Goal: Information Seeking & Learning: Learn about a topic

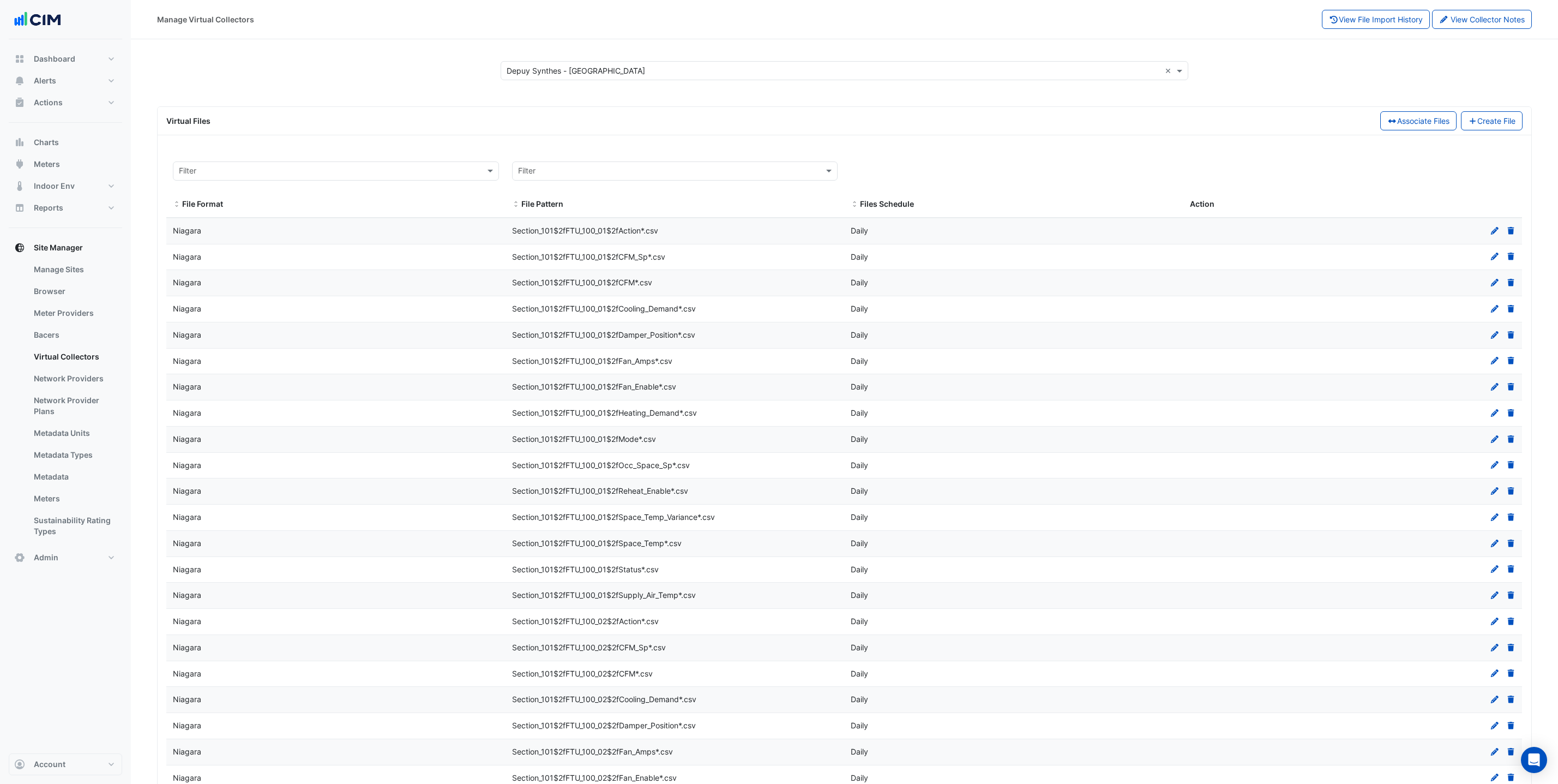
select select "***"
click at [47, 138] on span "Charts" at bounding box center [46, 142] width 25 height 11
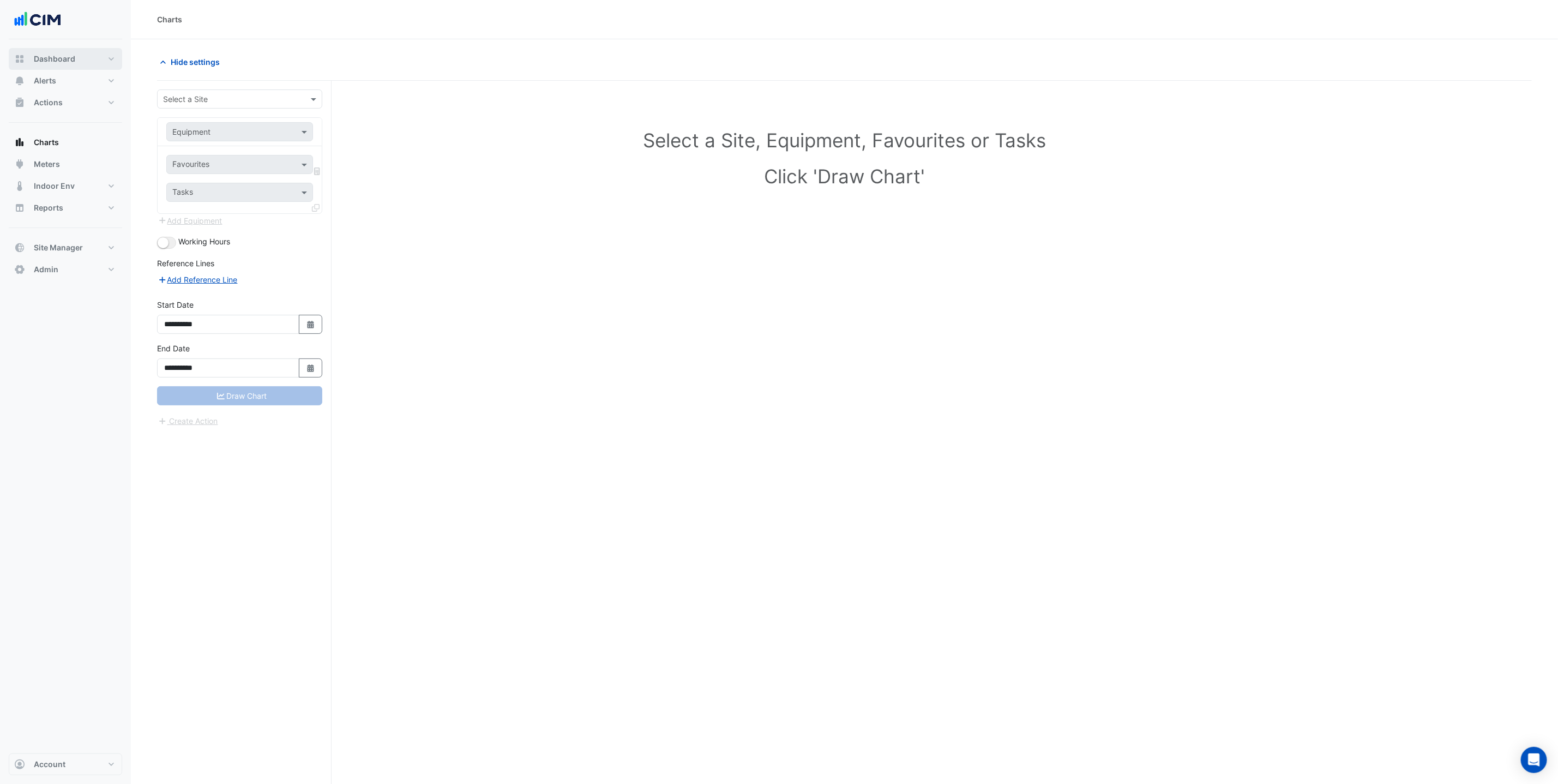
click at [60, 58] on span "Dashboard" at bounding box center [55, 59] width 42 height 11
select select "***"
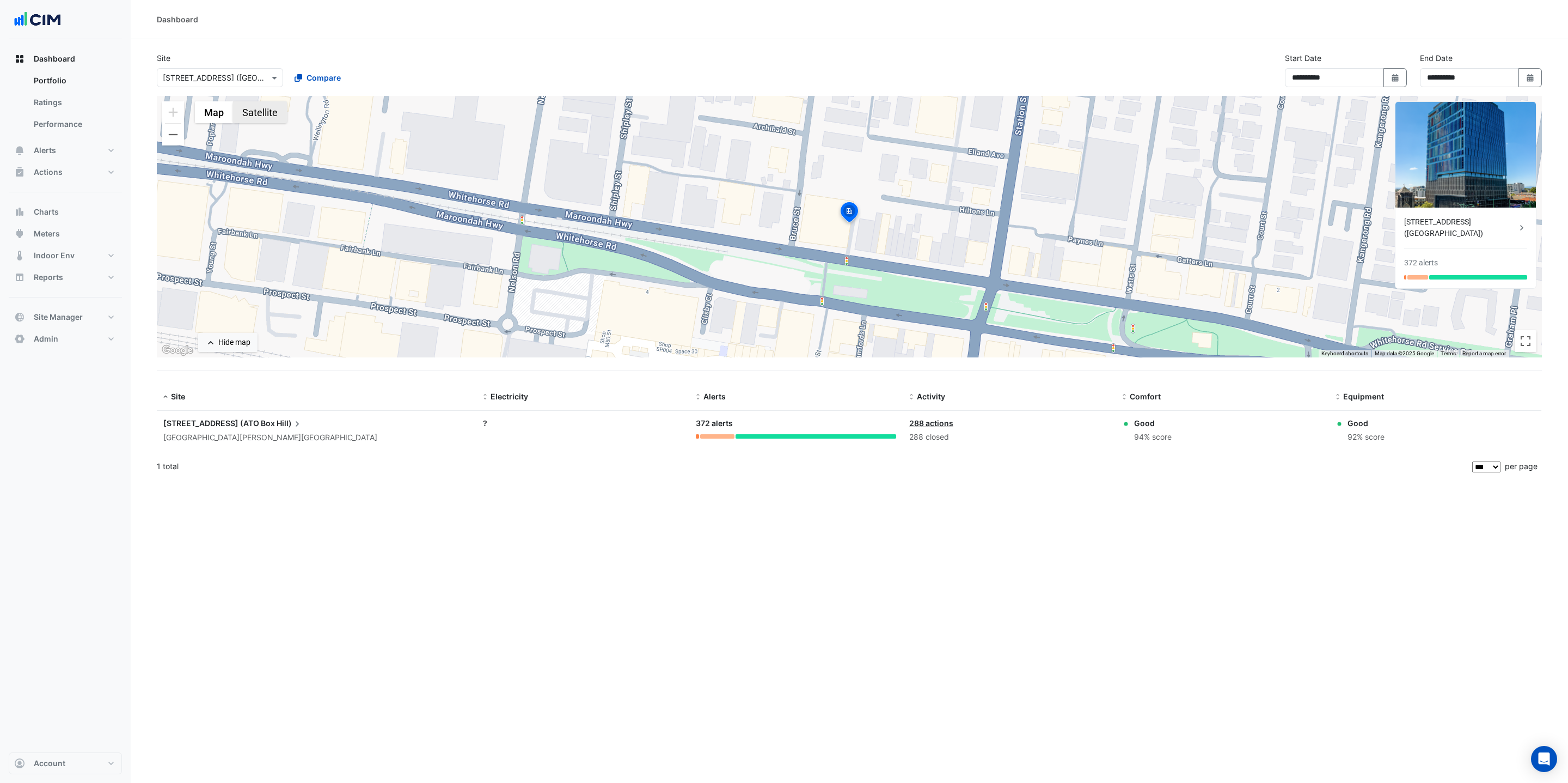
click at [272, 121] on button "Satellite" at bounding box center [260, 112] width 54 height 22
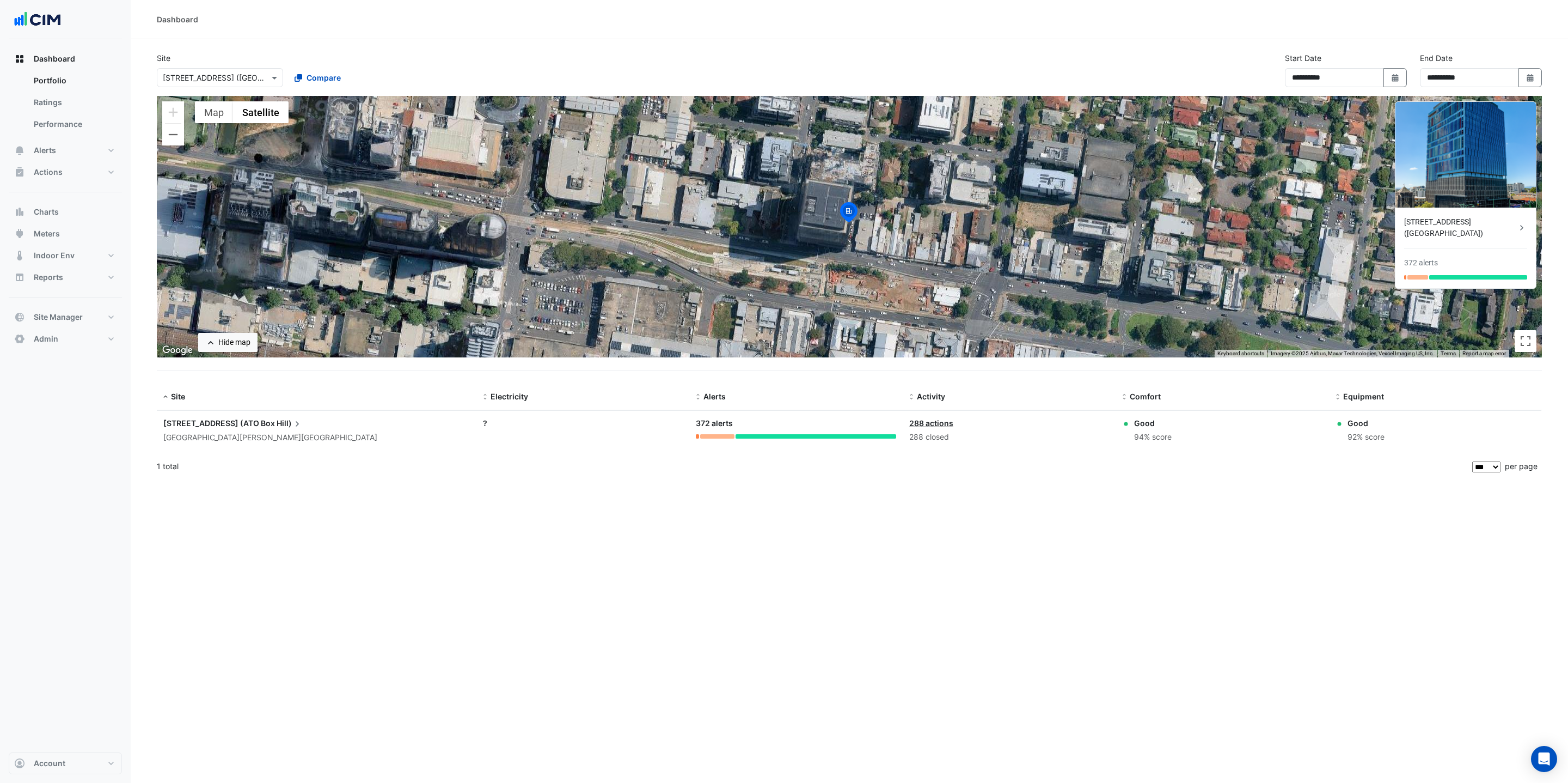
click at [999, 296] on div "To activate drag with keyboard, press Alt + Enter. Once in keyboard drag state,…" at bounding box center [849, 226] width 1385 height 262
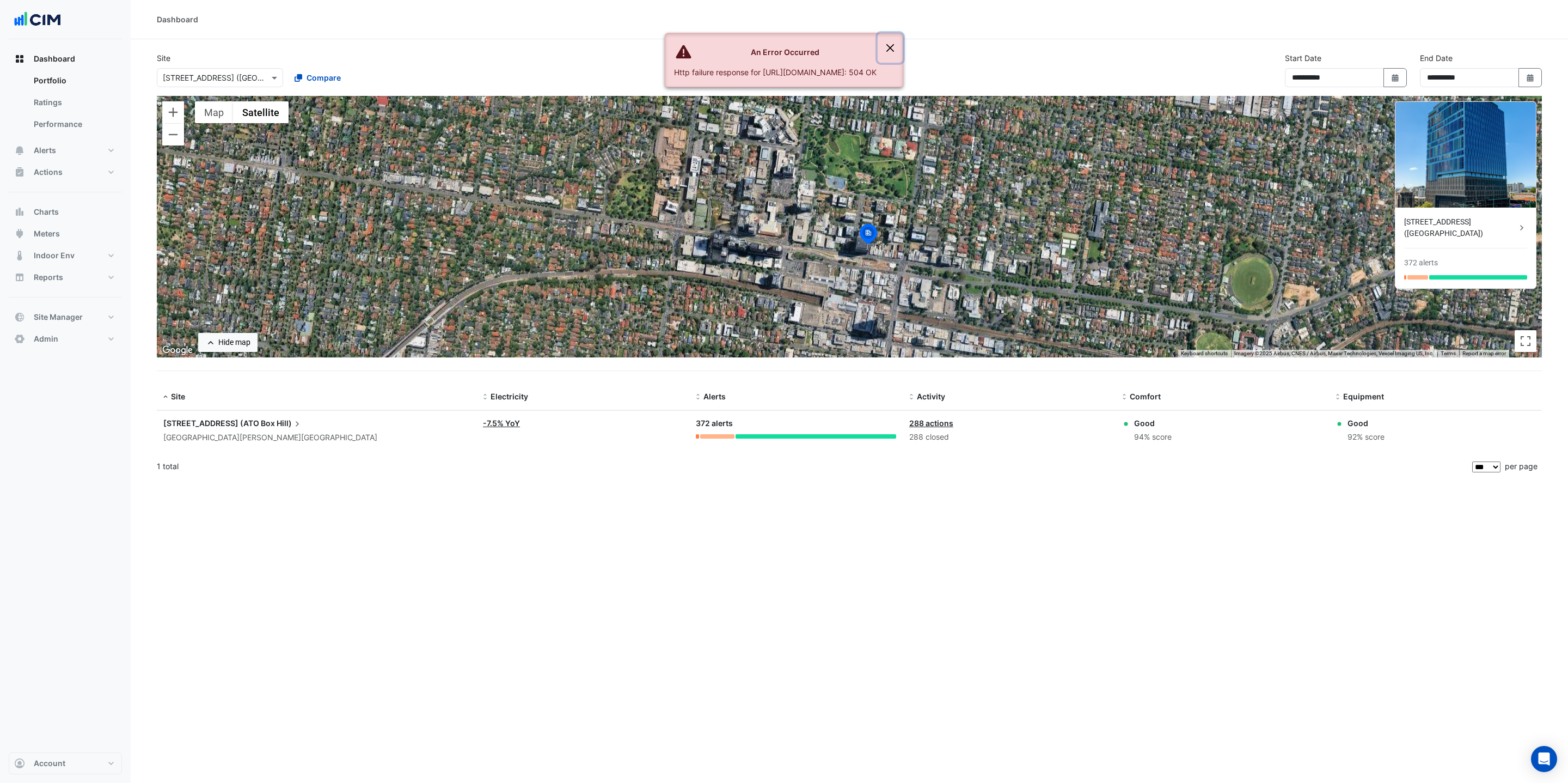
click at [903, 55] on button "Close" at bounding box center [889, 47] width 25 height 30
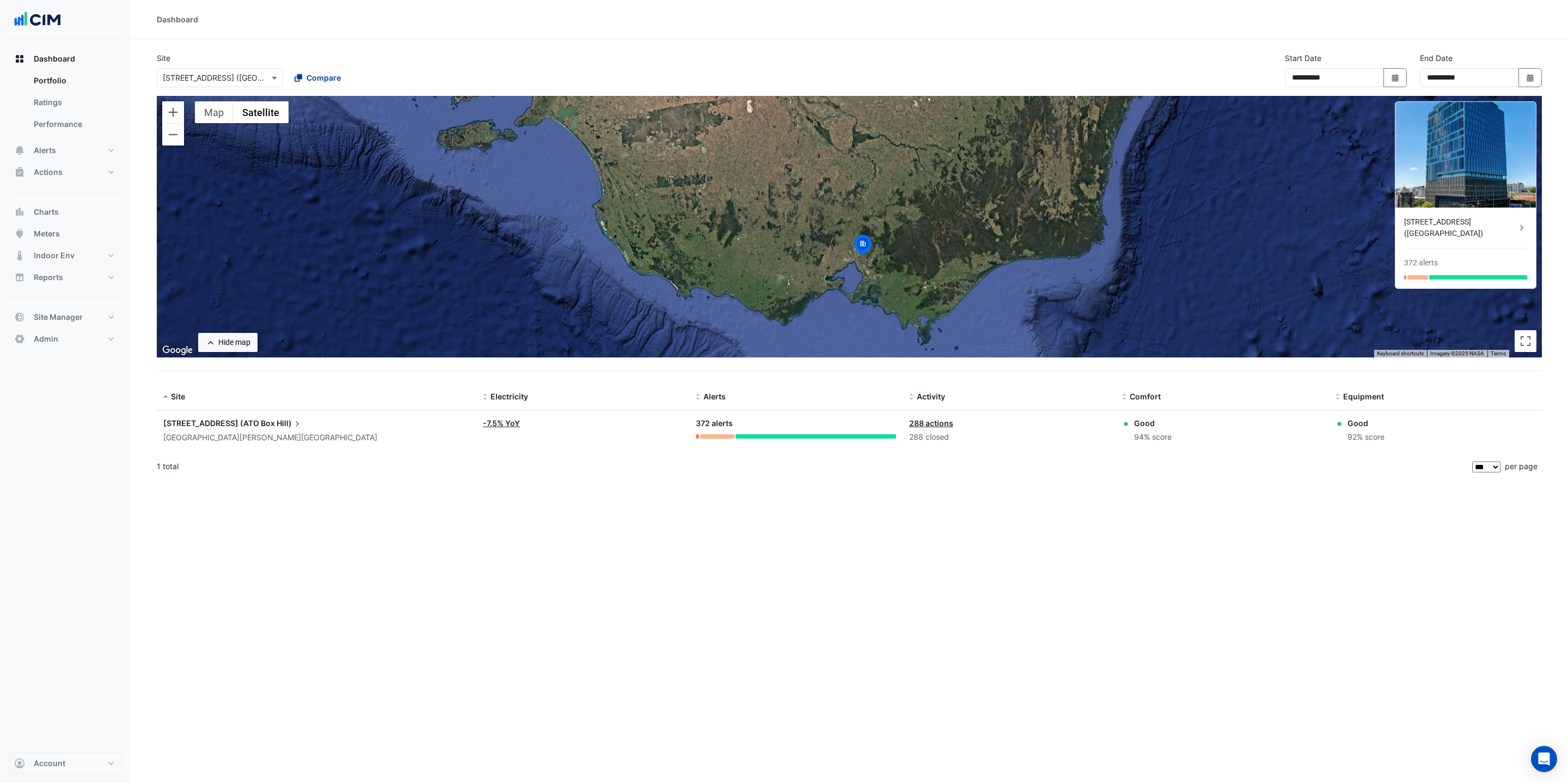
click at [329, 84] on button "Compare" at bounding box center [317, 78] width 60 height 19
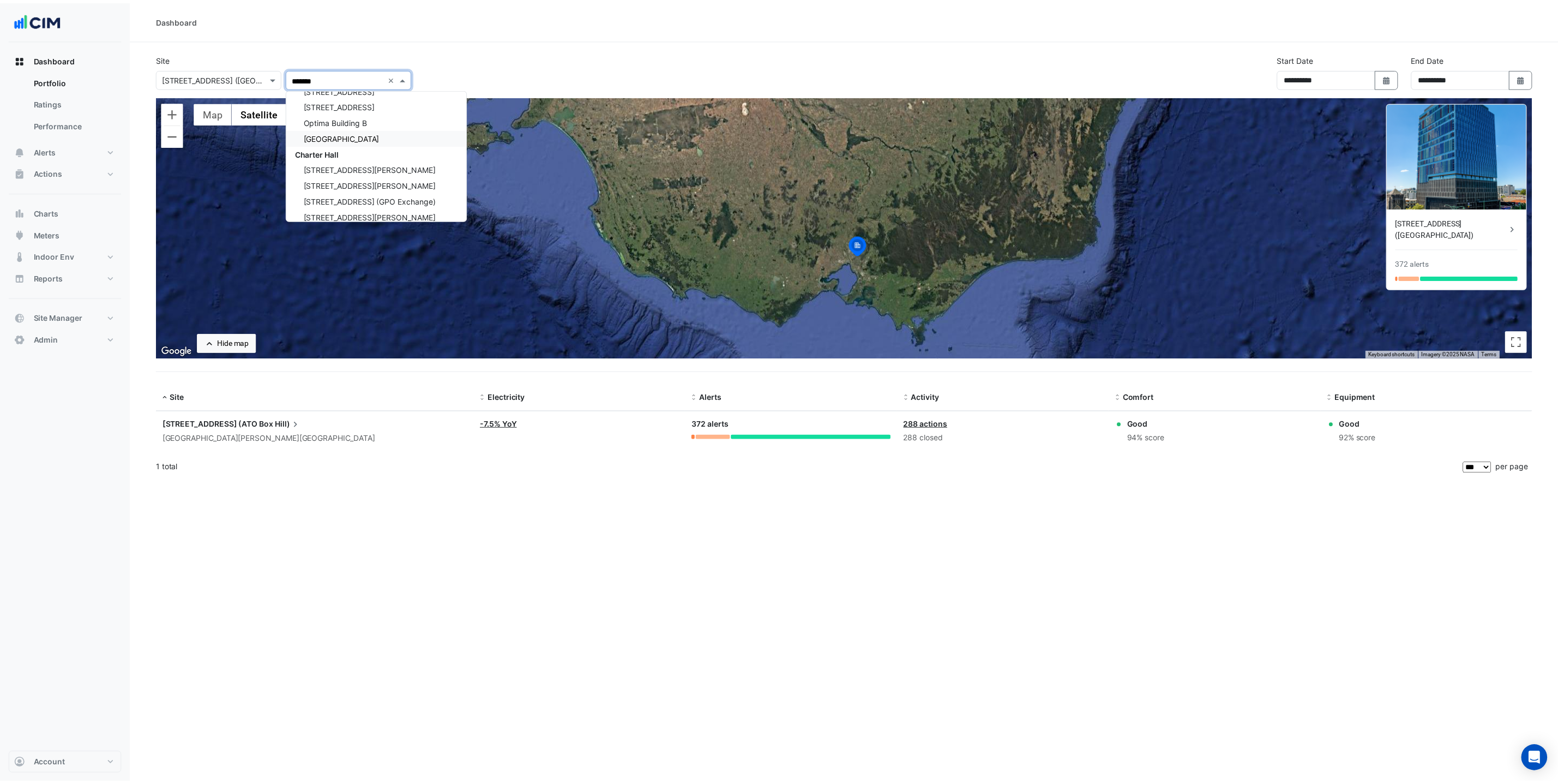
scroll to position [1998, 0]
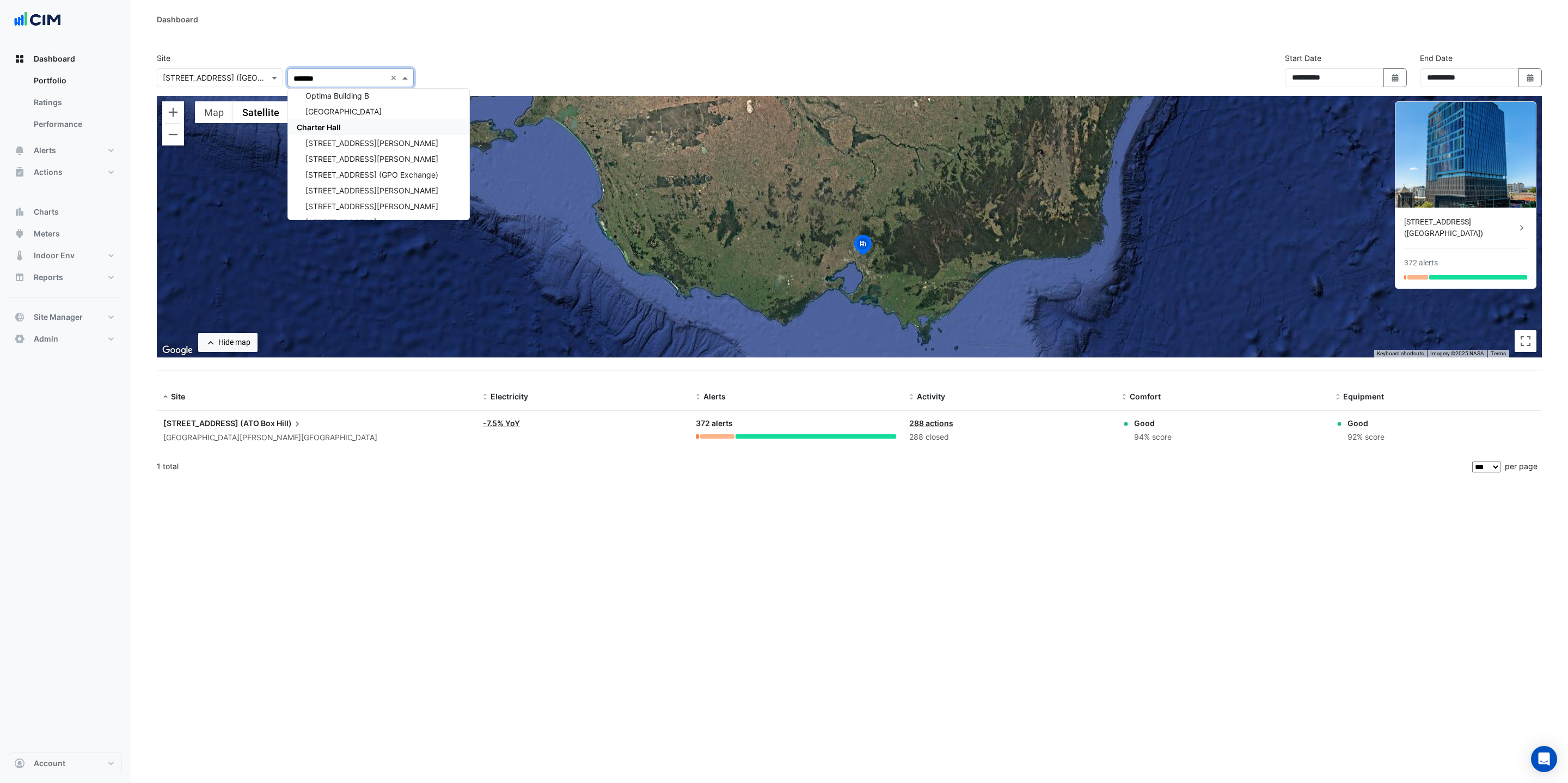
click at [372, 125] on div "Charter Hall" at bounding box center [379, 128] width 181 height 16
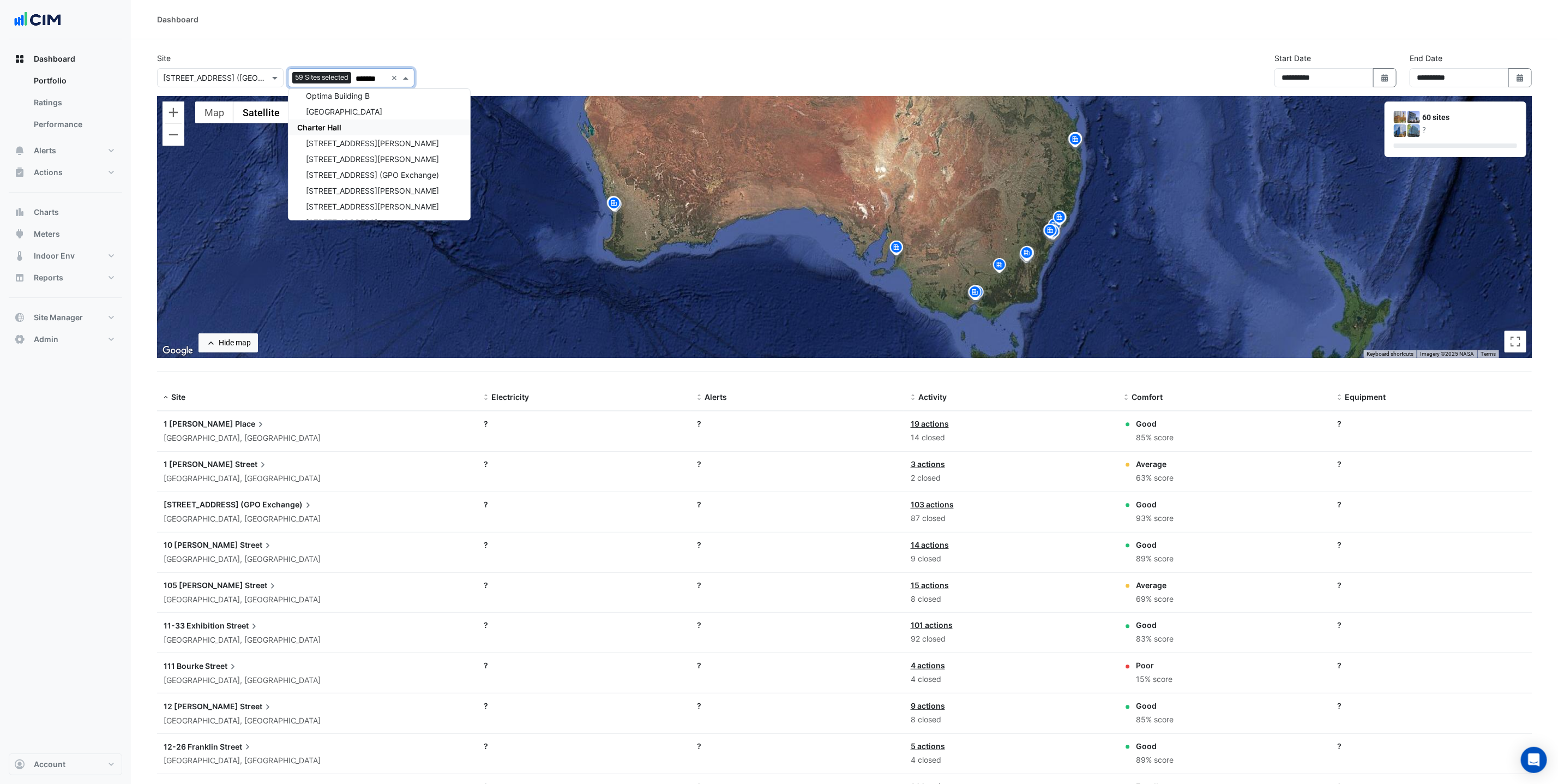
type input "*******"
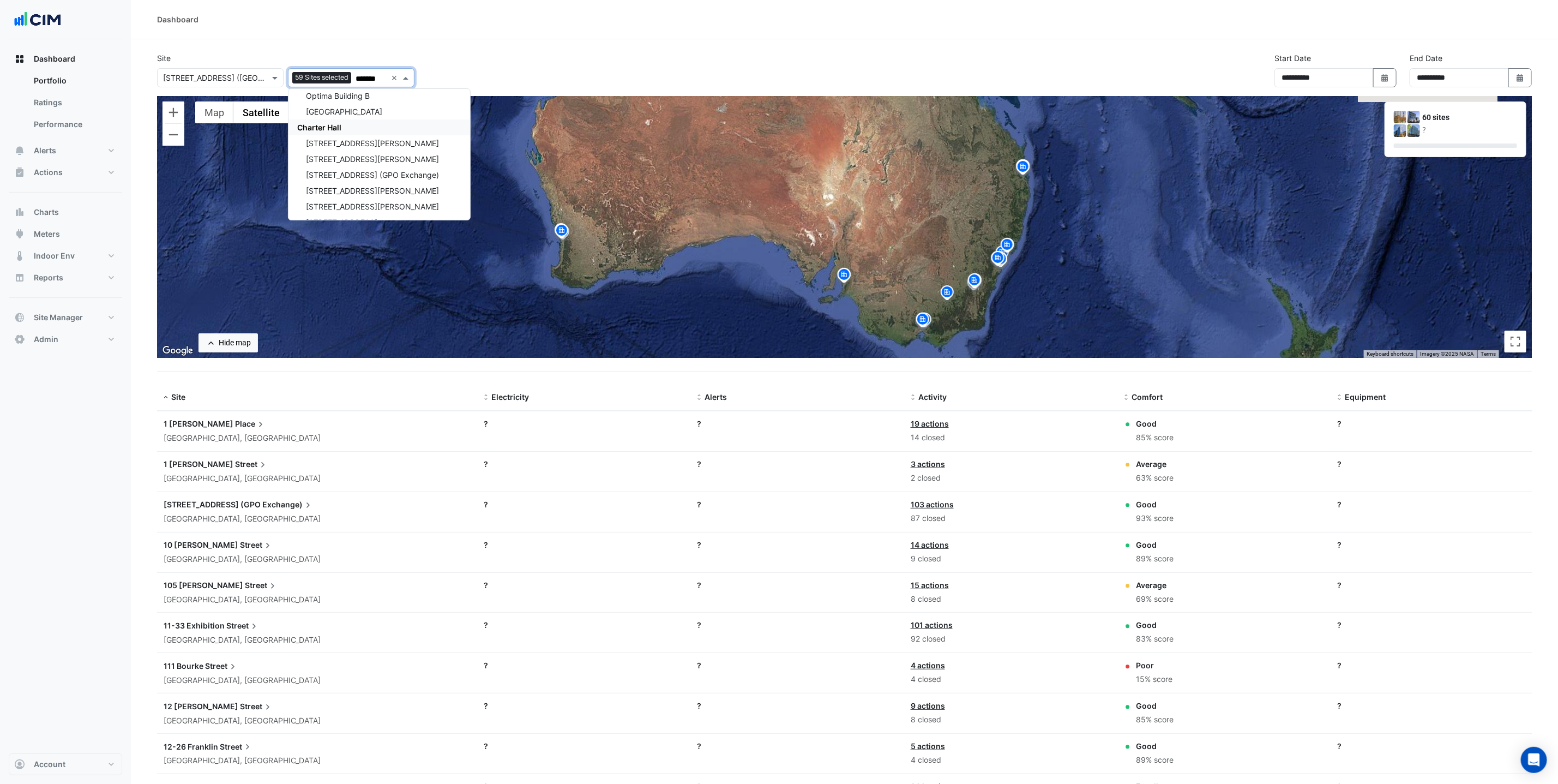
drag, startPoint x: 847, startPoint y: 197, endPoint x: 791, endPoint y: 225, distance: 62.6
click at [791, 225] on div "To activate drag with keyboard, press Alt + Enter. Once in keyboard drag state,…" at bounding box center [844, 227] width 1375 height 262
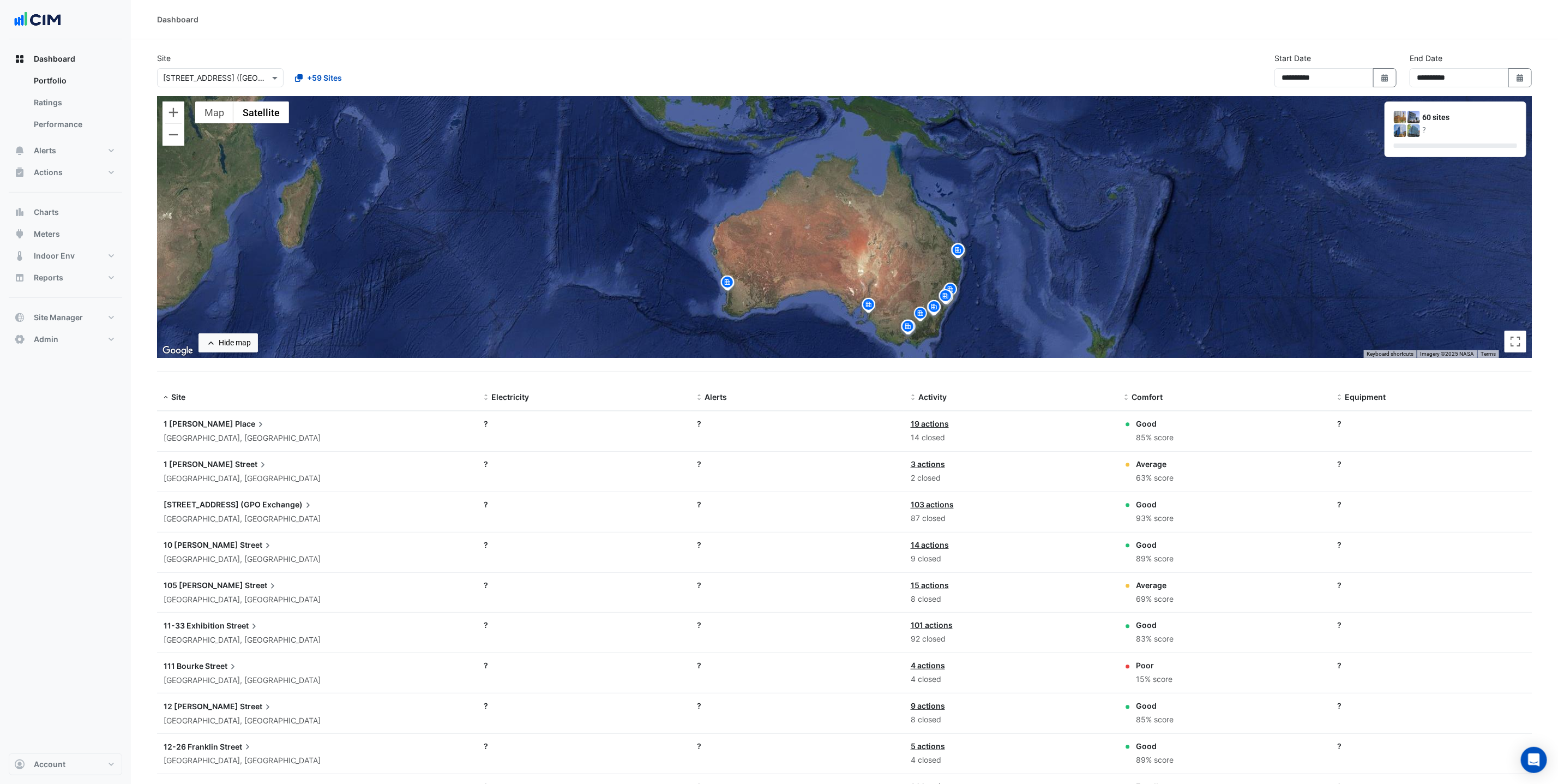
drag, startPoint x: 940, startPoint y: 187, endPoint x: 873, endPoint y: 264, distance: 102.1
click at [874, 265] on div "To activate drag with keyboard, press Alt + Enter. Once in keyboard drag state,…" at bounding box center [844, 227] width 1375 height 262
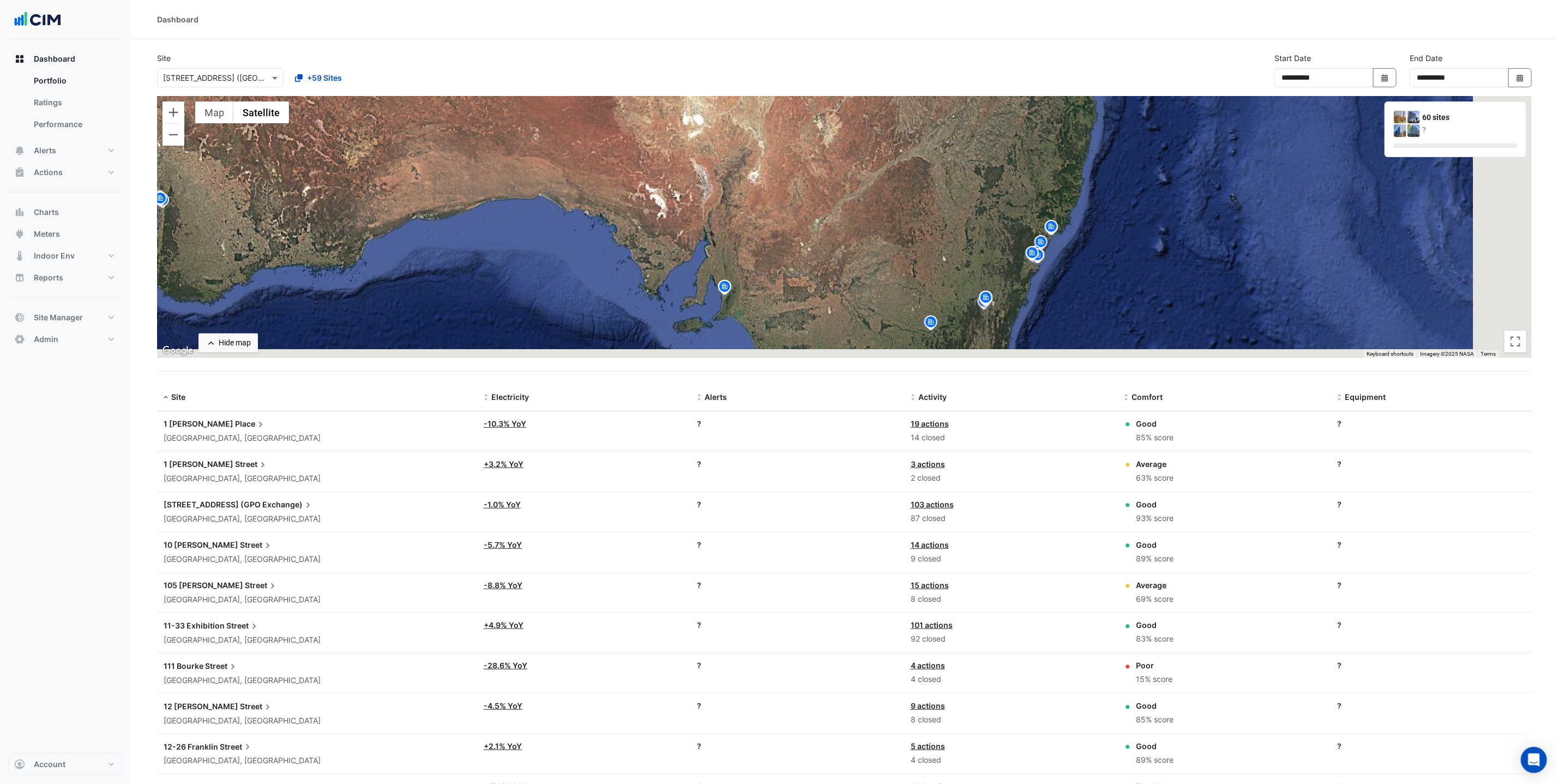
drag, startPoint x: 937, startPoint y: 229, endPoint x: 392, endPoint y: 110, distance: 557.8
click at [393, 110] on div "To activate drag with keyboard, press Alt + Enter. Once in keyboard drag state,…" at bounding box center [844, 227] width 1375 height 262
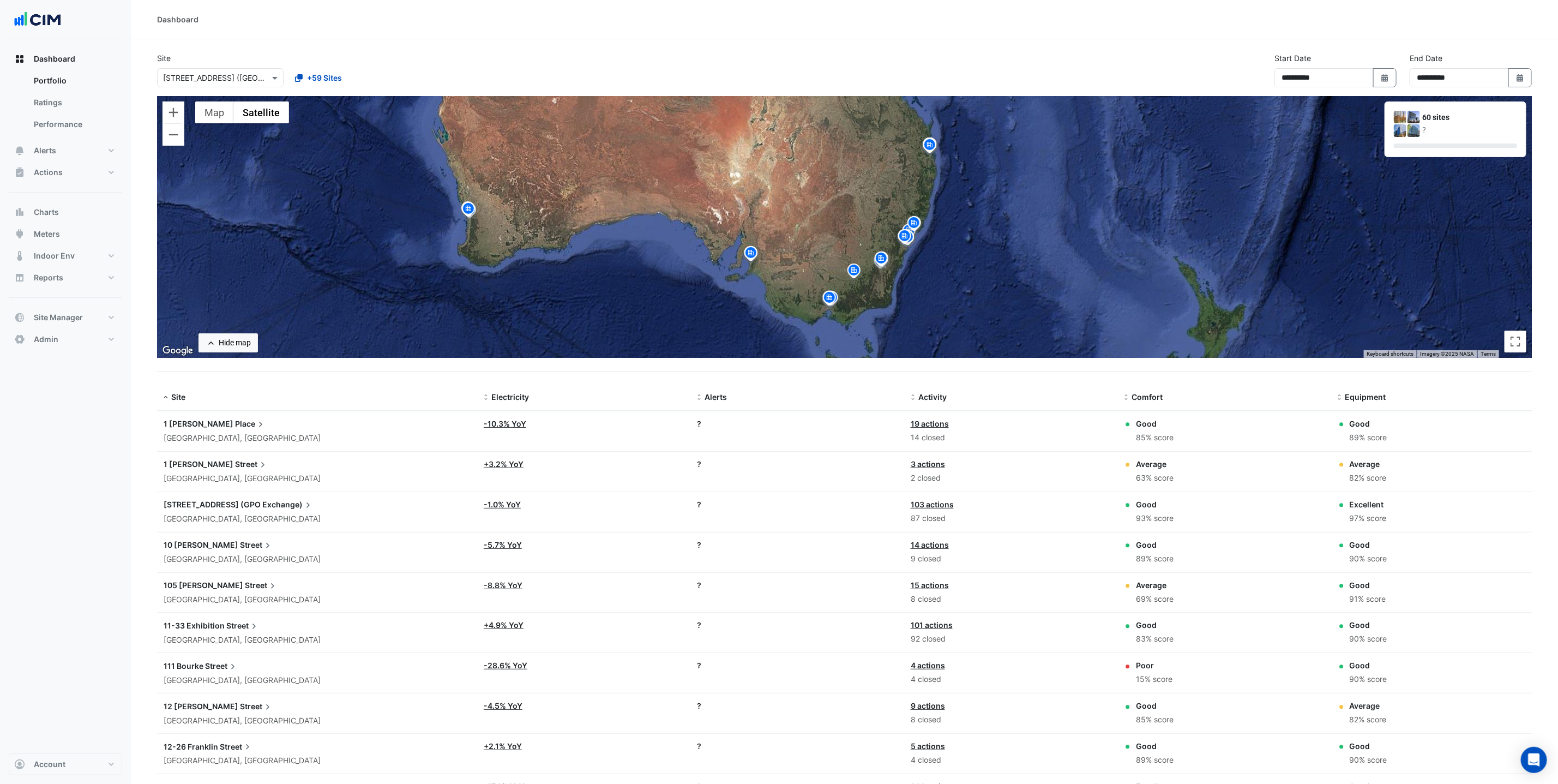
drag, startPoint x: 656, startPoint y: 147, endPoint x: 775, endPoint y: 209, distance: 134.2
click at [775, 209] on div "To activate drag with keyboard, press Alt + Enter. Once in keyboard drag state,…" at bounding box center [844, 227] width 1375 height 262
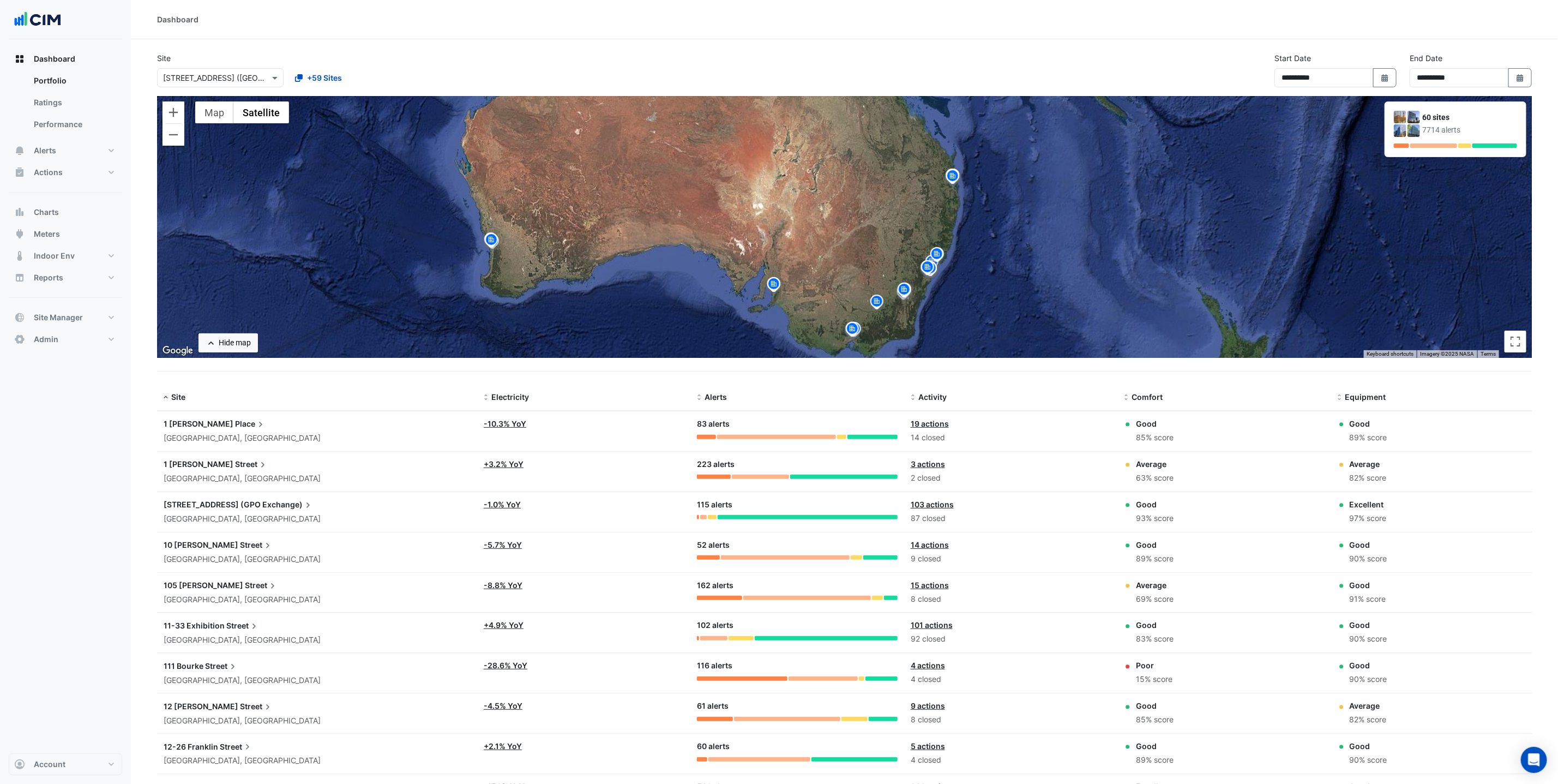
drag, startPoint x: 669, startPoint y: 157, endPoint x: 658, endPoint y: 282, distance: 125.5
click at [659, 286] on div "To activate drag with keyboard, press Alt + Enter. Once in keyboard drag state,…" at bounding box center [844, 227] width 1375 height 262
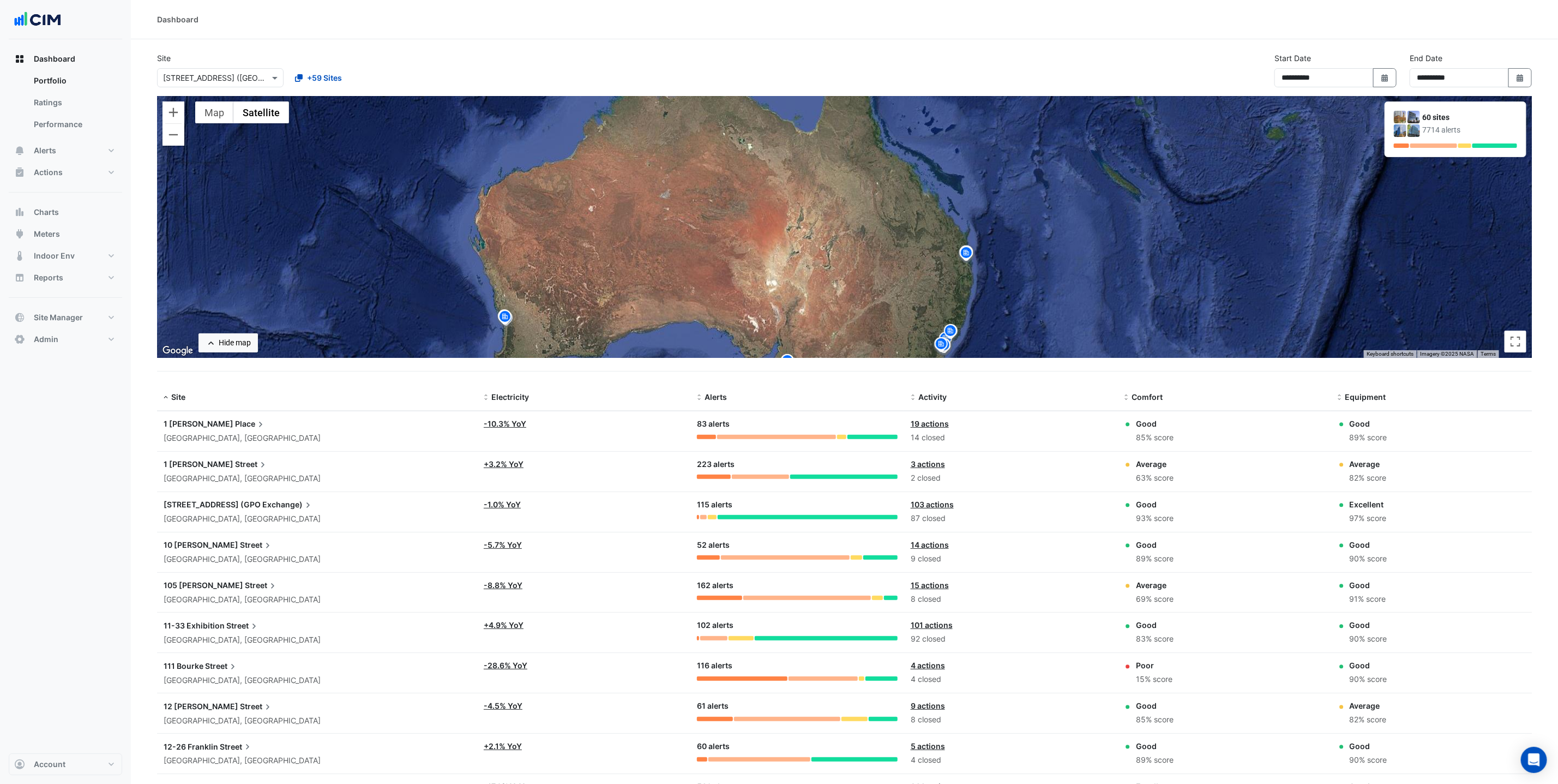
drag, startPoint x: 775, startPoint y: 218, endPoint x: 785, endPoint y: 240, distance: 24.2
click at [786, 241] on div "To activate drag with keyboard, press Alt + Enter. Once in keyboard drag state,…" at bounding box center [844, 227] width 1375 height 262
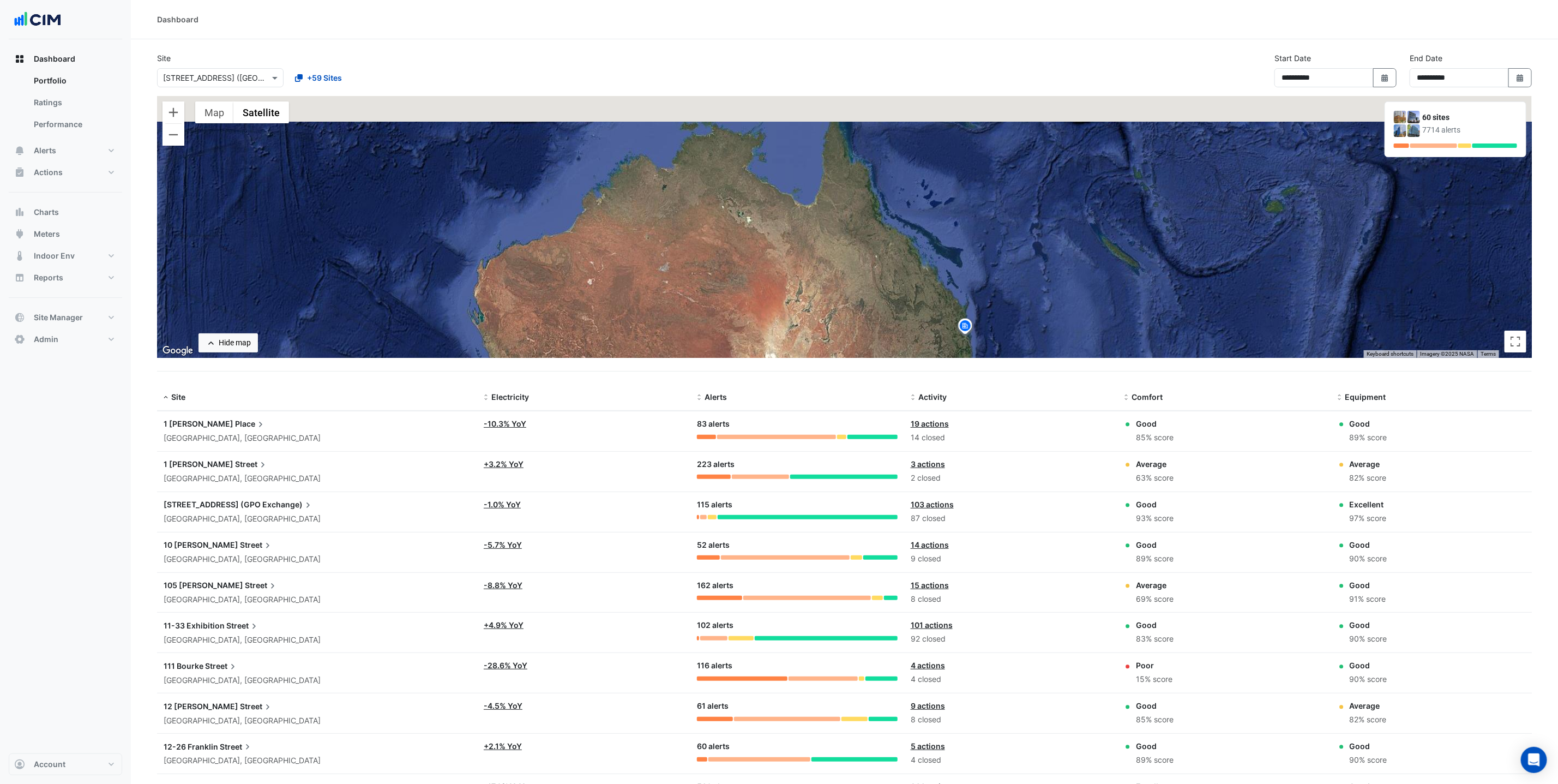
drag, startPoint x: 804, startPoint y: 179, endPoint x: 800, endPoint y: 257, distance: 78.1
click at [801, 258] on div "To activate drag with keyboard, press Alt + Enter. Once in keyboard drag state,…" at bounding box center [844, 227] width 1375 height 262
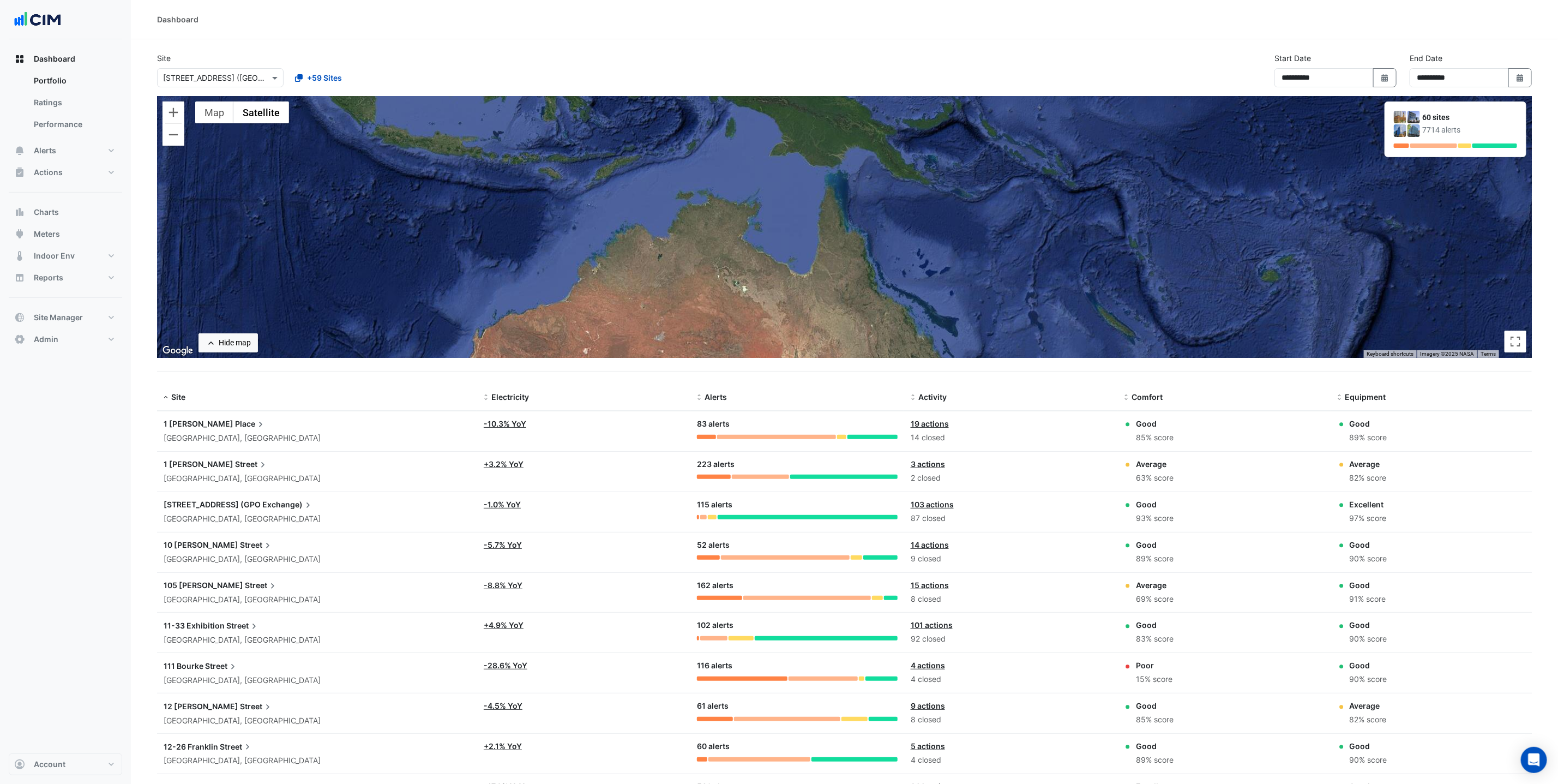
drag, startPoint x: 826, startPoint y: 240, endPoint x: 822, endPoint y: 264, distance: 24.3
click at [823, 266] on div "To activate drag with keyboard, press Alt + Enter. Once in keyboard drag state,…" at bounding box center [844, 227] width 1375 height 262
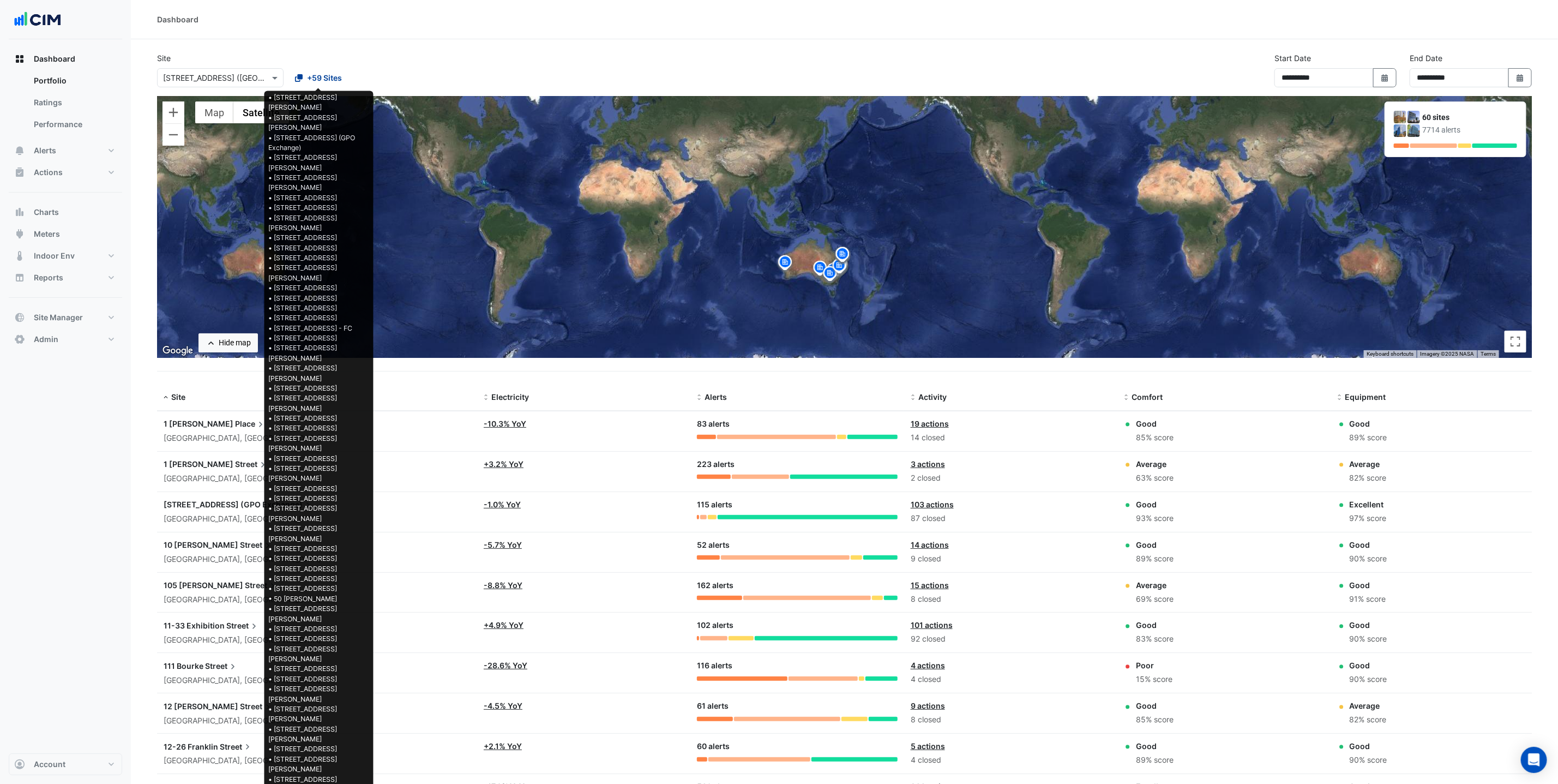
click at [332, 80] on span "+59 Sites" at bounding box center [324, 78] width 35 height 11
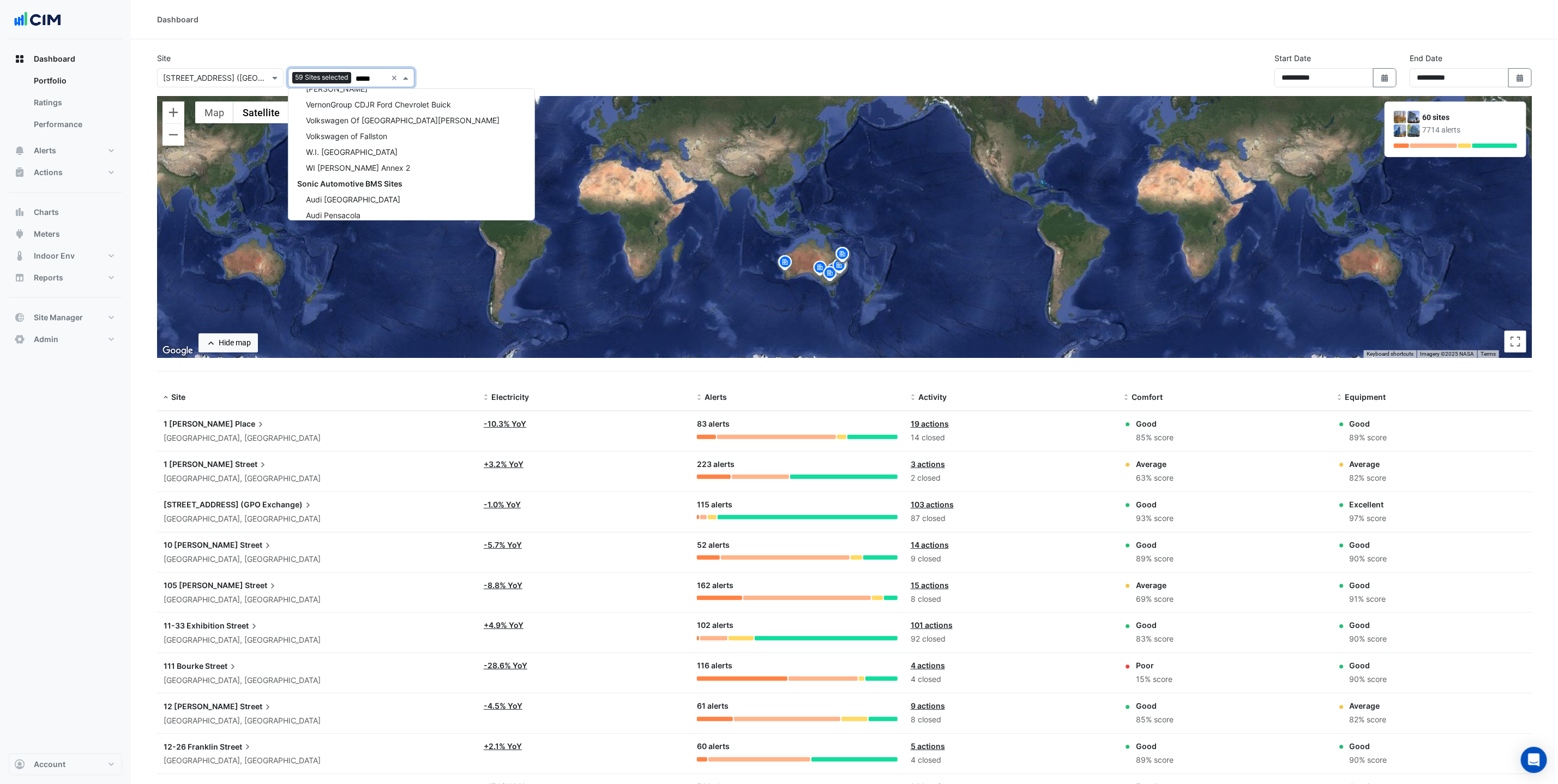
scroll to position [2436, 0]
click at [386, 190] on span "Sonic Automotive BMS Sites" at bounding box center [350, 195] width 105 height 10
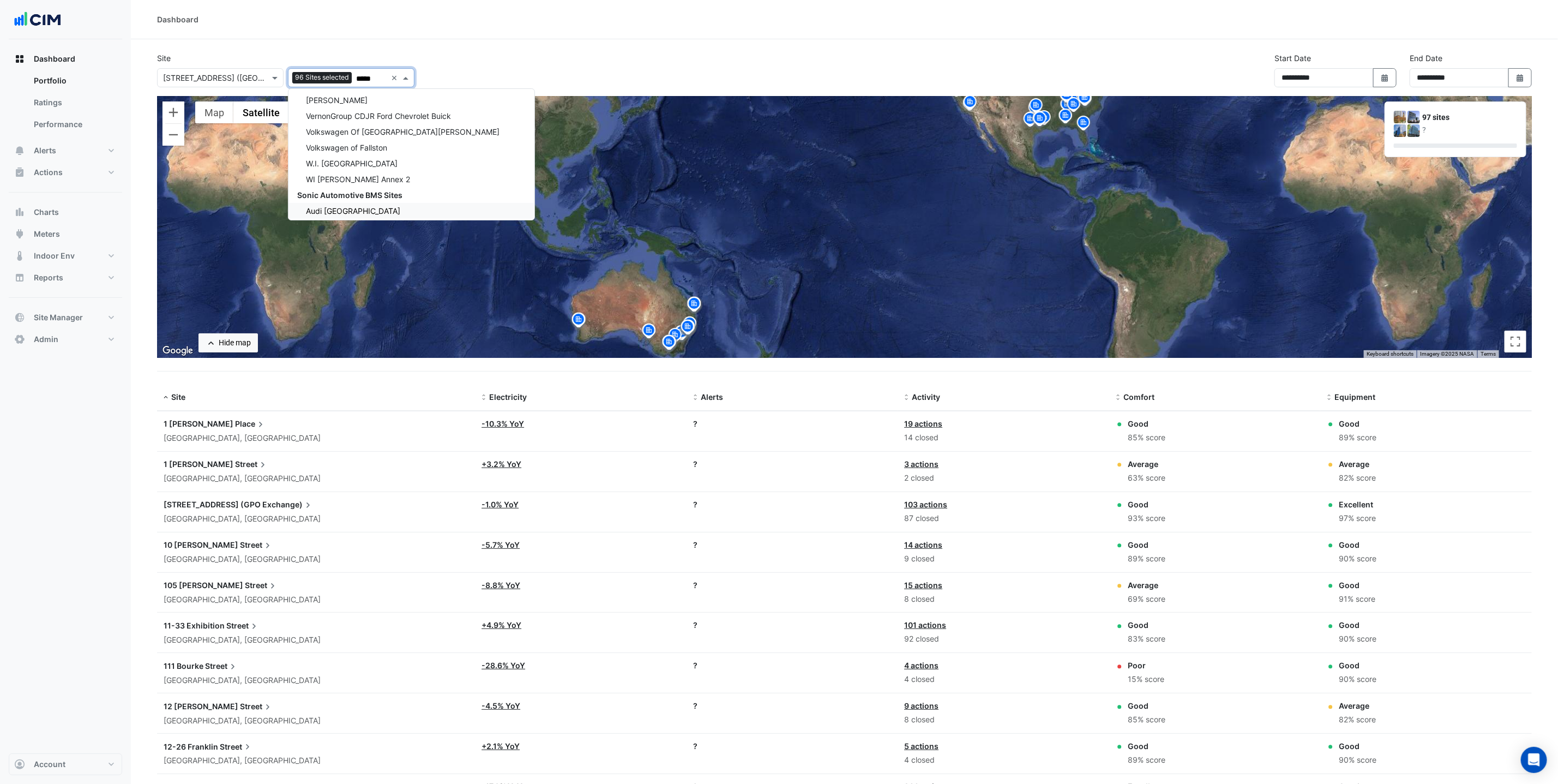
type input "*****"
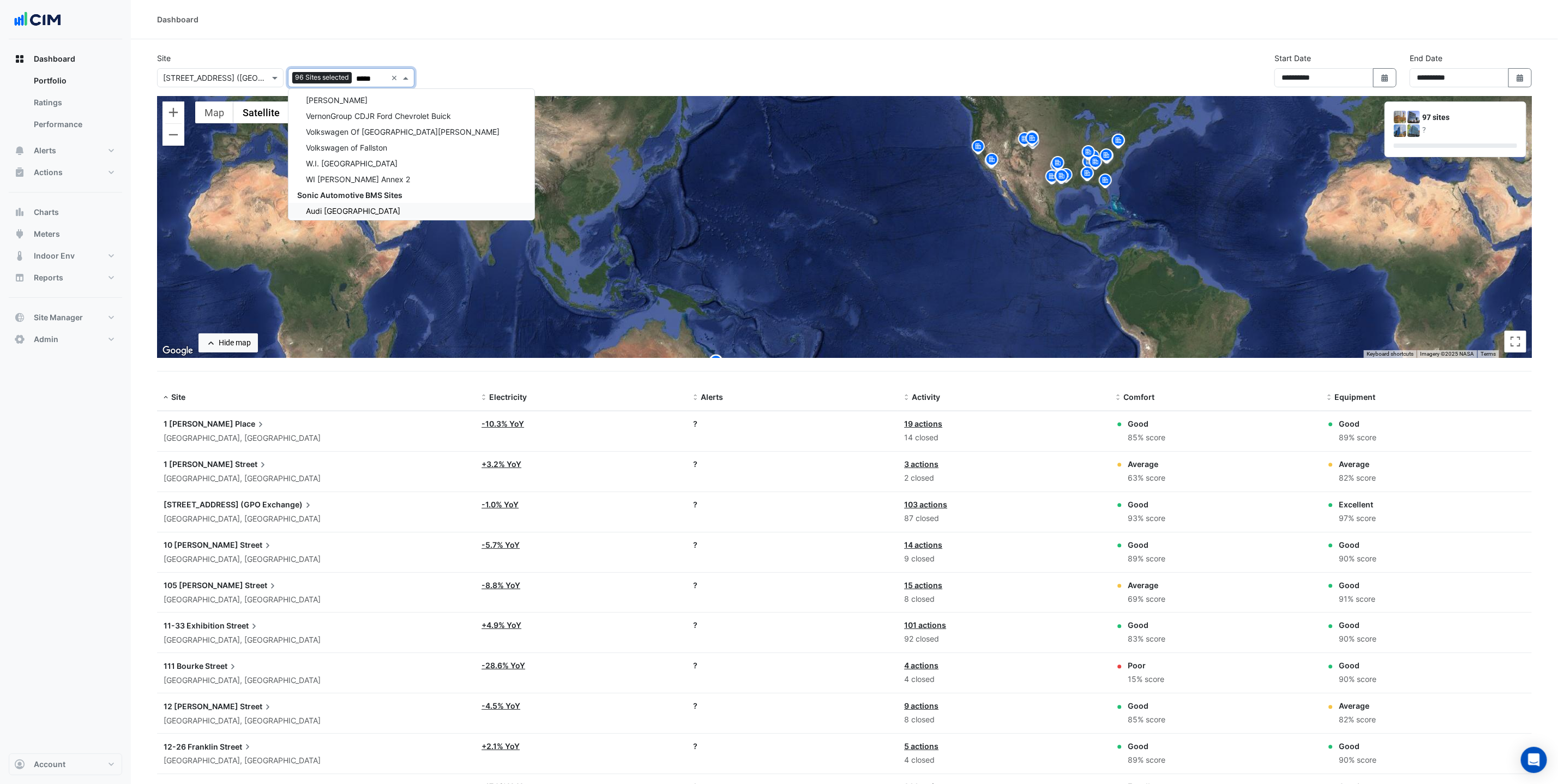
drag, startPoint x: 1069, startPoint y: 281, endPoint x: 1070, endPoint y: 287, distance: 6.1
click at [1071, 293] on div "To activate drag with keyboard, press Alt + Enter. Once in keyboard drag state,…" at bounding box center [844, 227] width 1375 height 262
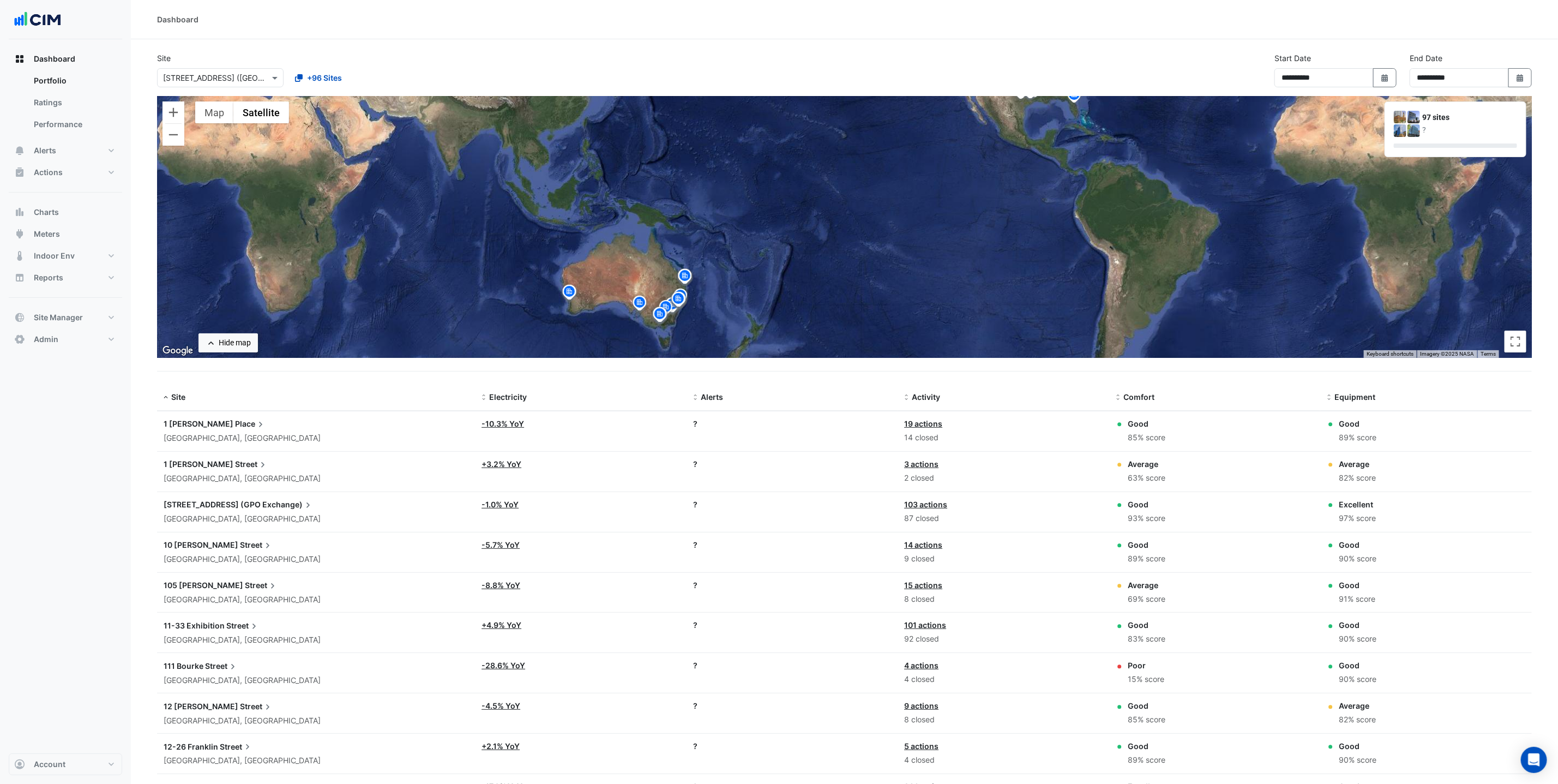
drag, startPoint x: 1041, startPoint y: 264, endPoint x: 1010, endPoint y: 174, distance: 95.2
click at [1010, 174] on div "To activate drag with keyboard, press Alt + Enter. Once in keyboard drag state,…" at bounding box center [844, 227] width 1375 height 262
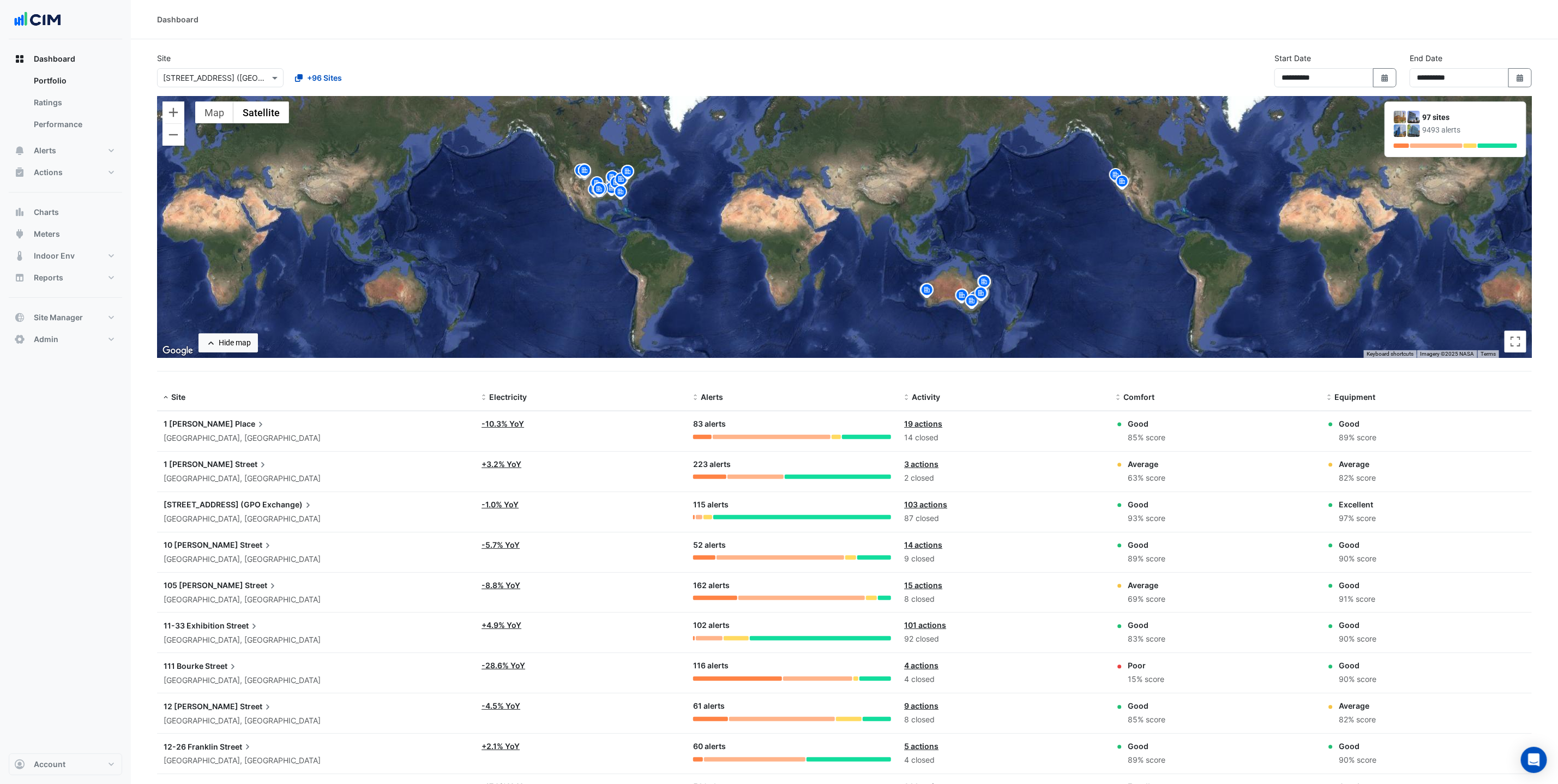
drag, startPoint x: 1004, startPoint y: 174, endPoint x: 968, endPoint y: 250, distance: 84.1
click at [972, 248] on div "To activate drag with keyboard, press Alt + Enter. Once in keyboard drag state,…" at bounding box center [844, 227] width 1375 height 262
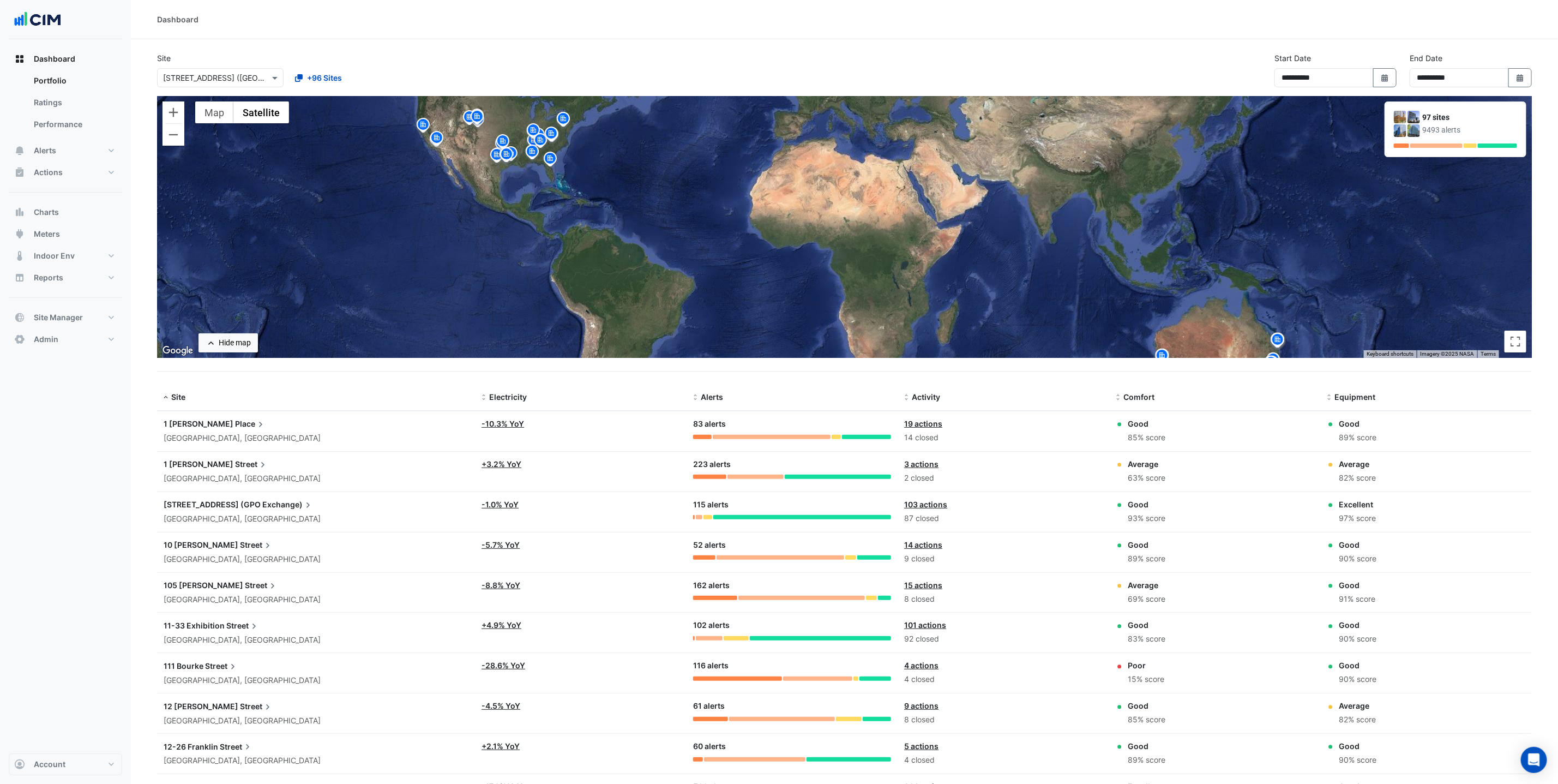
drag, startPoint x: 974, startPoint y: 199, endPoint x: 959, endPoint y: 194, distance: 15.8
click at [959, 194] on div "To activate drag with keyboard, press Alt + Enter. Once in keyboard drag state,…" at bounding box center [844, 227] width 1375 height 262
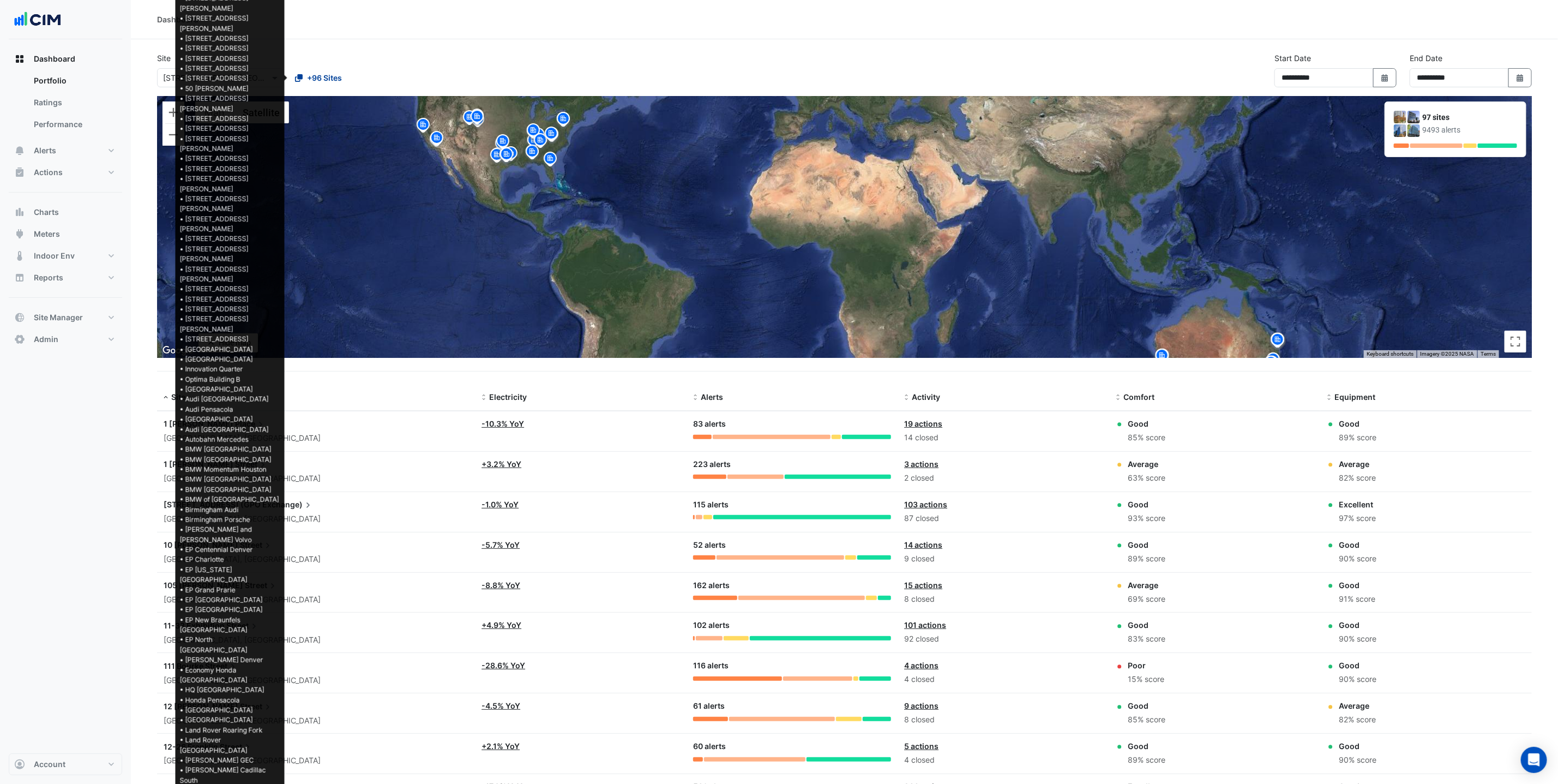
click at [332, 78] on span "+96 Sites" at bounding box center [324, 78] width 35 height 11
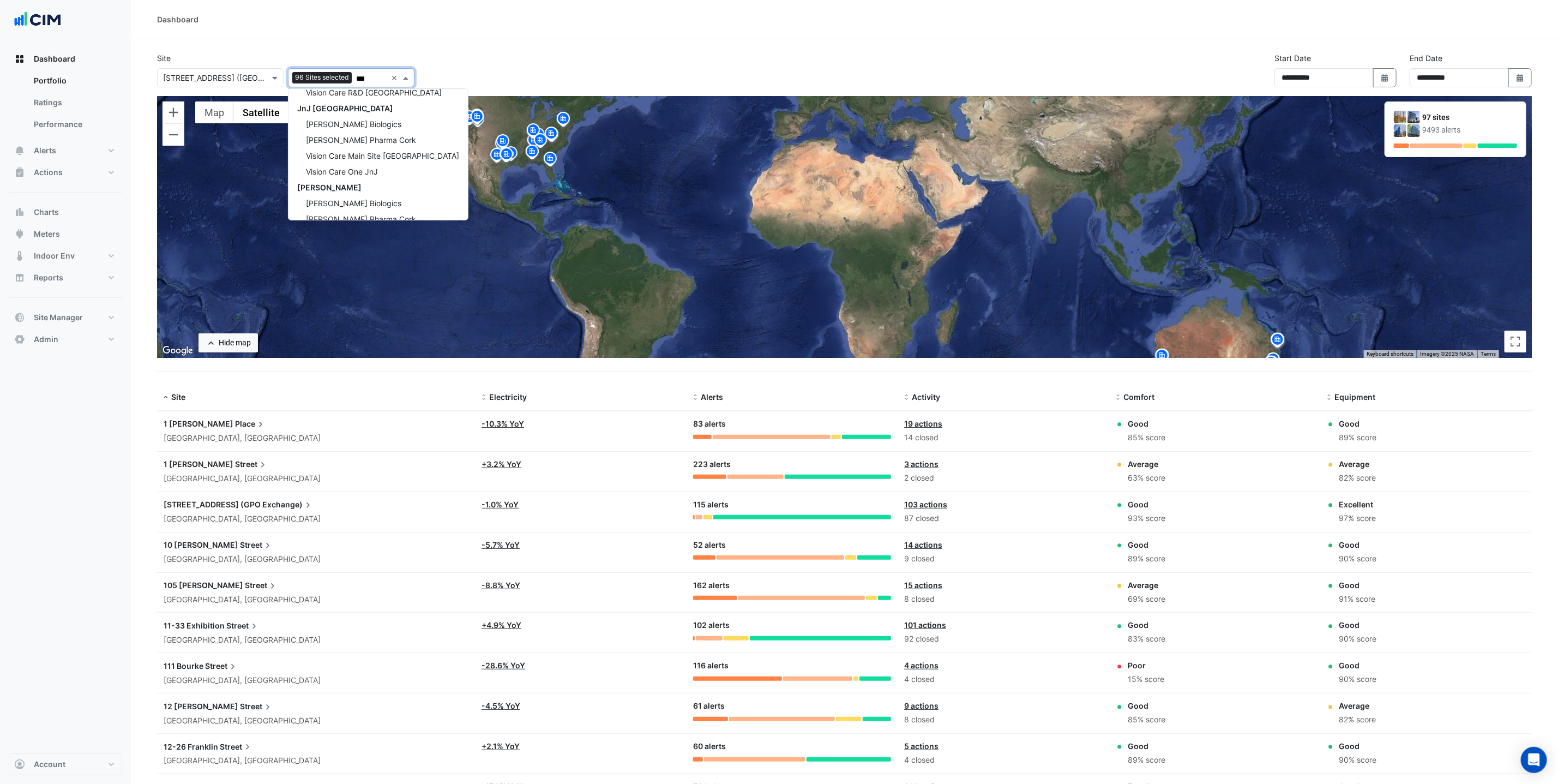
scroll to position [183, 0]
click at [333, 95] on span "JnJ [GEOGRAPHIC_DATA]" at bounding box center [345, 92] width 96 height 10
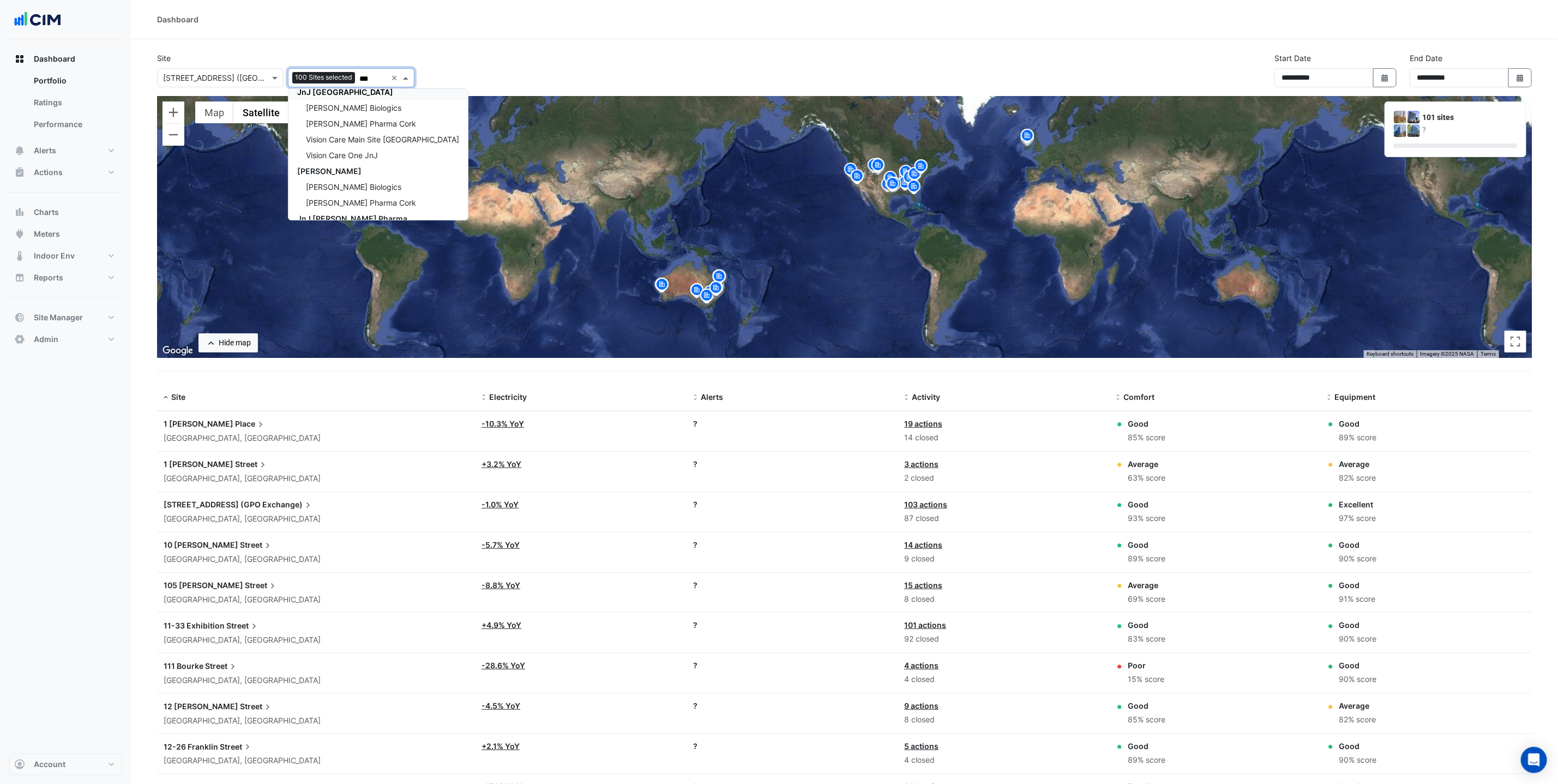
type input "***"
click at [466, 59] on div "**********" at bounding box center [844, 74] width 1388 height 43
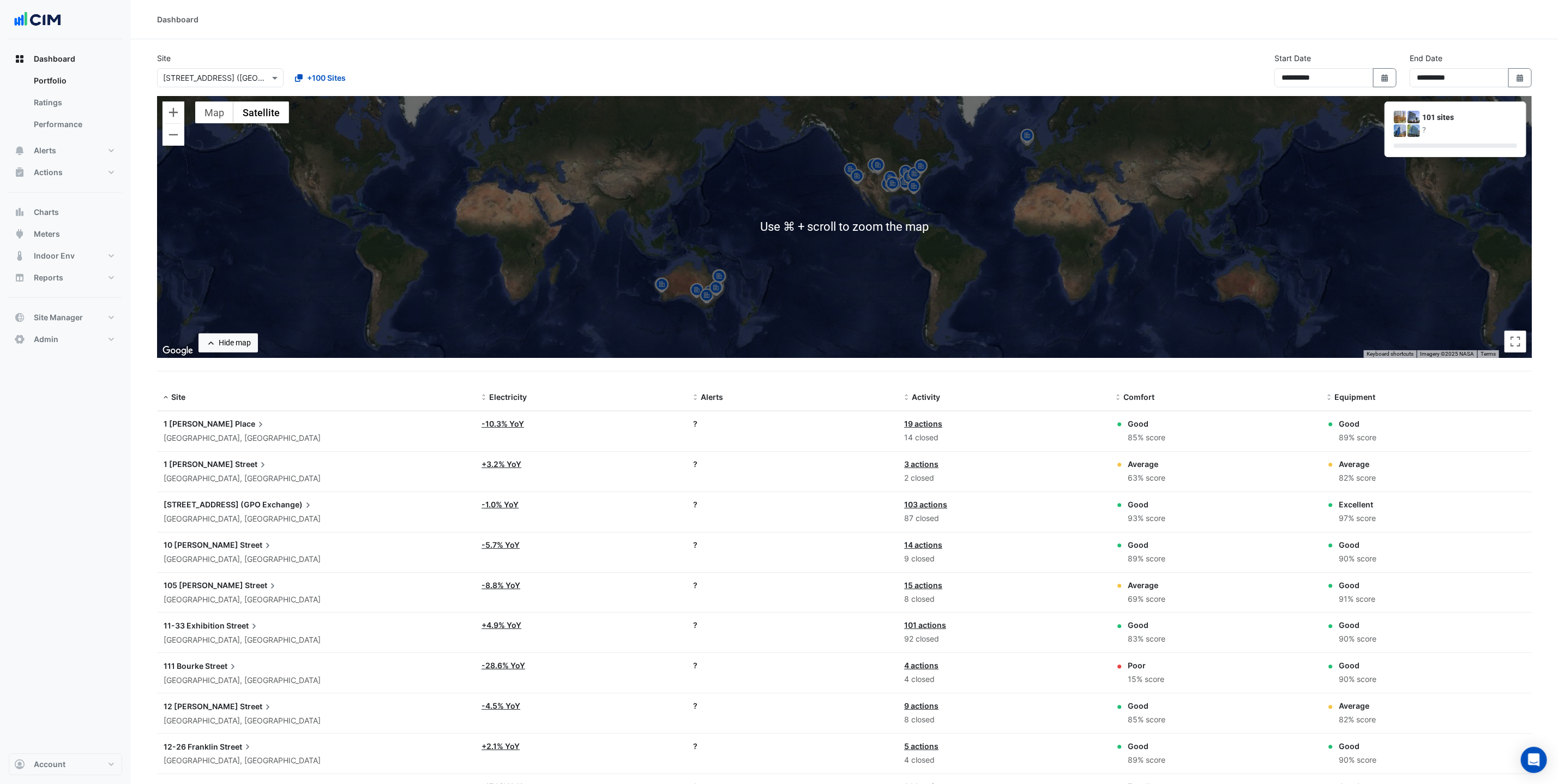
click at [1056, 180] on div "To activate drag with keyboard, press Alt + Enter. Once in keyboard drag state,…" at bounding box center [844, 227] width 1375 height 262
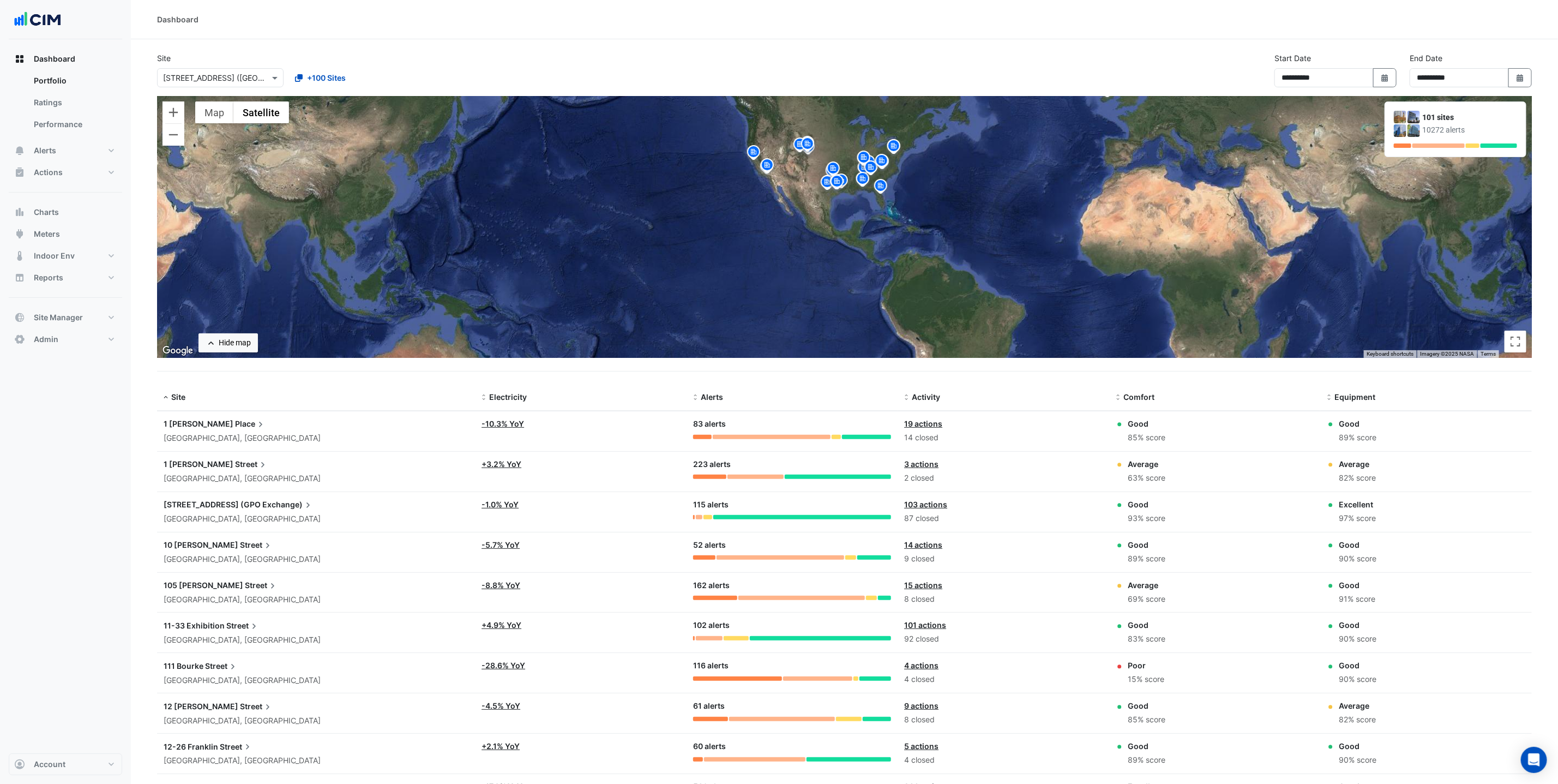
drag, startPoint x: 817, startPoint y: 220, endPoint x: 928, endPoint y: 161, distance: 125.7
click at [932, 161] on div "To activate drag with keyboard, press Alt + Enter. Once in keyboard drag state,…" at bounding box center [844, 227] width 1375 height 262
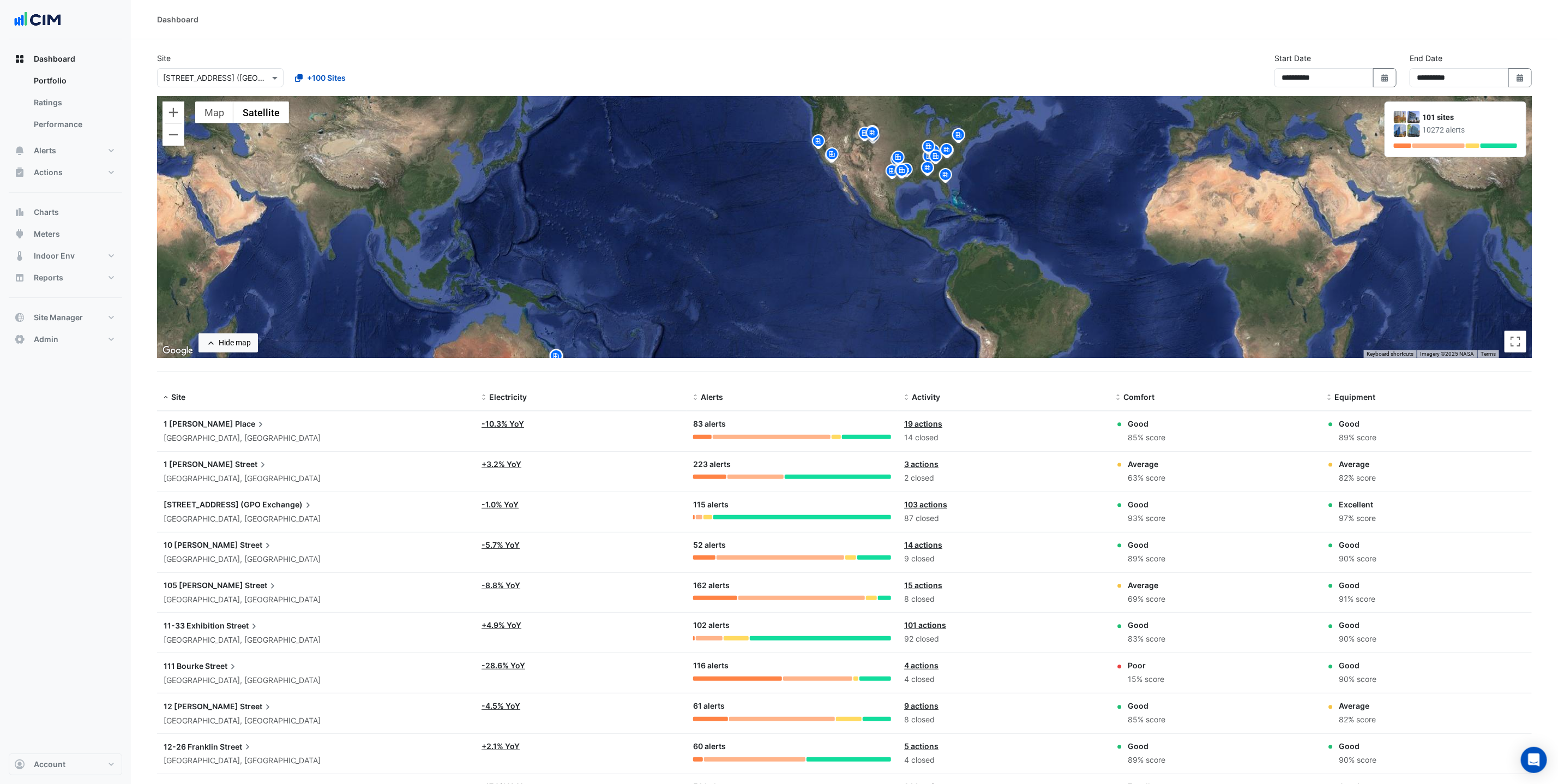
drag, startPoint x: 852, startPoint y: 237, endPoint x: 910, endPoint y: 230, distance: 58.4
click at [909, 230] on div "To activate drag with keyboard, press Alt + Enter. Once in keyboard drag state,…" at bounding box center [844, 227] width 1375 height 262
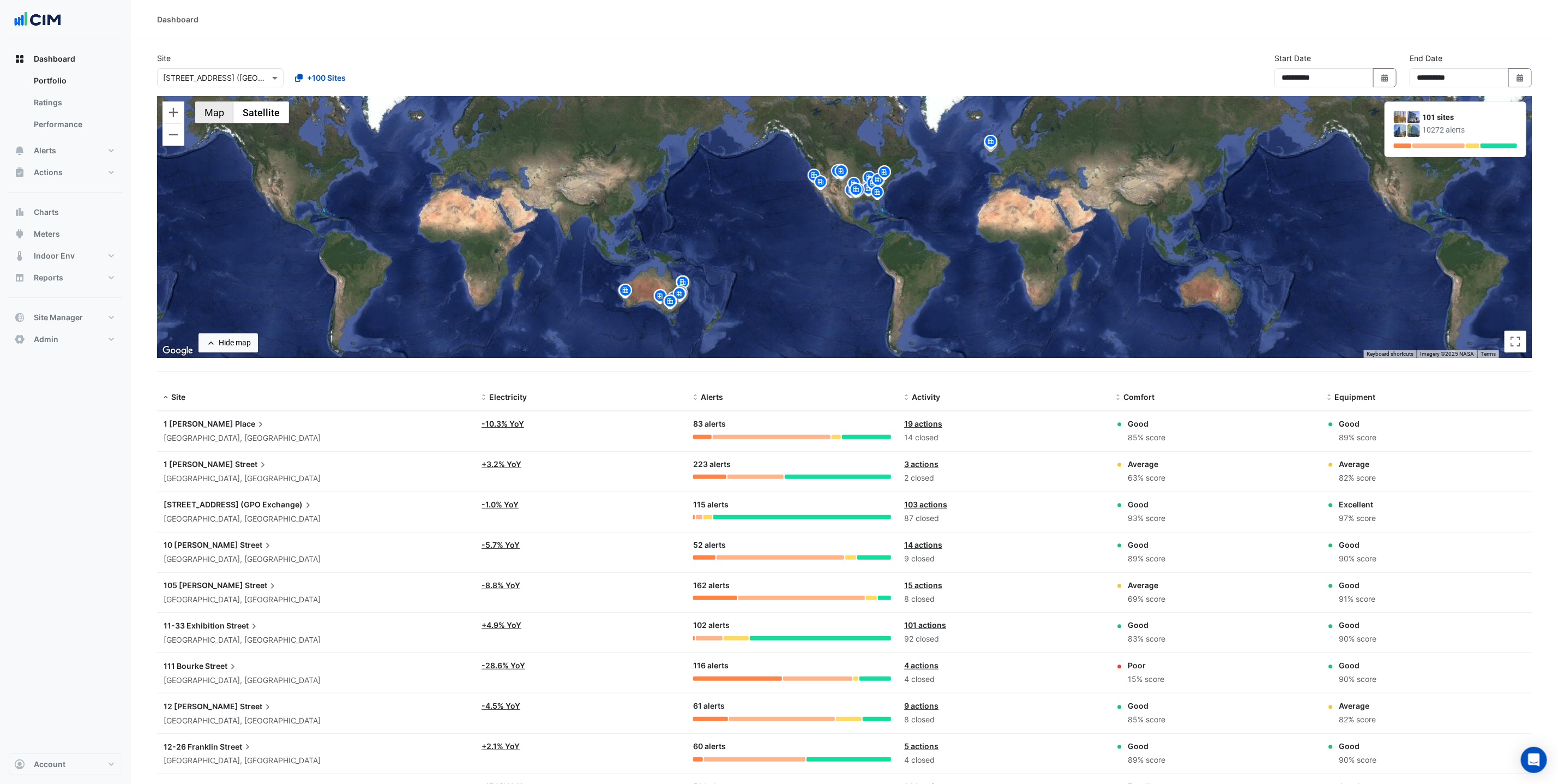
click at [219, 116] on button "Map" at bounding box center [215, 112] width 39 height 22
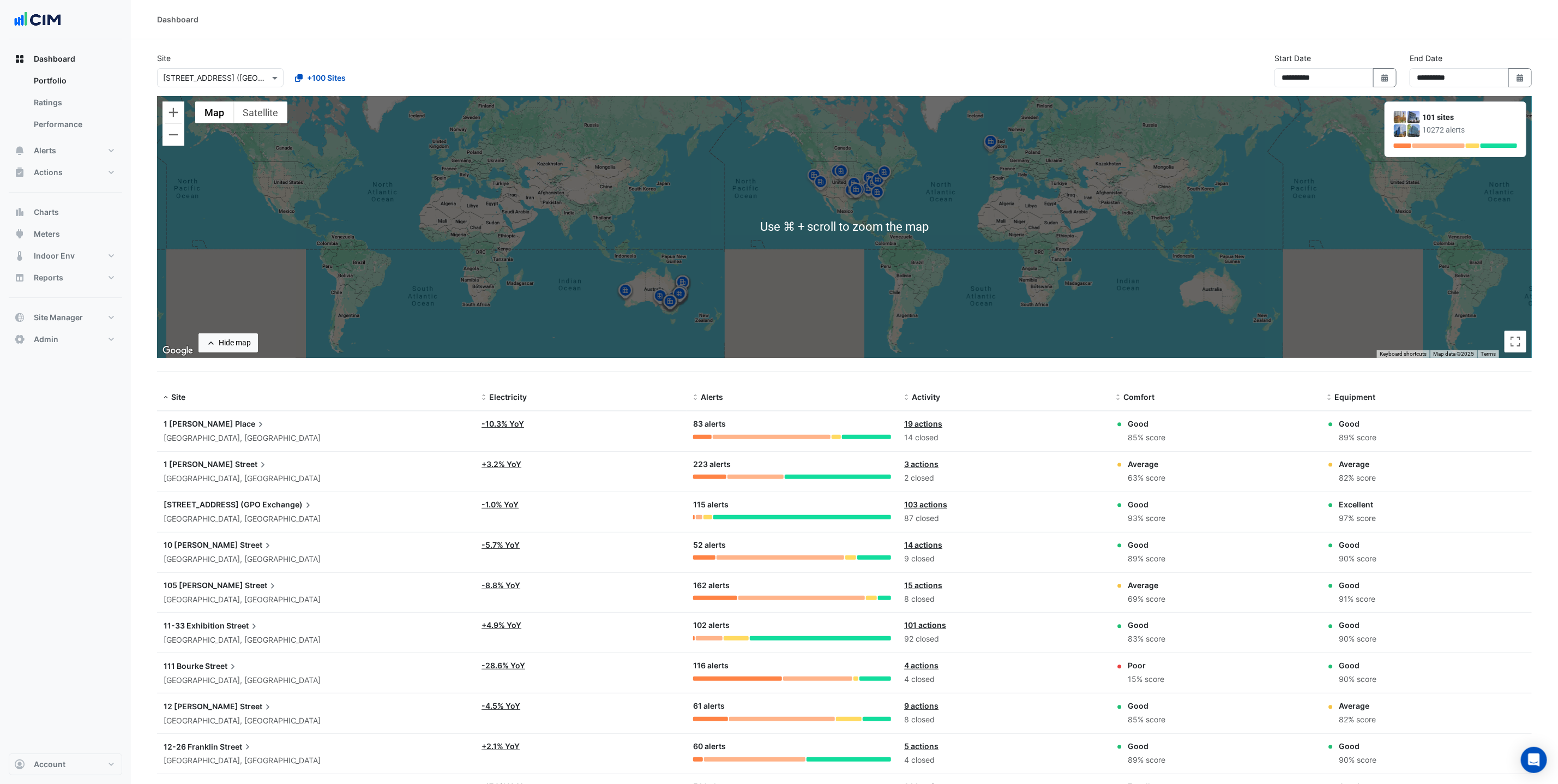
click at [960, 191] on div "To activate drag with keyboard, press Alt + Enter. Once in keyboard drag state,…" at bounding box center [844, 227] width 1375 height 262
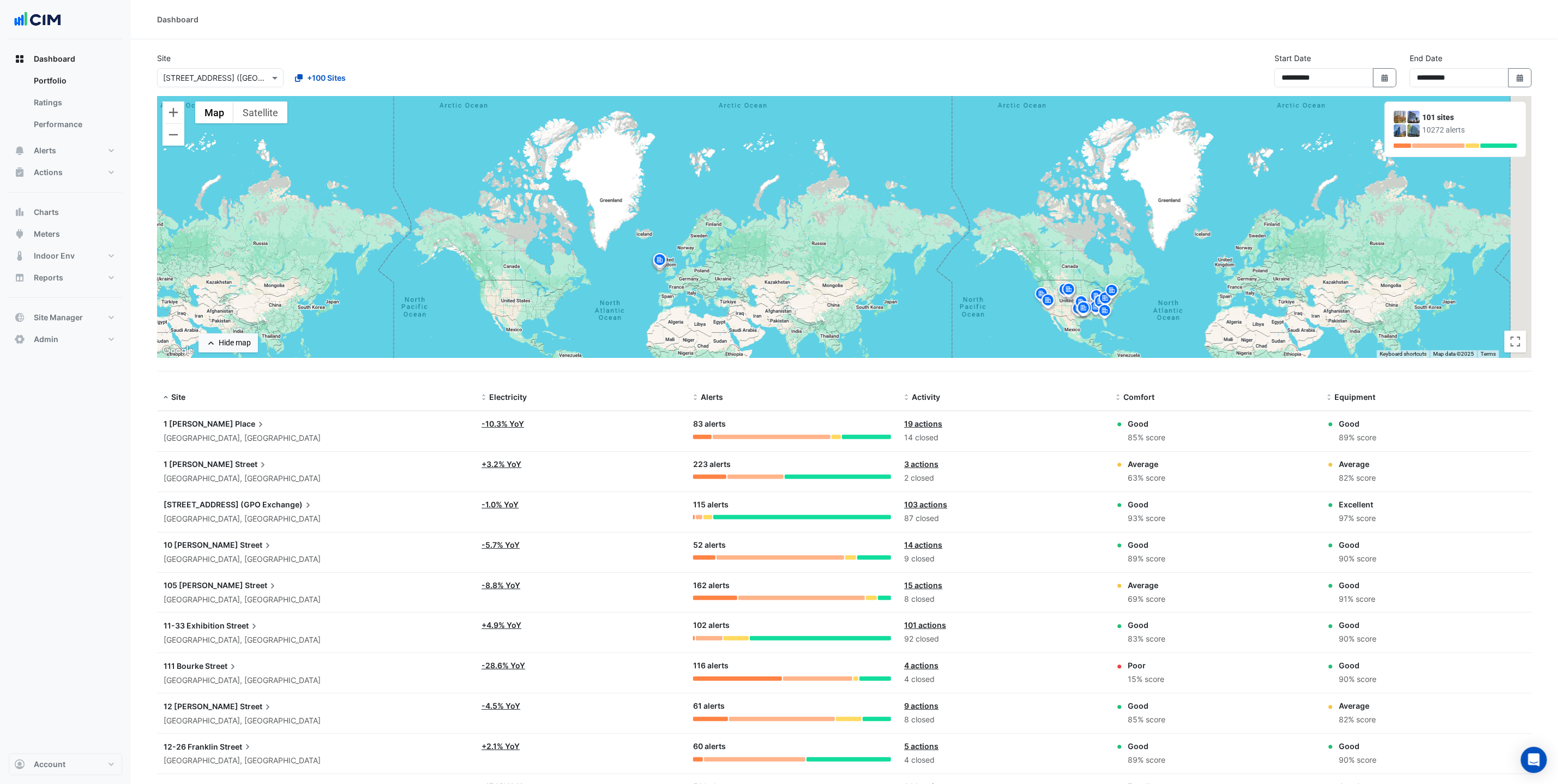
drag, startPoint x: 1036, startPoint y: 153, endPoint x: 702, endPoint y: 275, distance: 355.6
click at [702, 275] on div "To activate drag with keyboard, press Alt + Enter. Once in keyboard drag state,…" at bounding box center [844, 227] width 1375 height 262
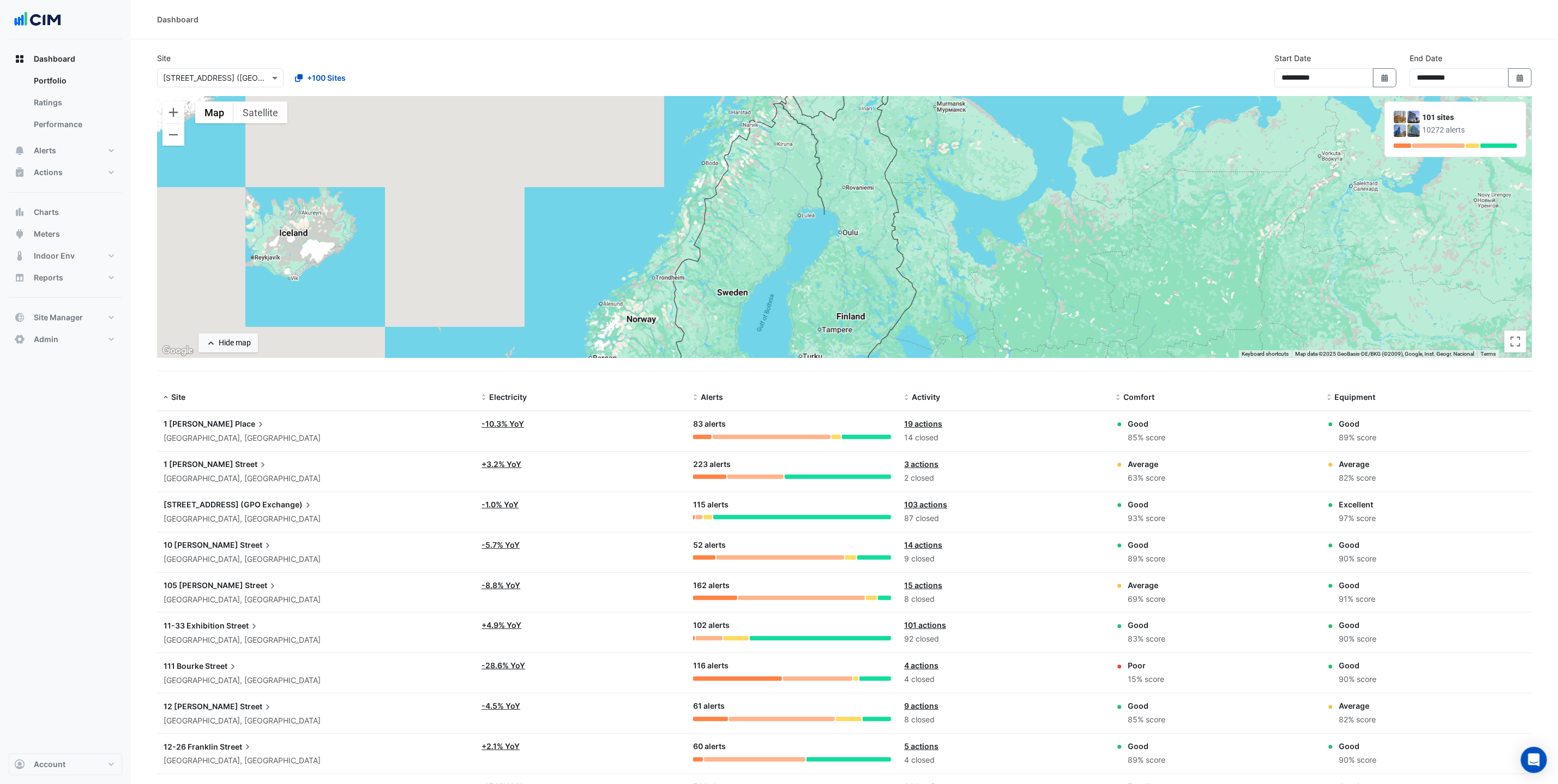
drag, startPoint x: 771, startPoint y: 194, endPoint x: 693, endPoint y: 352, distance: 176.2
click at [689, 357] on div "To activate drag with keyboard, press Alt + Enter. Once in keyboard drag state,…" at bounding box center [844, 227] width 1375 height 262
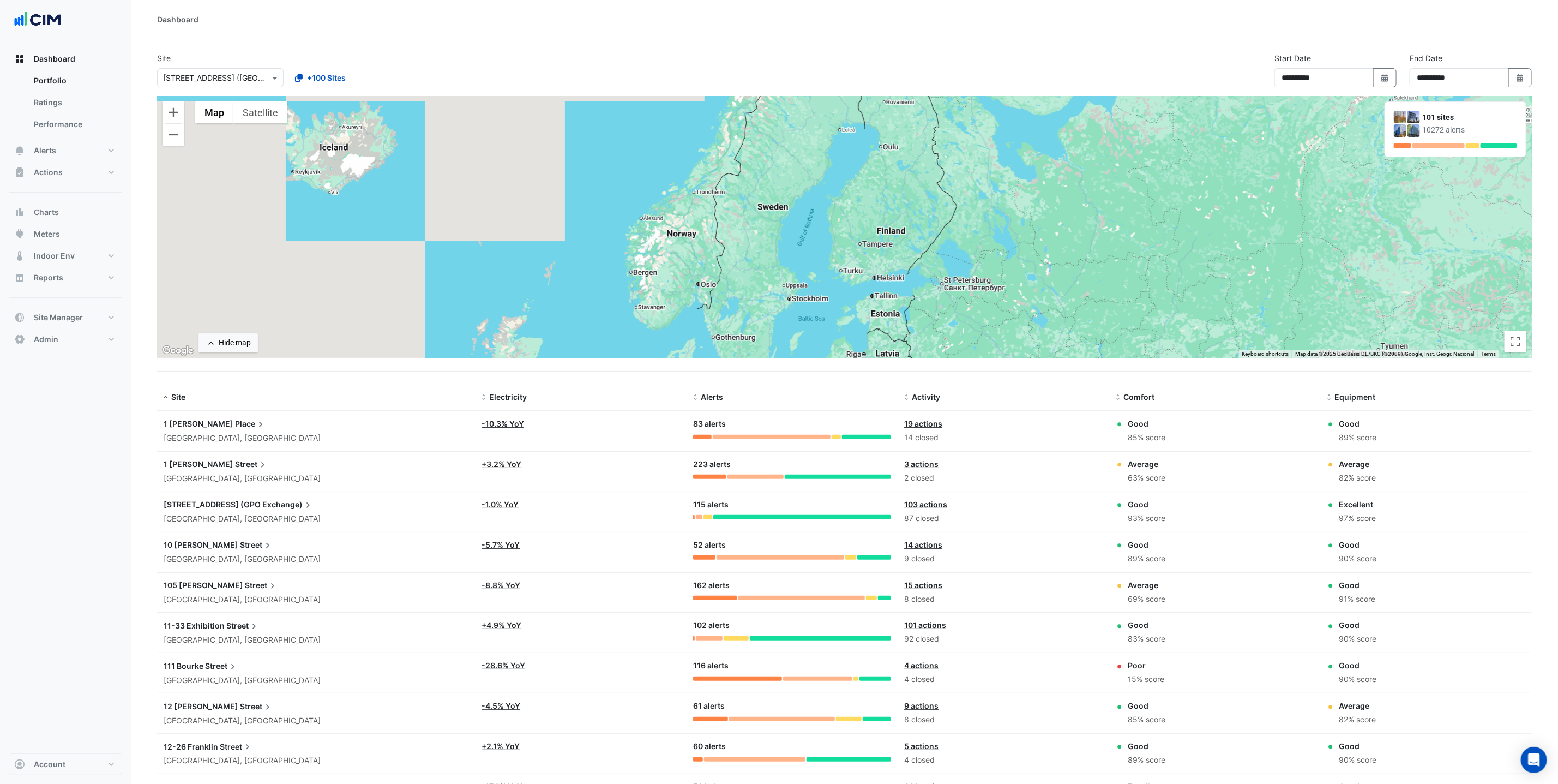
drag, startPoint x: 881, startPoint y: 263, endPoint x: 916, endPoint y: 181, distance: 89.2
click at [919, 182] on div "To activate drag with keyboard, press Alt + Enter. Once in keyboard drag state,…" at bounding box center [844, 227] width 1375 height 262
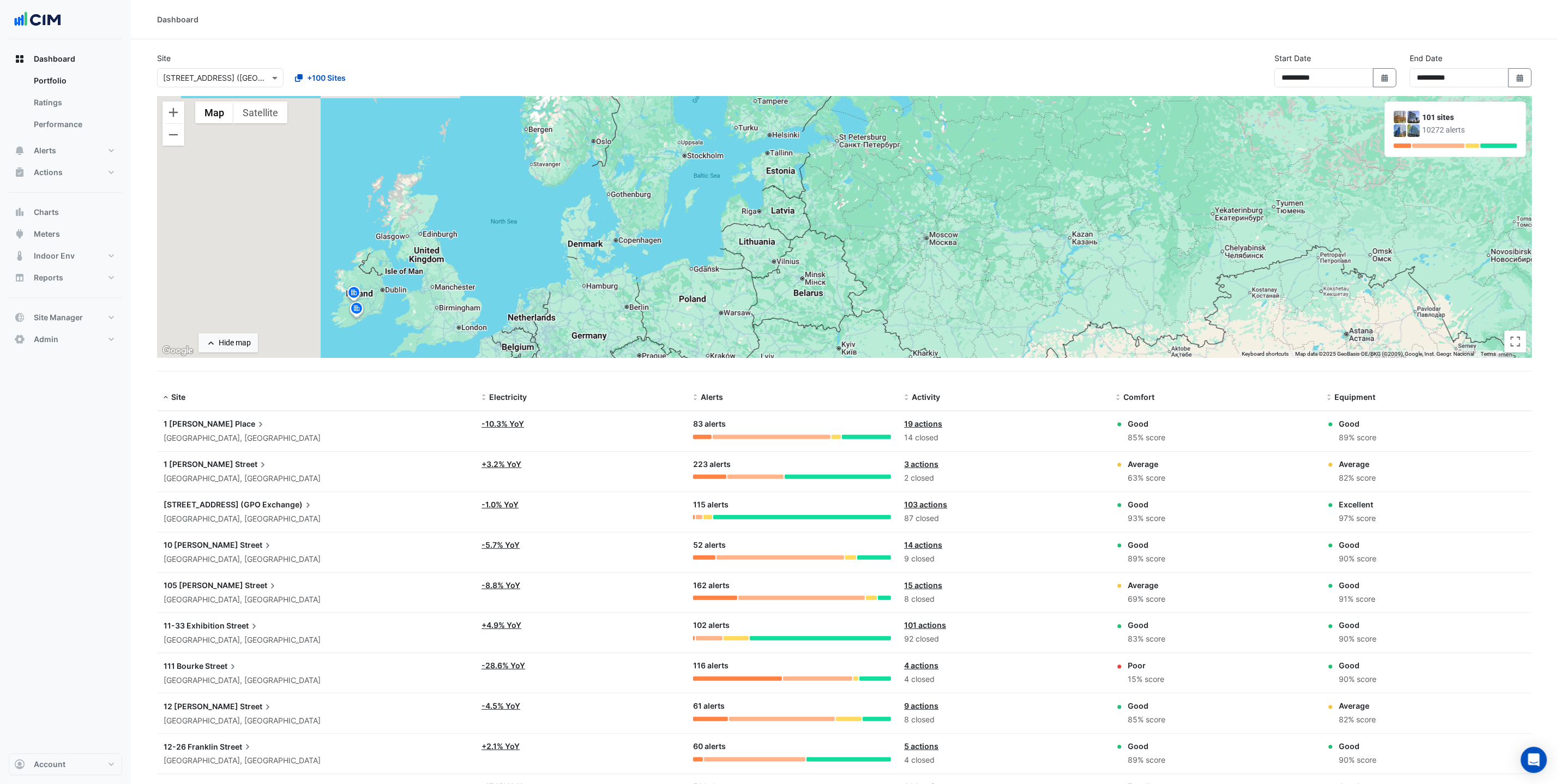
drag, startPoint x: 893, startPoint y: 270, endPoint x: 795, endPoint y: 134, distance: 167.6
click at [795, 134] on div "To activate drag with keyboard, press Alt + Enter. Once in keyboard drag state,…" at bounding box center [844, 227] width 1375 height 262
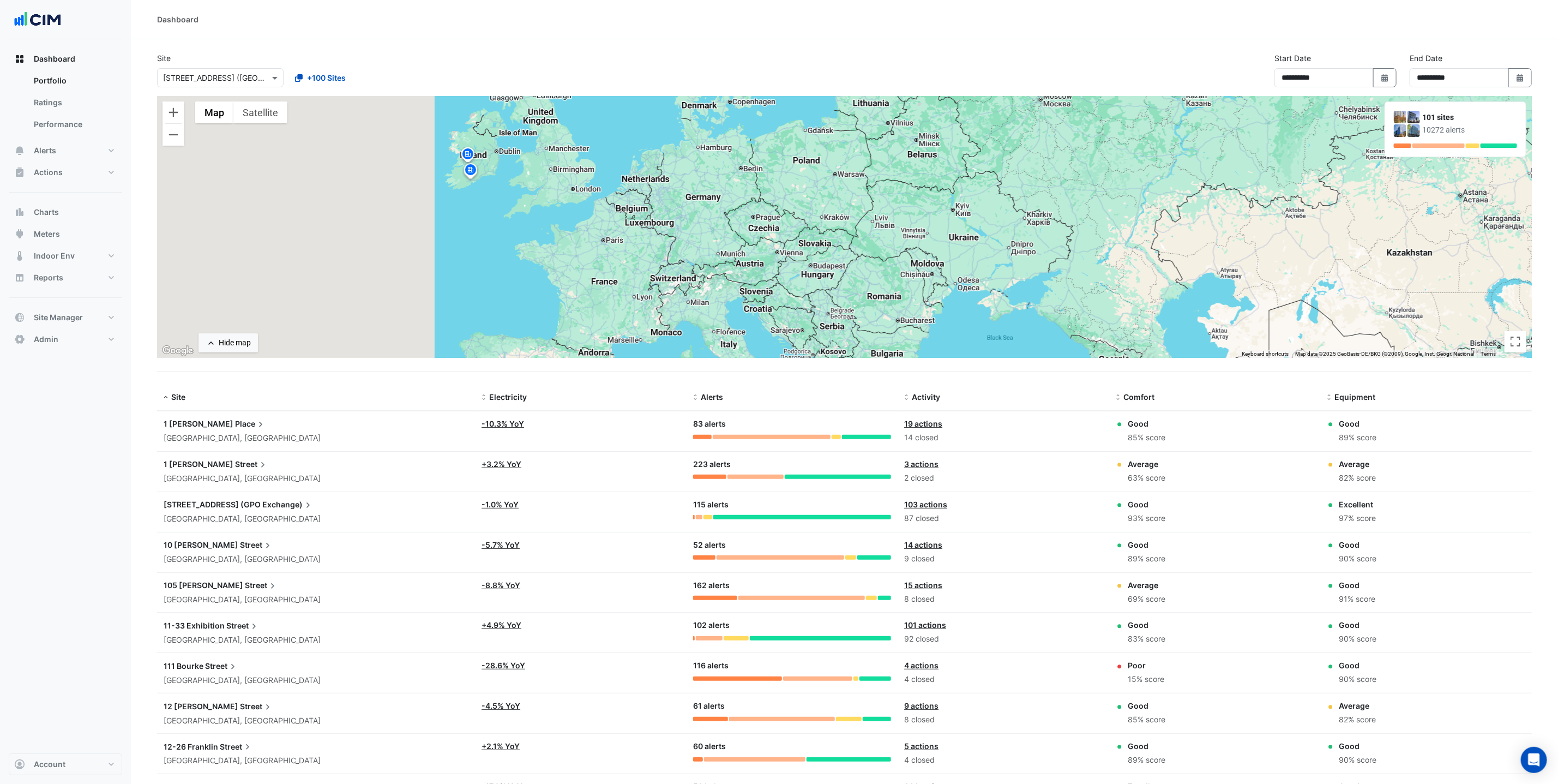
drag, startPoint x: 730, startPoint y: 314, endPoint x: 845, endPoint y: 175, distance: 180.4
click at [845, 175] on div "To activate drag with keyboard, press Alt + Enter. Once in keyboard drag state,…" at bounding box center [844, 227] width 1375 height 262
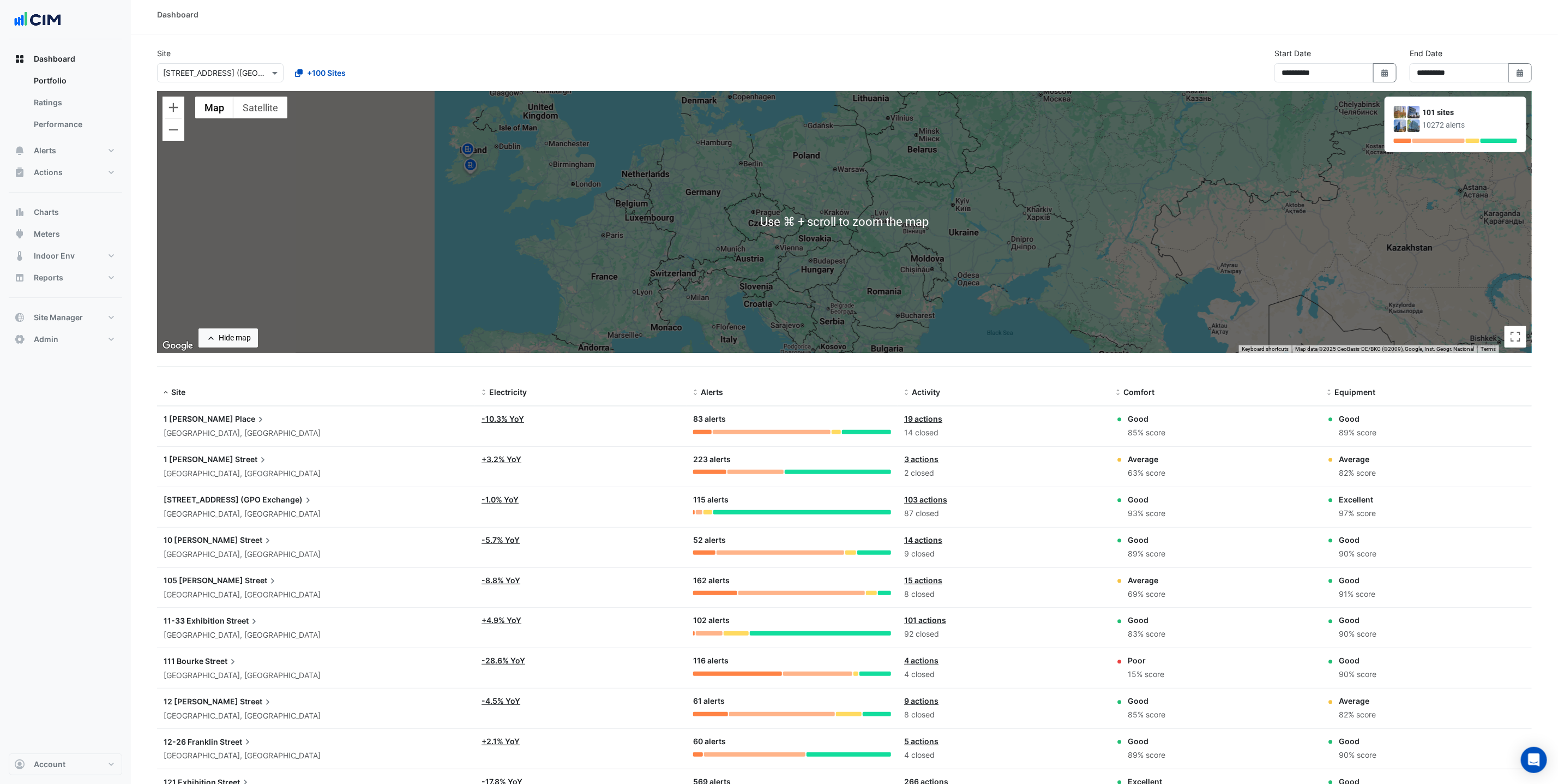
scroll to position [17, 0]
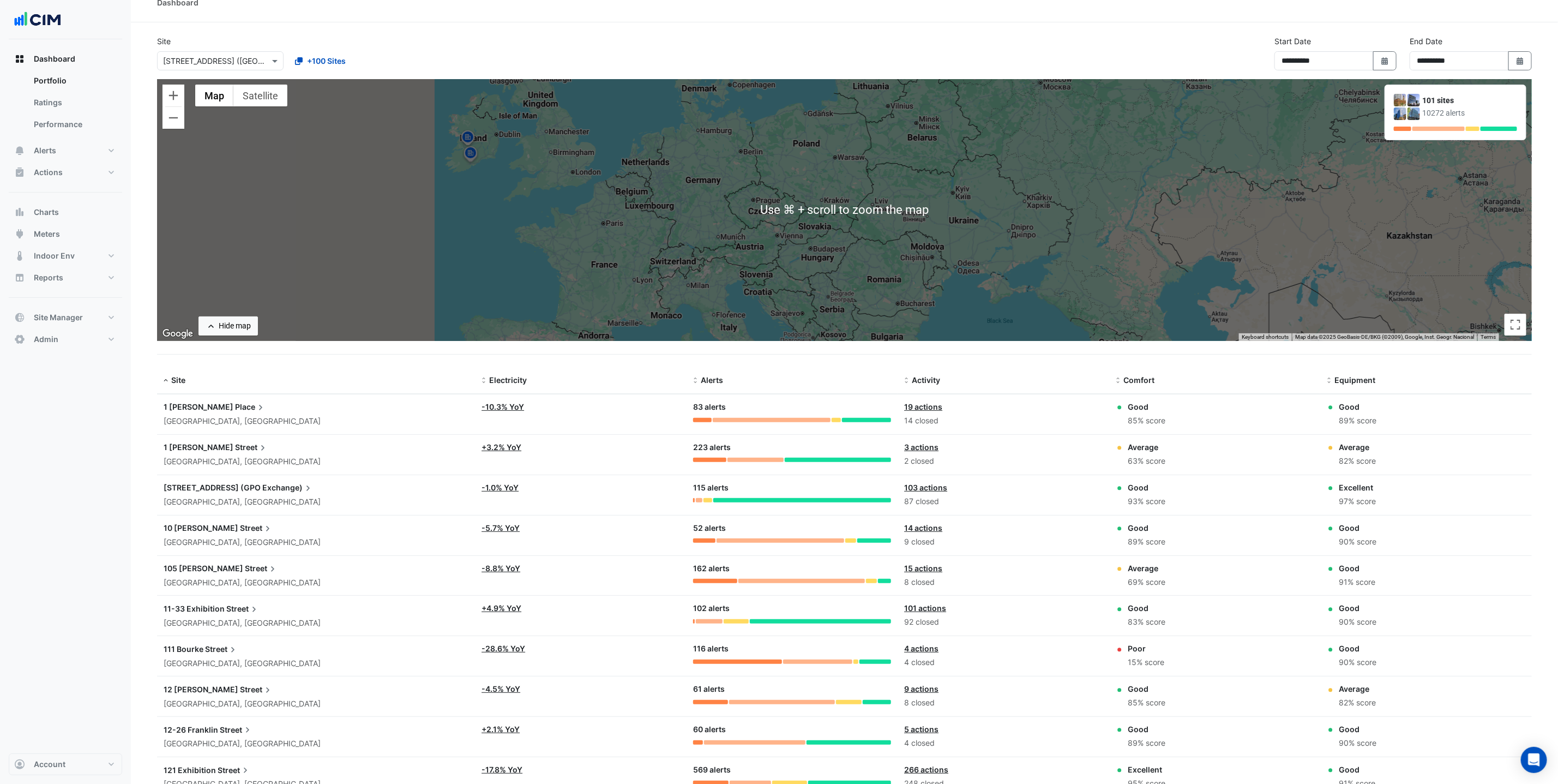
click at [463, 224] on div "To activate drag with keyboard, press Alt + Enter. Once in keyboard drag state,…" at bounding box center [844, 210] width 1375 height 262
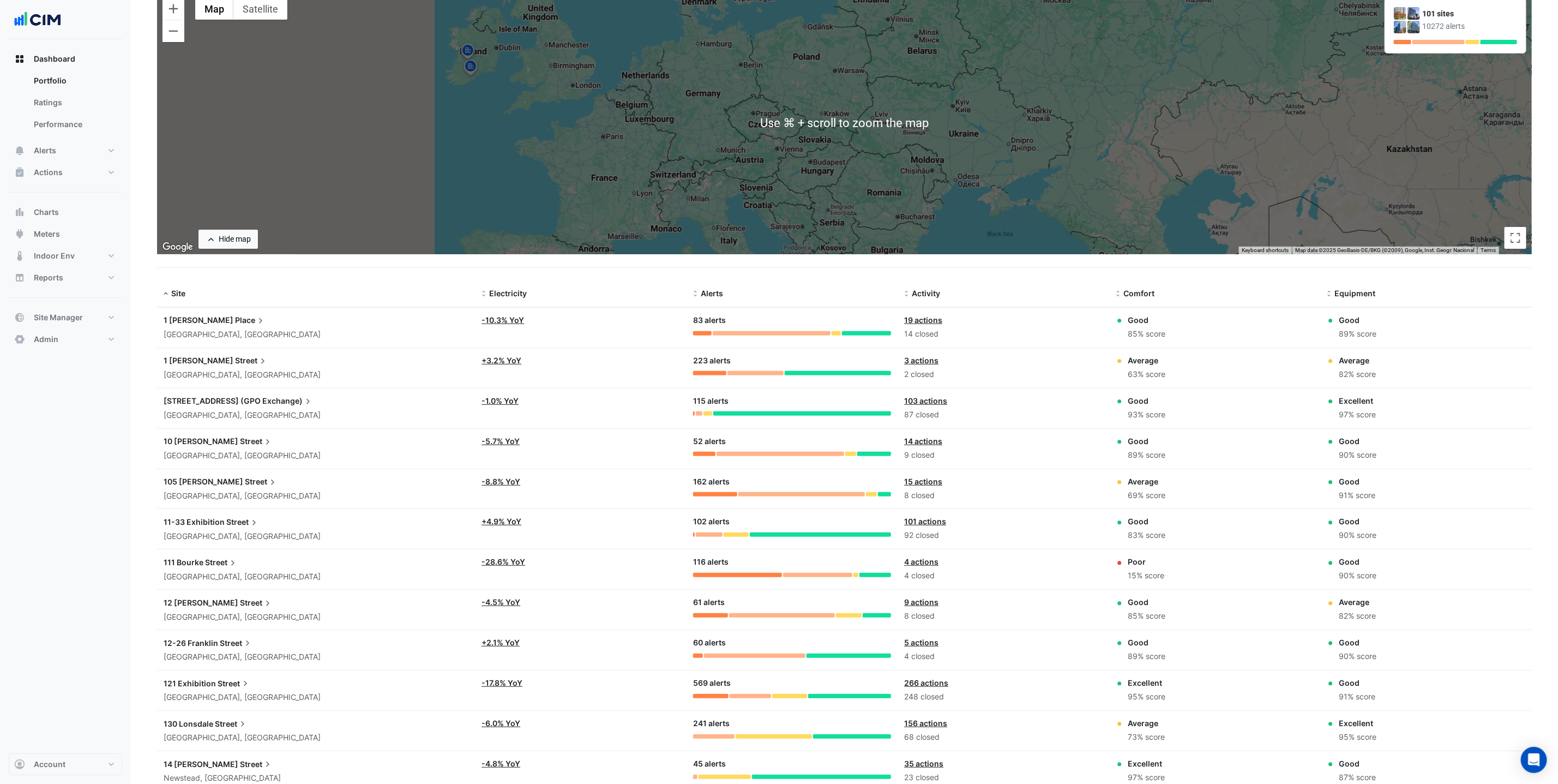
scroll to position [104, 0]
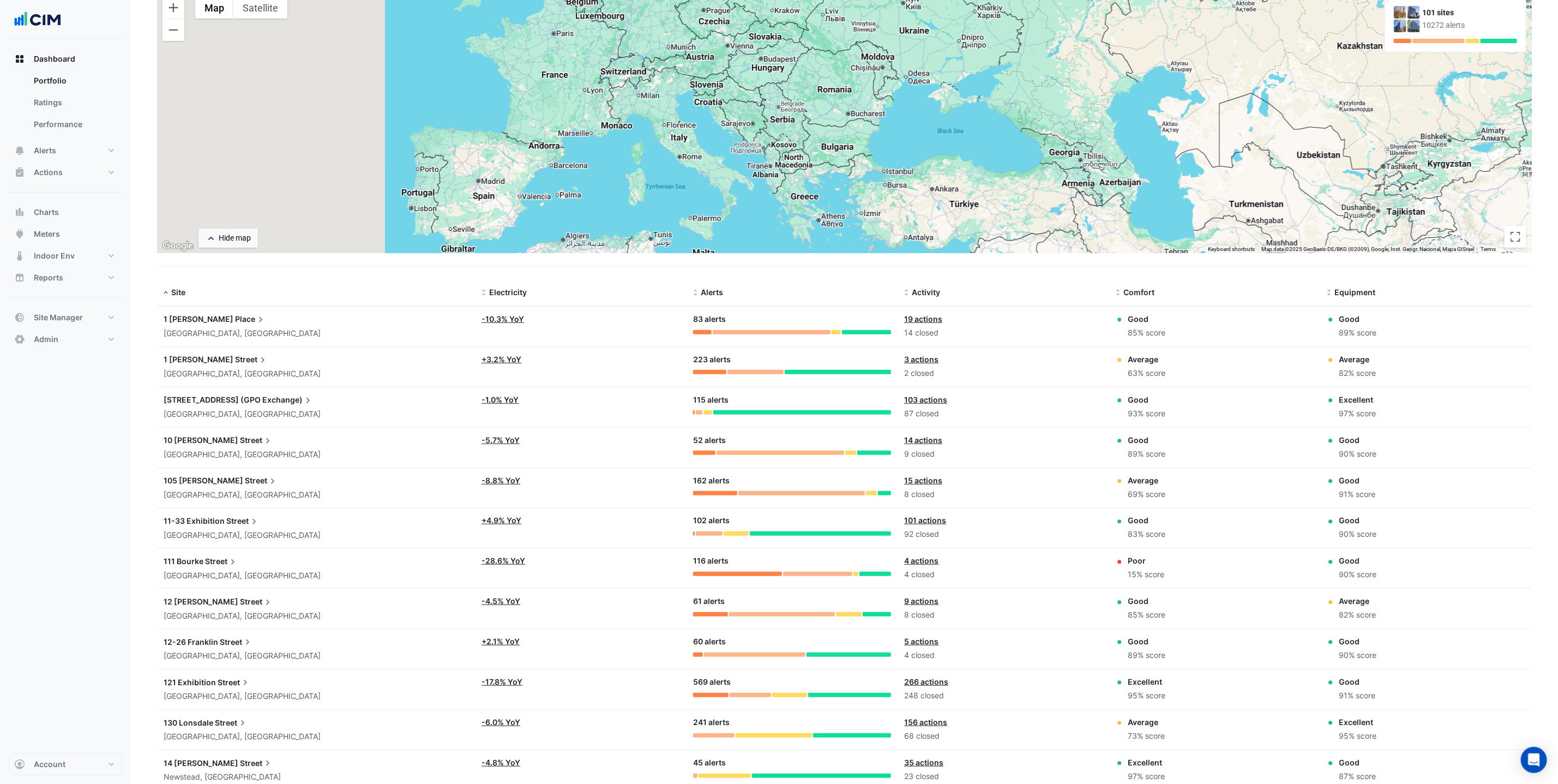
drag, startPoint x: 757, startPoint y: 174, endPoint x: 709, endPoint y: 105, distance: 84.1
click at [712, 81] on div "To activate drag with keyboard, press Alt + Enter. Once in keyboard drag state,…" at bounding box center [844, 122] width 1375 height 262
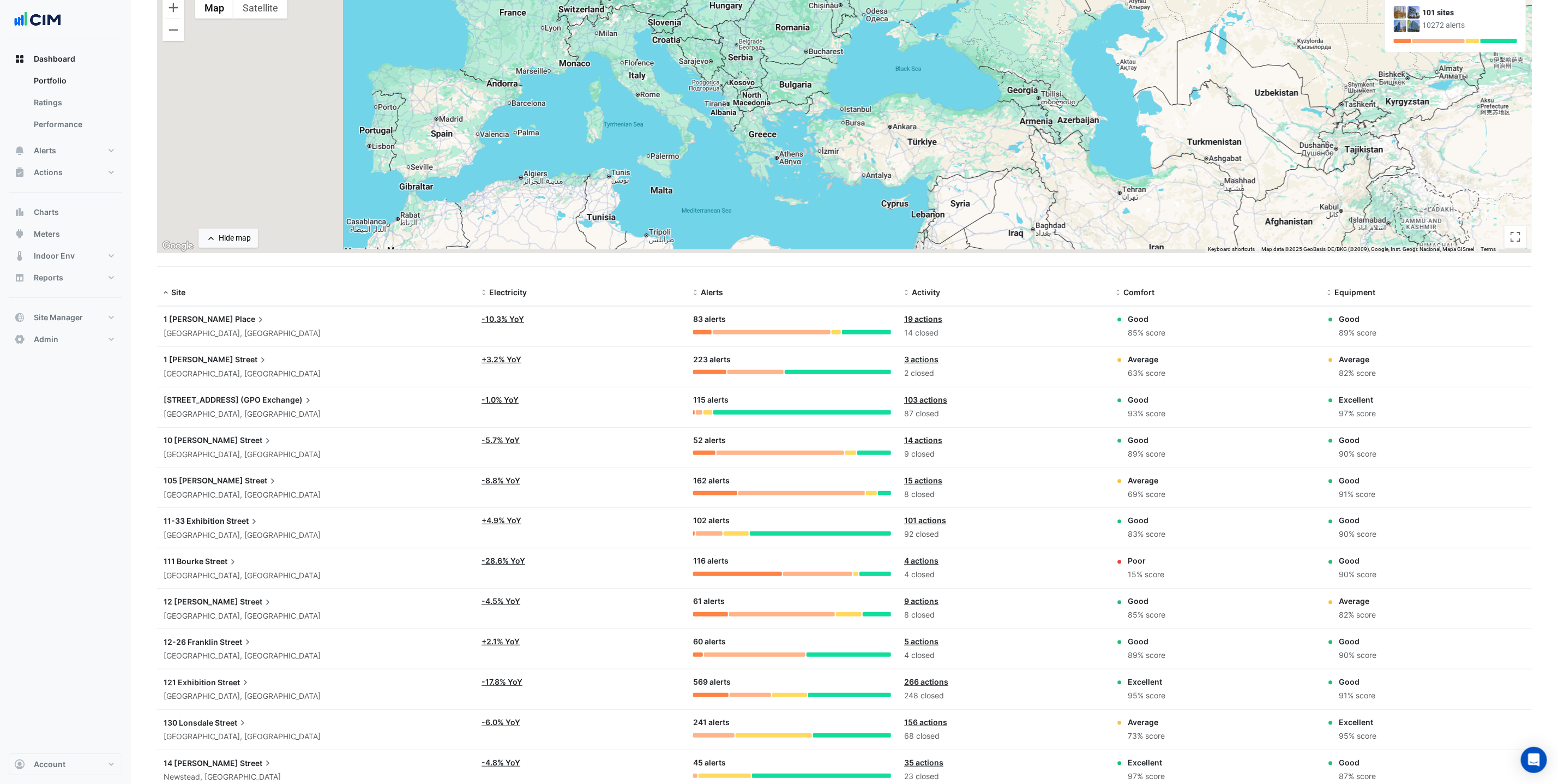
drag, startPoint x: 680, startPoint y: 125, endPoint x: 652, endPoint y: 82, distance: 51.3
click at [652, 82] on div "To activate drag with keyboard, press Alt + Enter. Once in keyboard drag state,…" at bounding box center [844, 122] width 1375 height 262
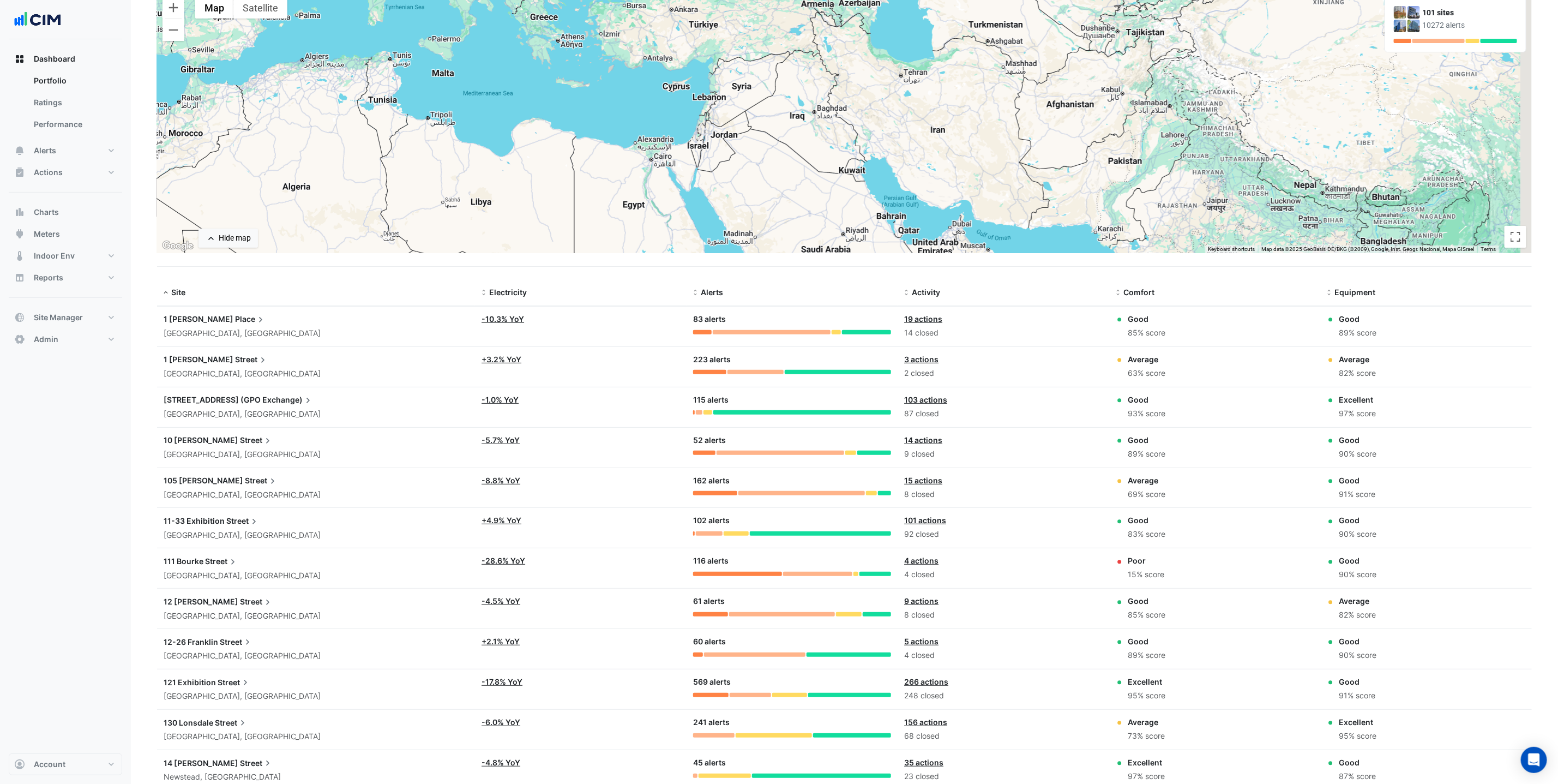
drag, startPoint x: 701, startPoint y: 126, endPoint x: 500, endPoint y: 50, distance: 214.9
click at [500, 50] on div "To activate drag with keyboard, press Alt + Enter. Once in keyboard drag state,…" at bounding box center [844, 122] width 1375 height 262
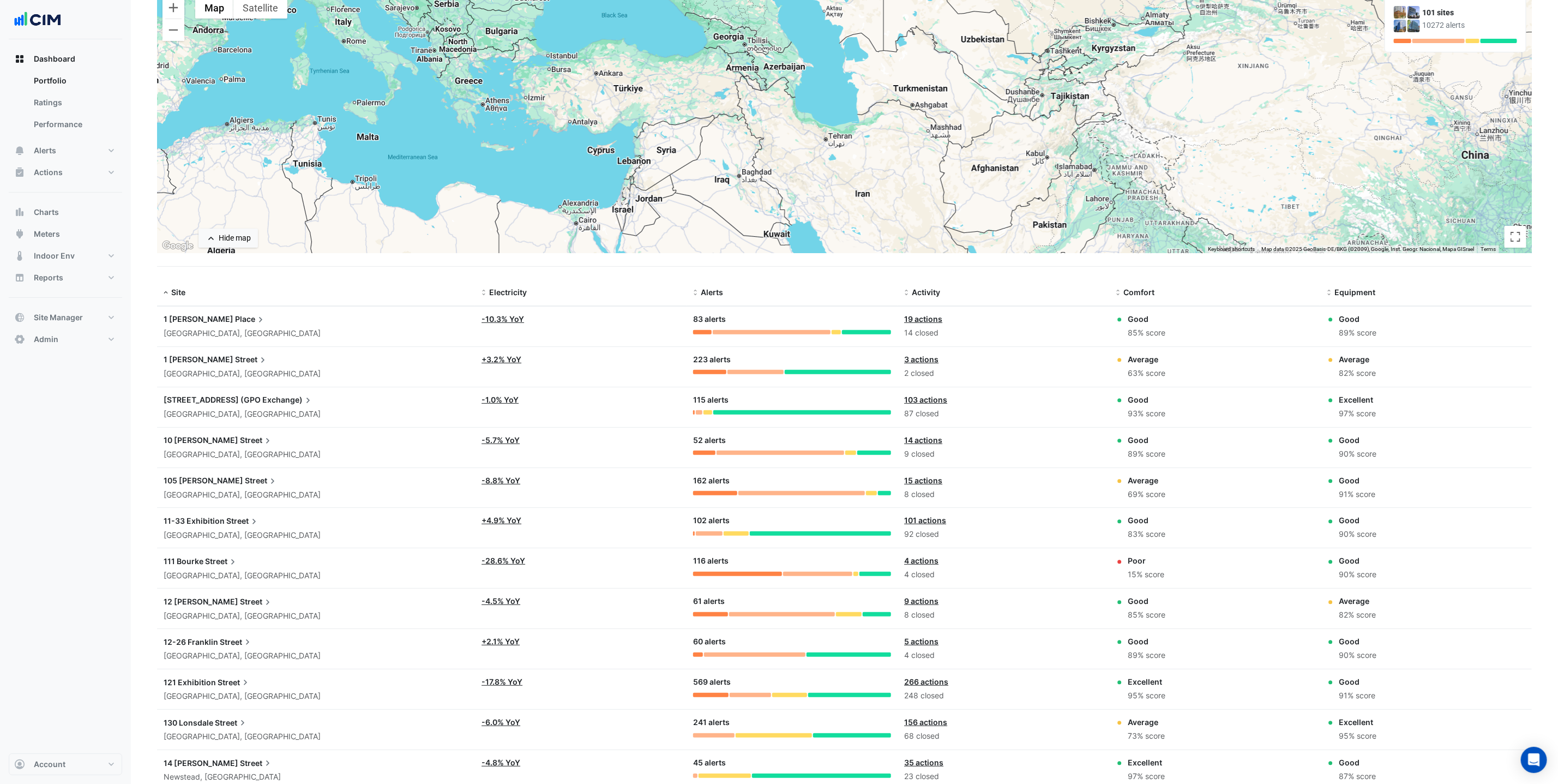
drag, startPoint x: 578, startPoint y: 92, endPoint x: 542, endPoint y: 169, distance: 85.0
click at [542, 169] on div "To activate drag with keyboard, press Alt + Enter. Once in keyboard drag state,…" at bounding box center [844, 122] width 1375 height 262
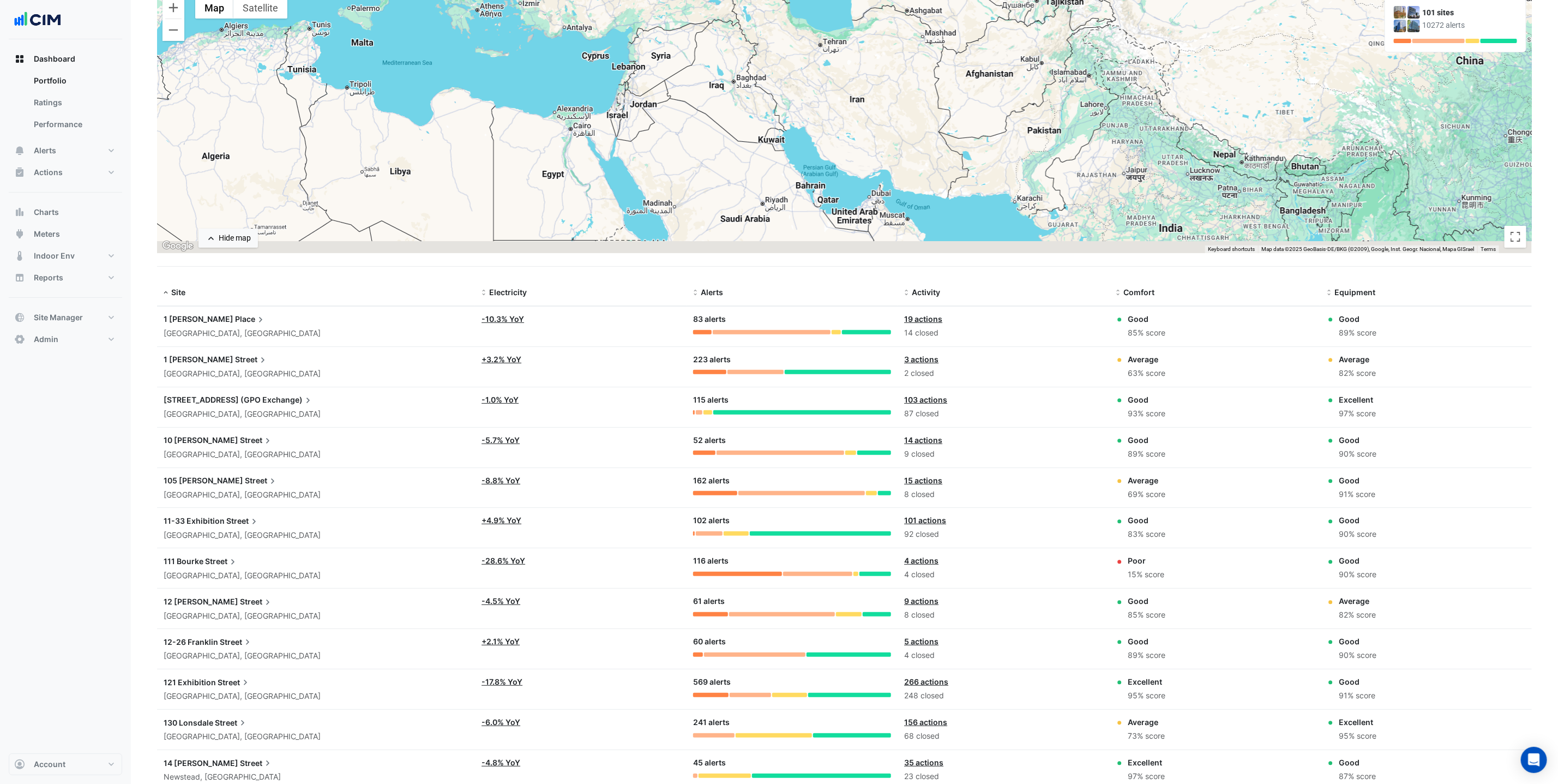
drag, startPoint x: 583, startPoint y: 165, endPoint x: 577, endPoint y: 71, distance: 94.2
click at [577, 71] on div "To activate drag with keyboard, press Alt + Enter. Once in keyboard drag state,…" at bounding box center [844, 122] width 1375 height 262
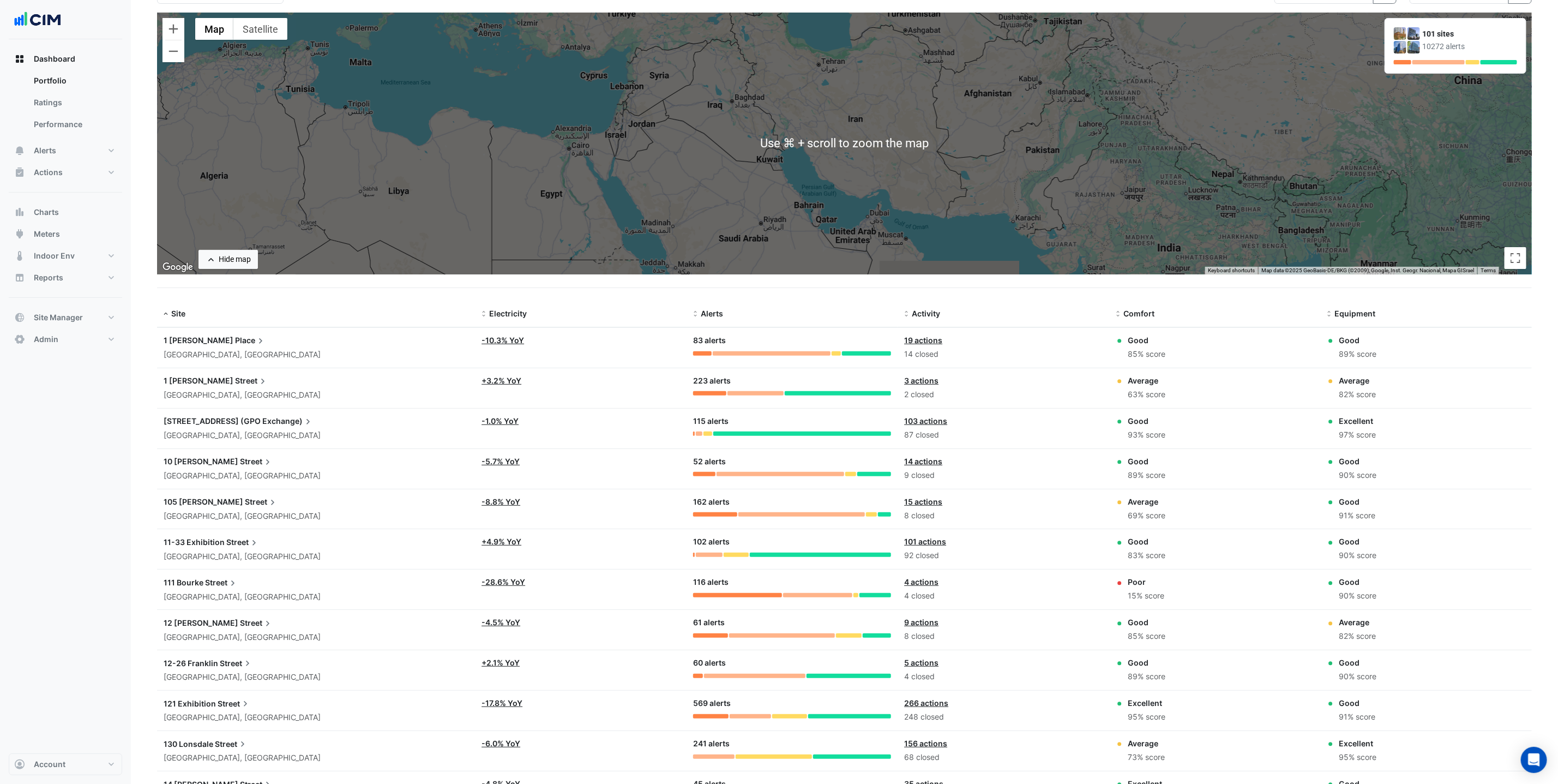
scroll to position [112, 0]
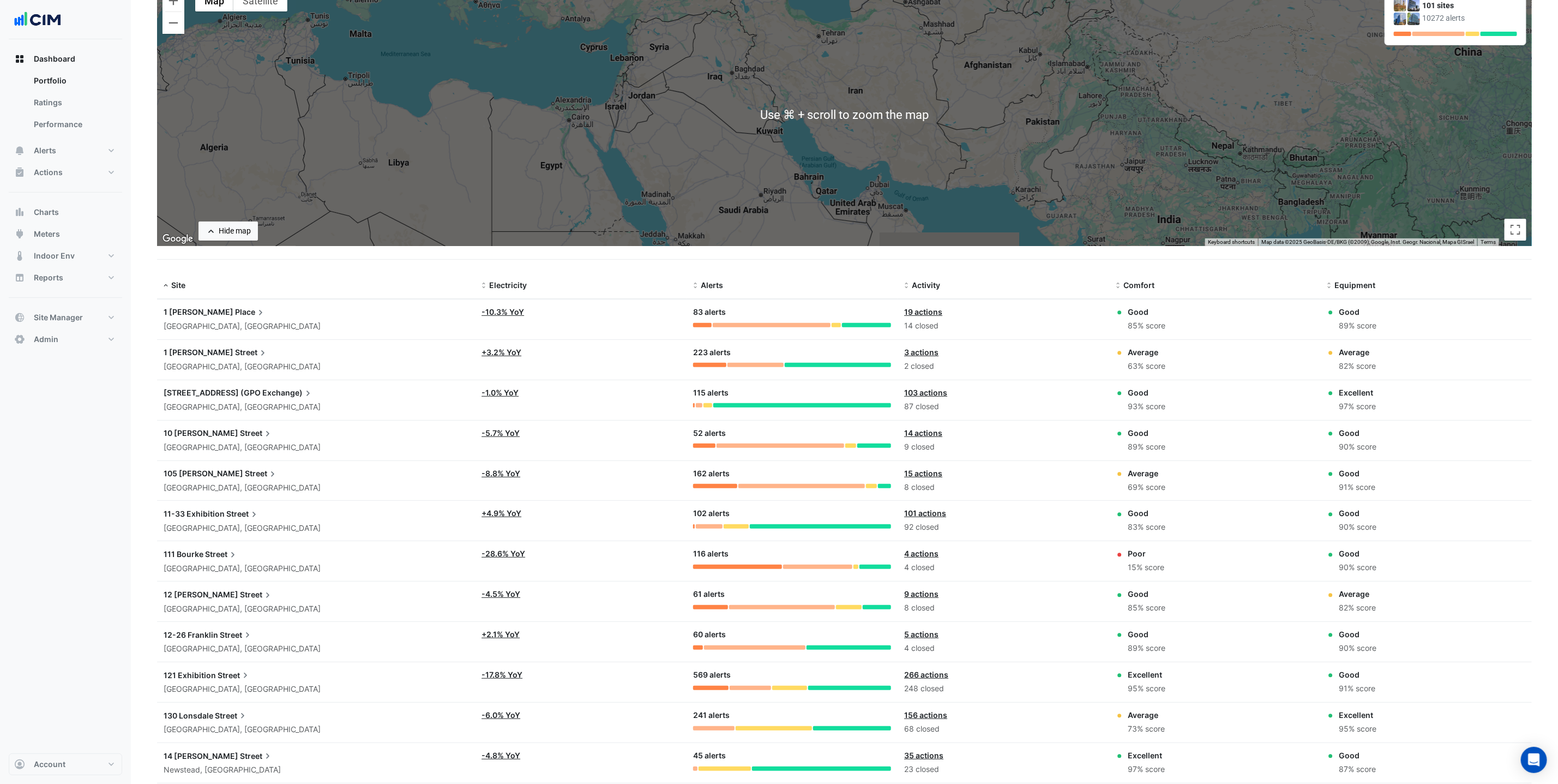
click at [546, 71] on div "To activate drag with keyboard, press Alt + Enter. Once in keyboard drag state,…" at bounding box center [844, 115] width 1375 height 262
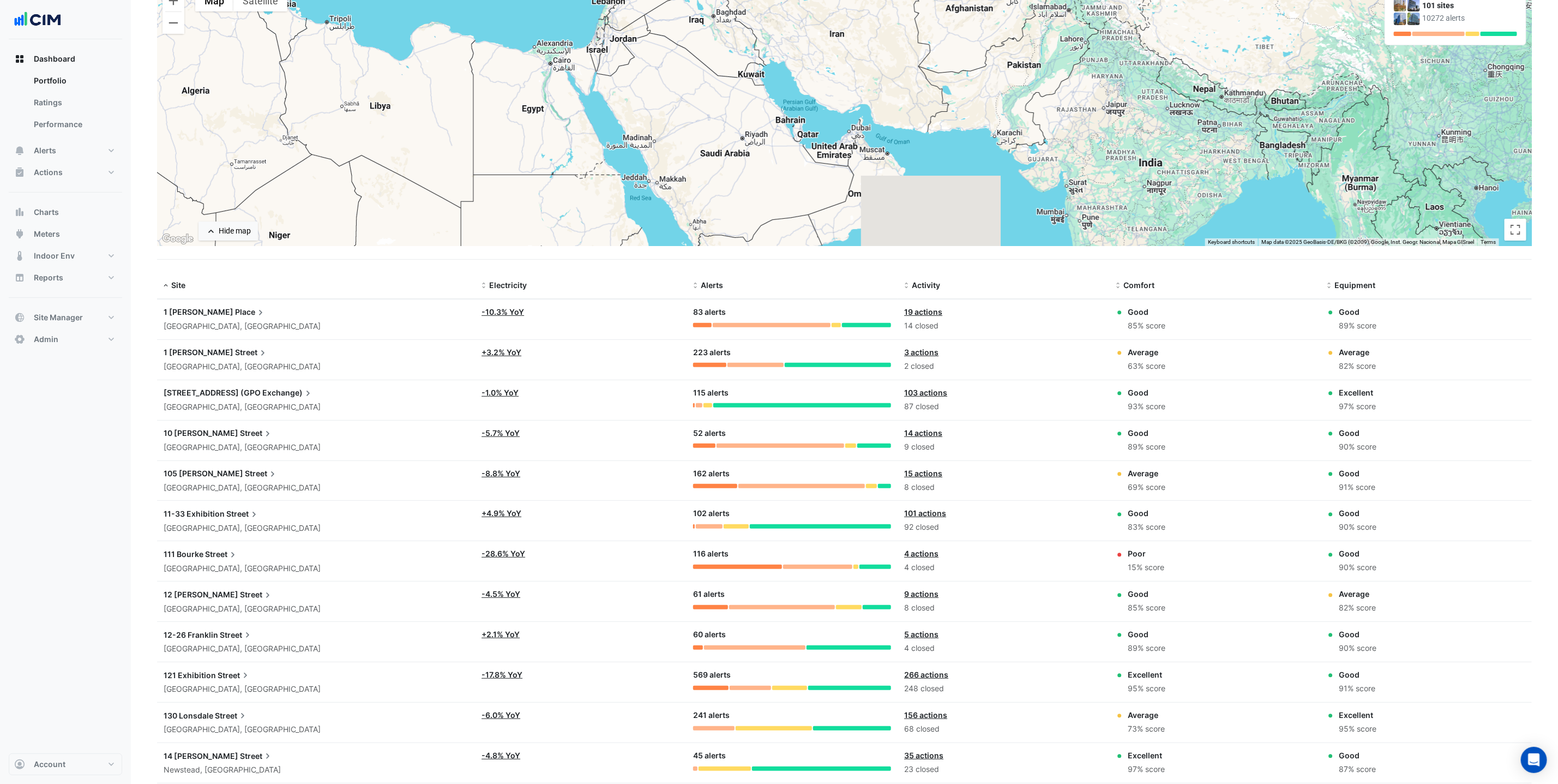
drag, startPoint x: 589, startPoint y: 117, endPoint x: 574, endPoint y: 71, distance: 48.4
click at [572, 71] on div "To activate drag with keyboard, press Alt + Enter. Once in keyboard drag state,…" at bounding box center [844, 115] width 1375 height 262
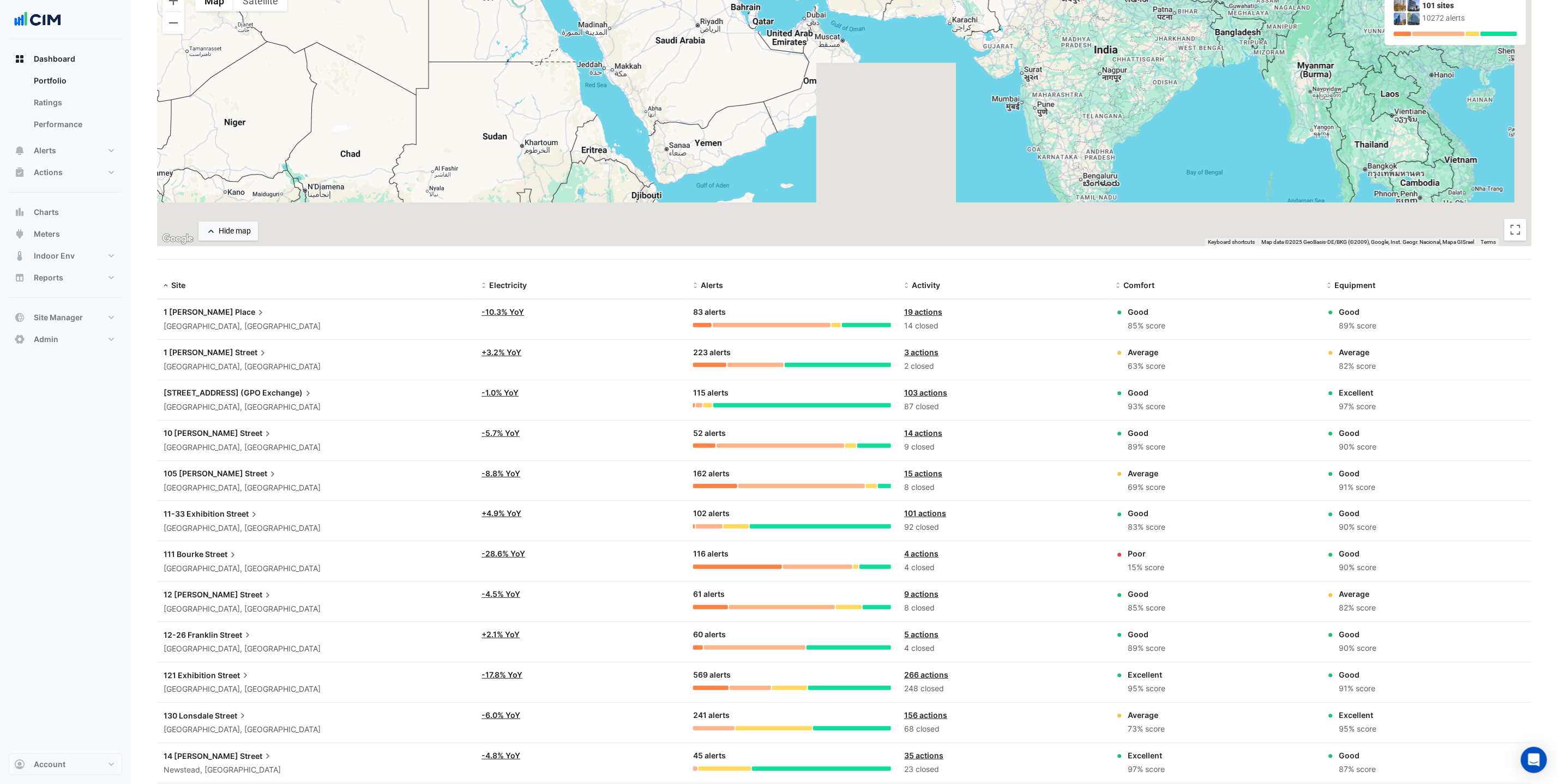
drag, startPoint x: 607, startPoint y: 191, endPoint x: 562, endPoint y: 71, distance: 128.2
click at [562, 71] on div "To activate drag with keyboard, press Alt + Enter. Once in keyboard drag state,…" at bounding box center [844, 115] width 1375 height 262
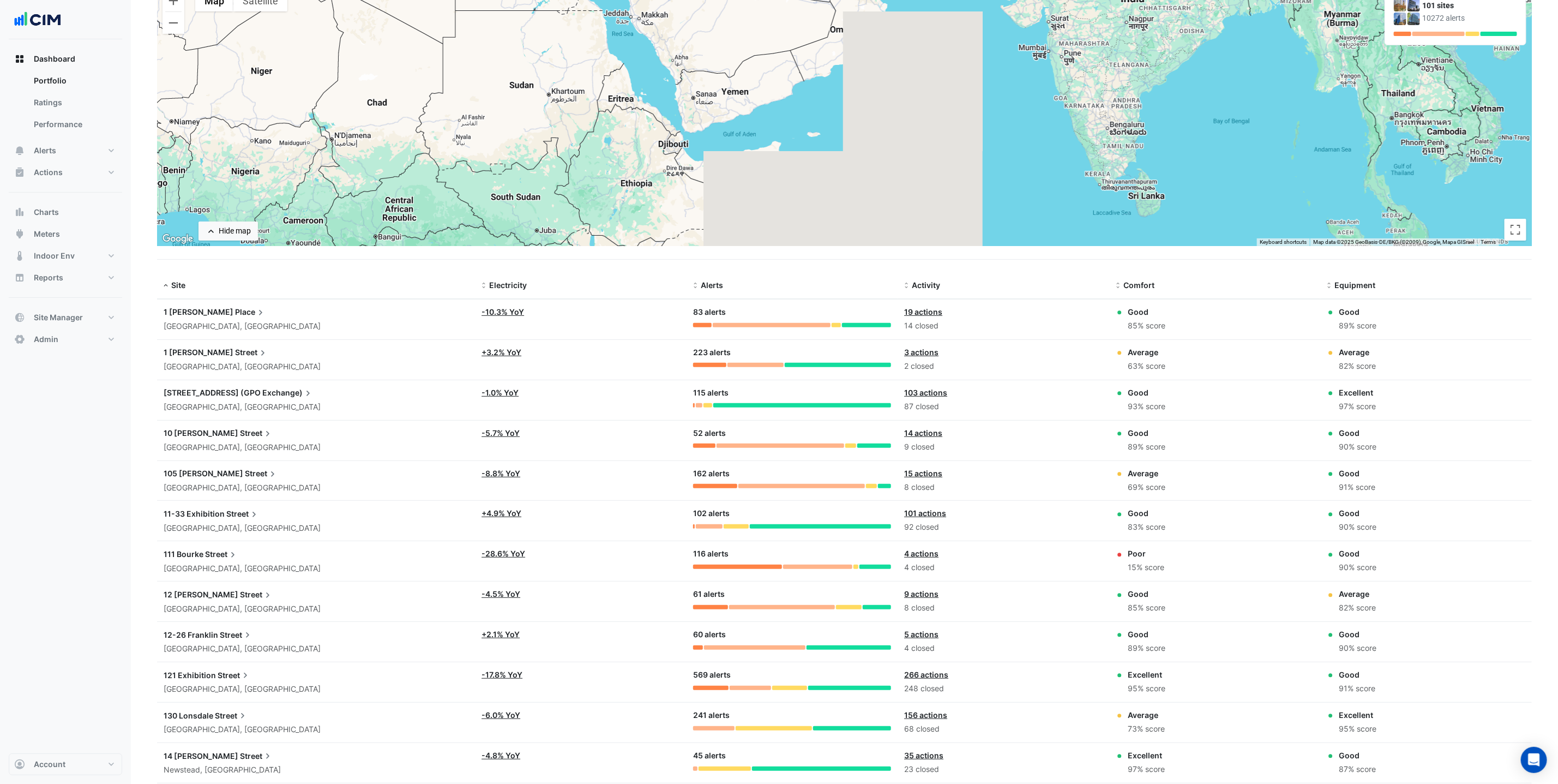
drag, startPoint x: 555, startPoint y: 106, endPoint x: 582, endPoint y: 76, distance: 40.4
click at [582, 76] on div "To activate drag with keyboard, press Alt + Enter. Once in keyboard drag state,…" at bounding box center [844, 115] width 1375 height 262
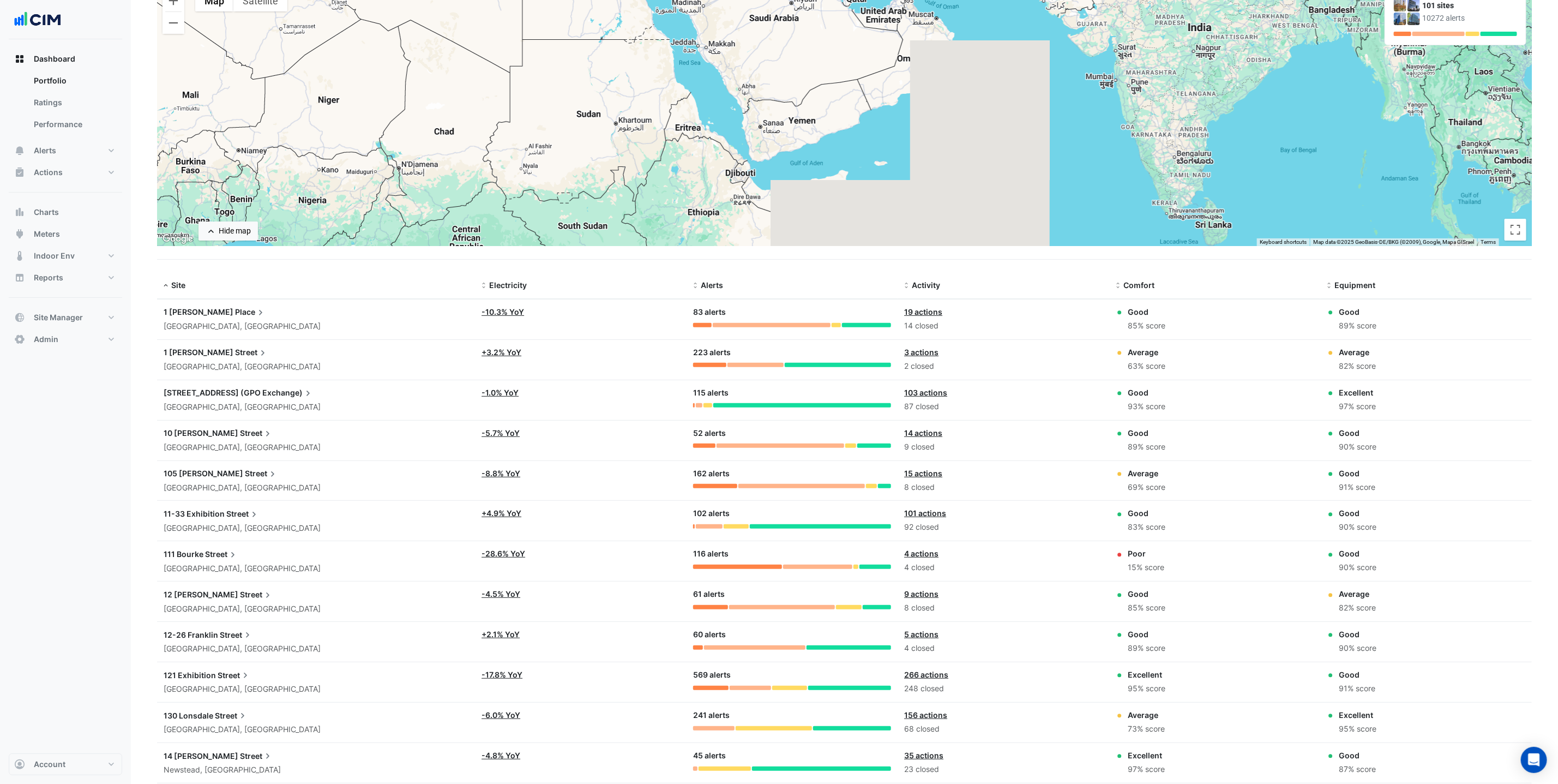
drag, startPoint x: 583, startPoint y: 85, endPoint x: 652, endPoint y: 120, distance: 77.4
click at [652, 120] on div "To activate drag with keyboard, press Alt + Enter. Once in keyboard drag state,…" at bounding box center [844, 115] width 1375 height 262
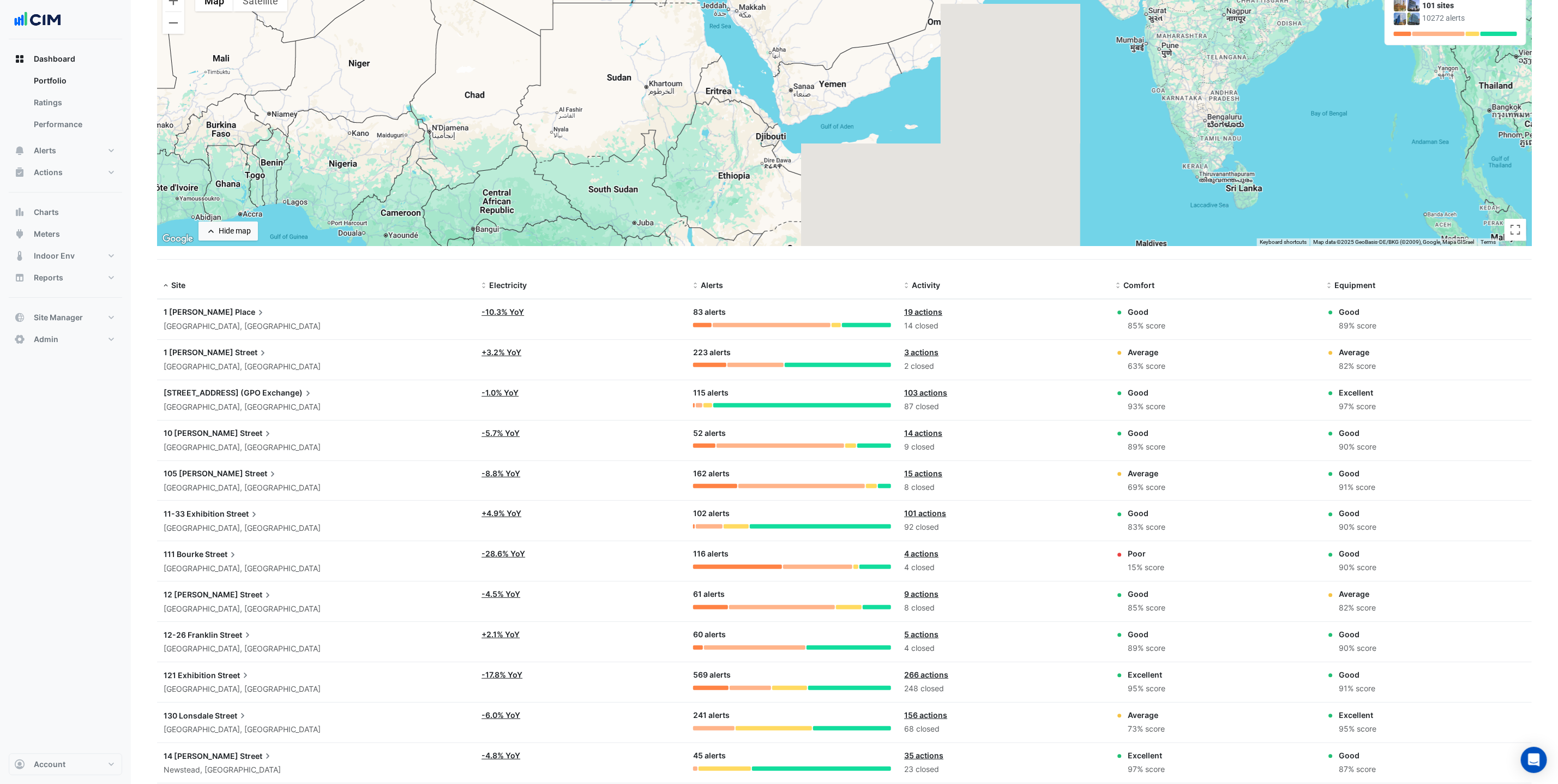
drag, startPoint x: 626, startPoint y: 91, endPoint x: 656, endPoint y: 55, distance: 46.9
click at [656, 55] on div "To activate drag with keyboard, press Alt + Enter. Once in keyboard drag state,…" at bounding box center [844, 115] width 1375 height 262
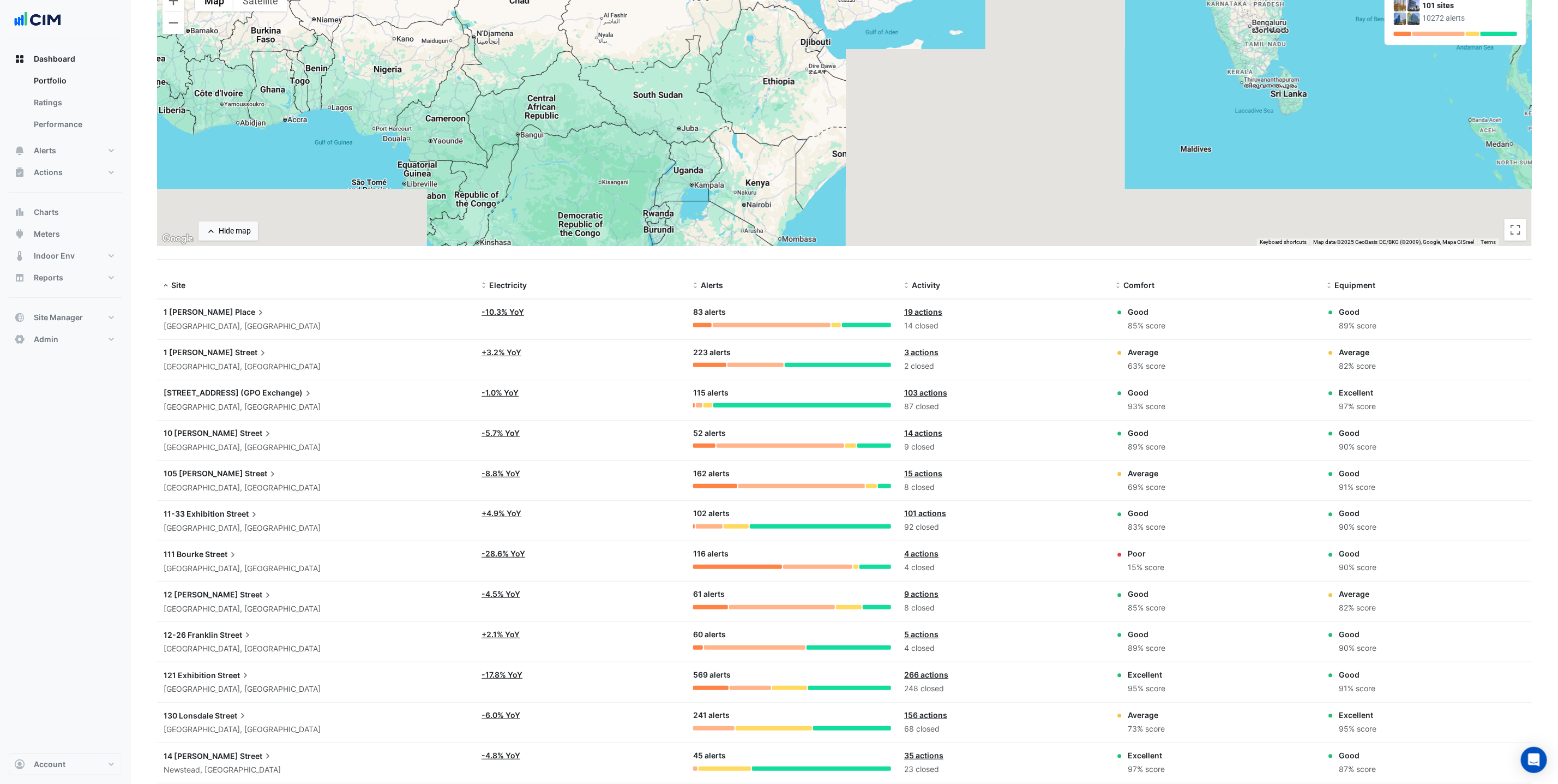
drag, startPoint x: 621, startPoint y: 137, endPoint x: 661, endPoint y: 63, distance: 84.1
click at [661, 63] on div "To activate drag with keyboard, press Alt + Enter. Once in keyboard drag state,…" at bounding box center [844, 115] width 1375 height 262
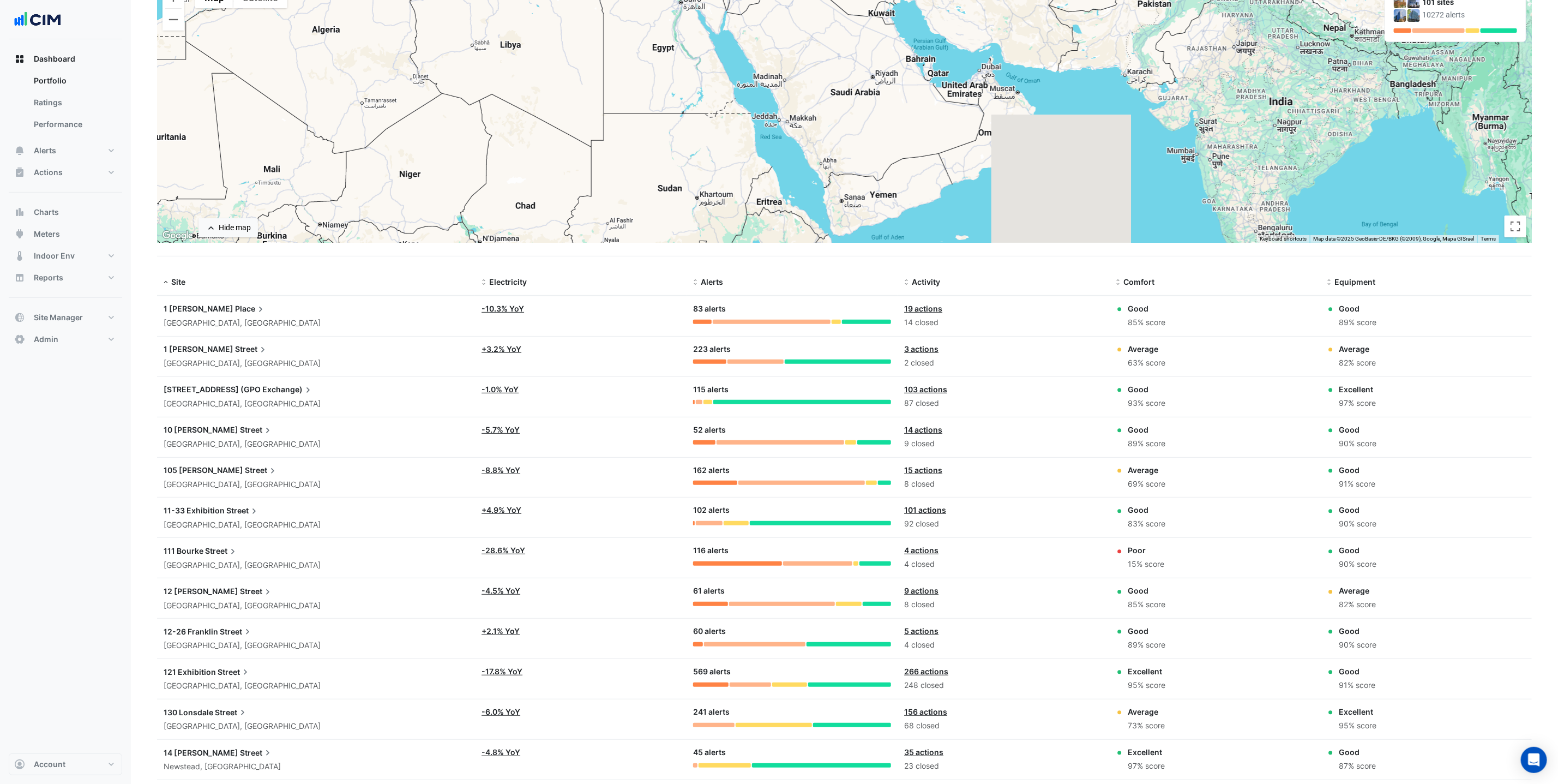
drag, startPoint x: 682, startPoint y: 108, endPoint x: 687, endPoint y: 302, distance: 194.1
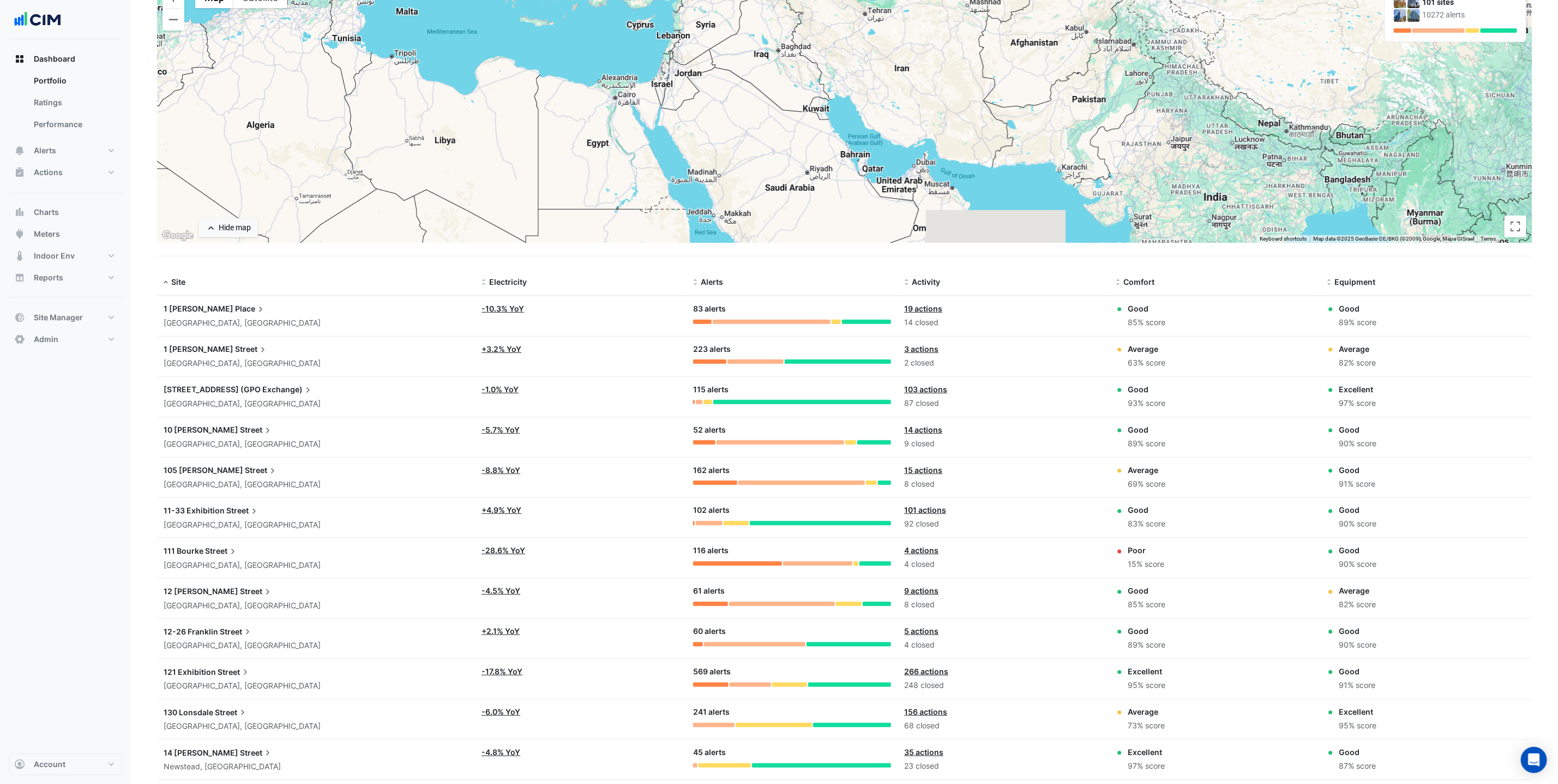
drag, startPoint x: 638, startPoint y: 118, endPoint x: 570, endPoint y: 217, distance: 120.1
click at [570, 217] on div "To activate drag with keyboard, press Alt + Enter. Once in keyboard drag state,…" at bounding box center [844, 112] width 1375 height 262
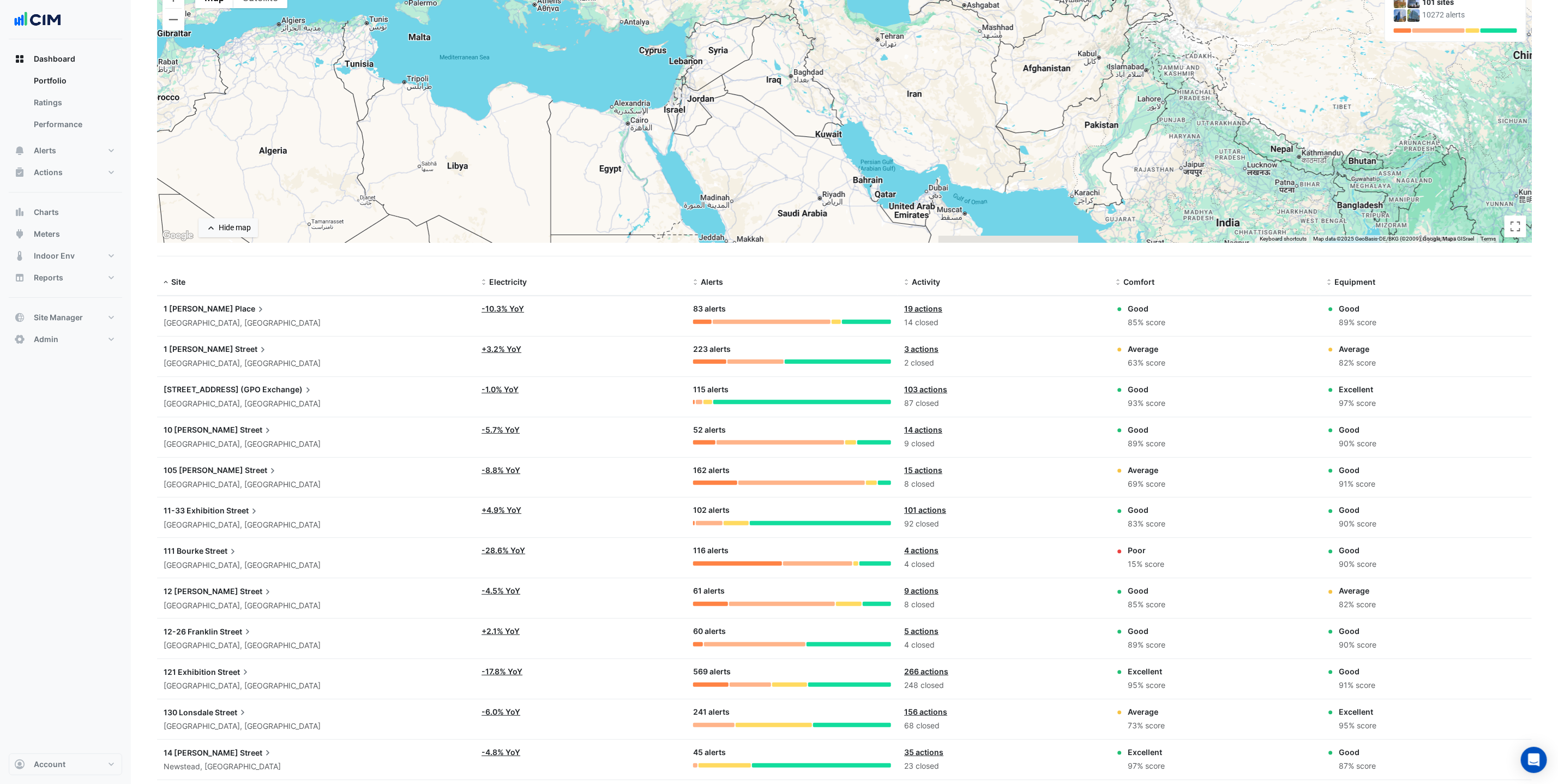
drag, startPoint x: 546, startPoint y: 165, endPoint x: 560, endPoint y: 196, distance: 34.0
click at [560, 196] on div "To activate drag with keyboard, press Alt + Enter. Once in keyboard drag state,…" at bounding box center [844, 112] width 1375 height 262
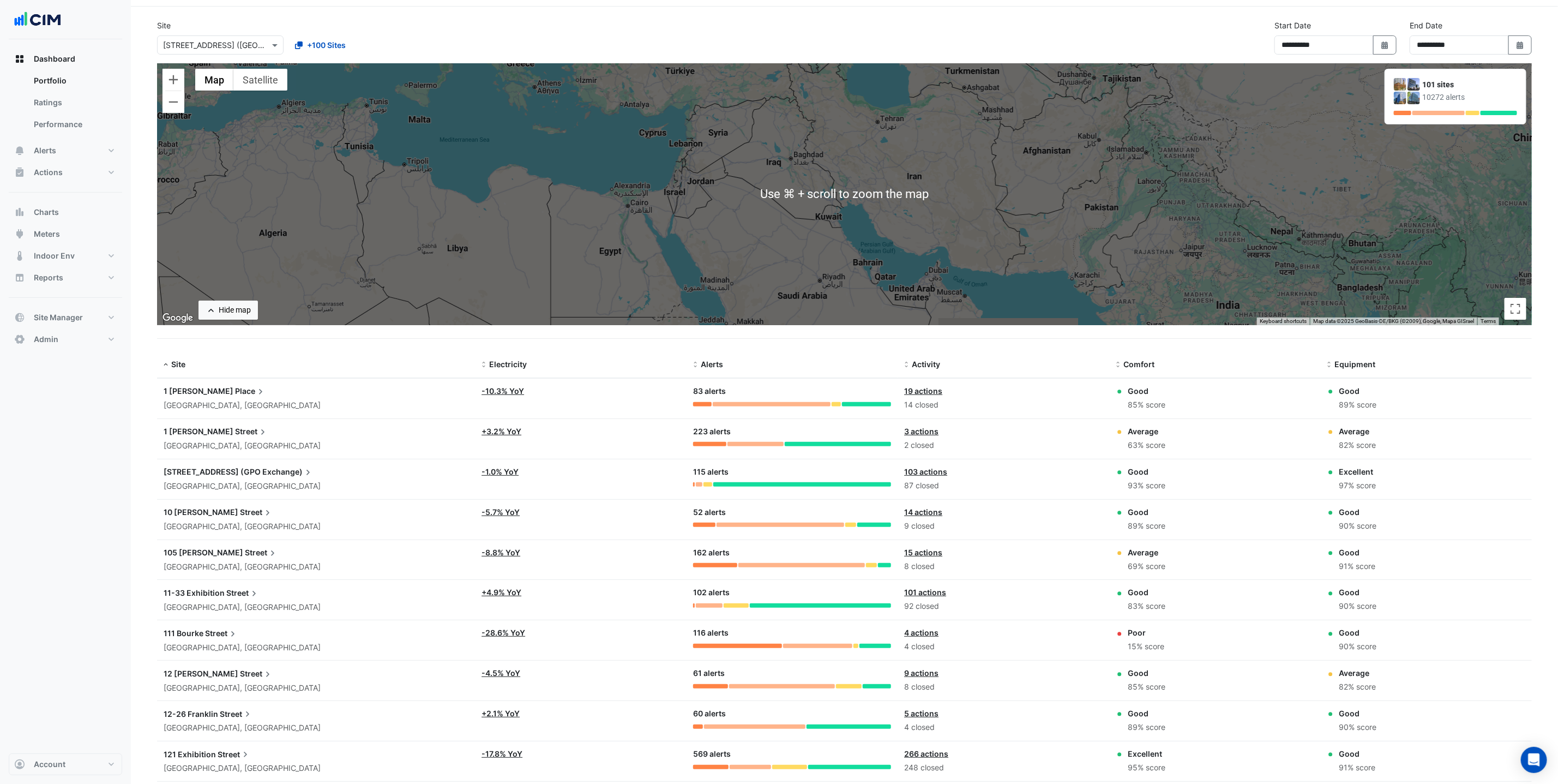
scroll to position [0, 0]
